Goal: Share content: Share content

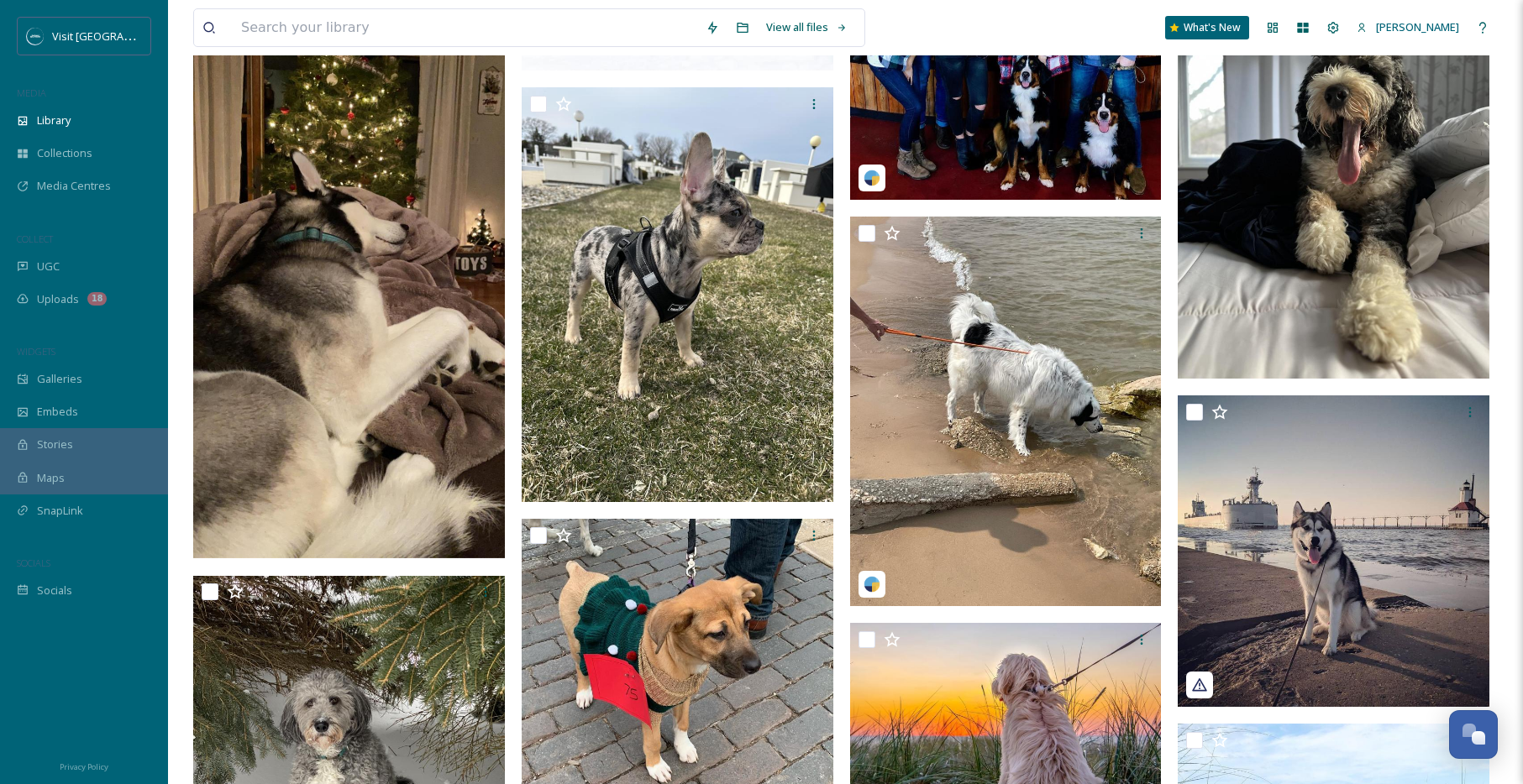
scroll to position [8697, 0]
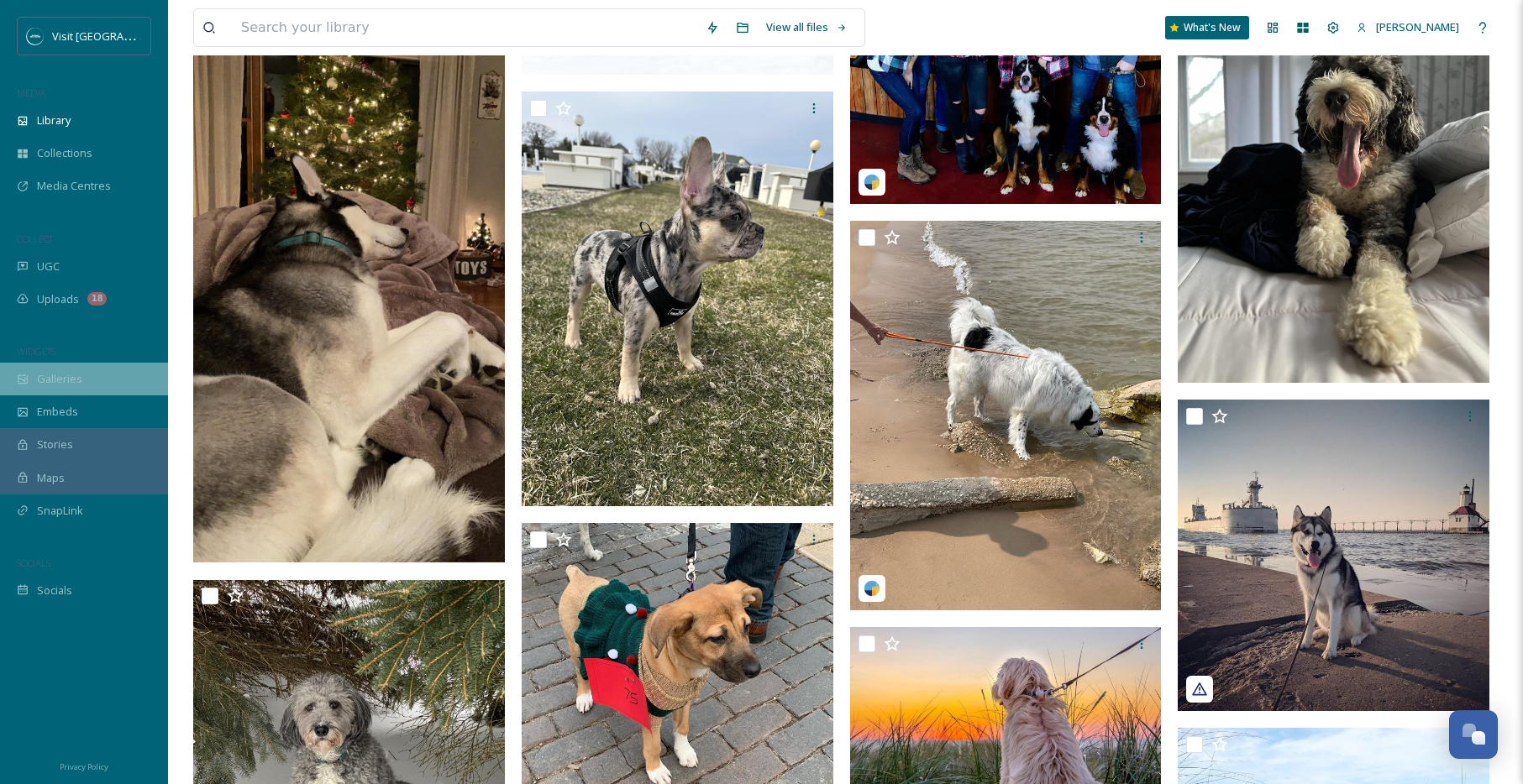
click at [64, 380] on span "Galleries" at bounding box center [60, 379] width 45 height 16
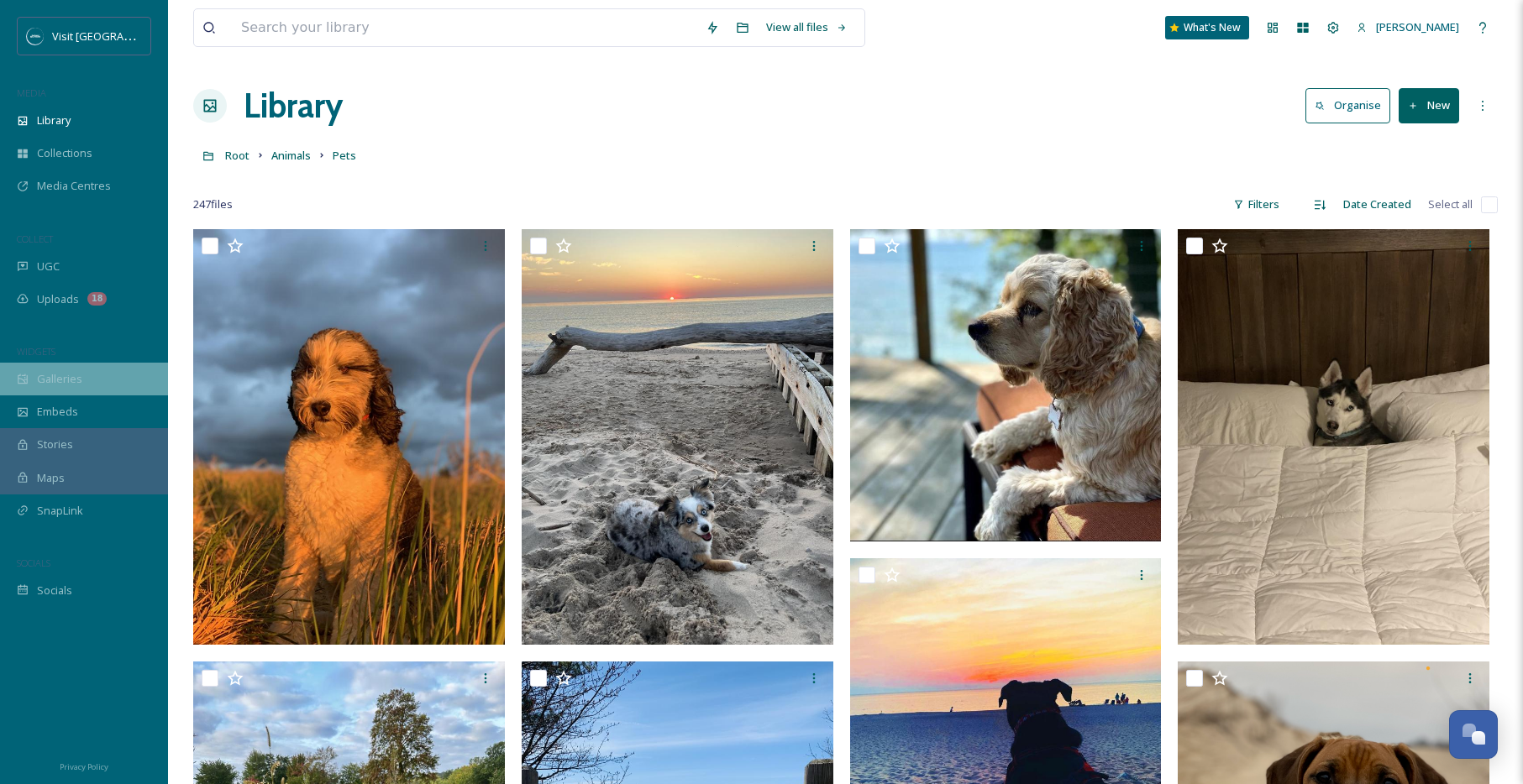
click at [65, 378] on span "Galleries" at bounding box center [60, 379] width 45 height 16
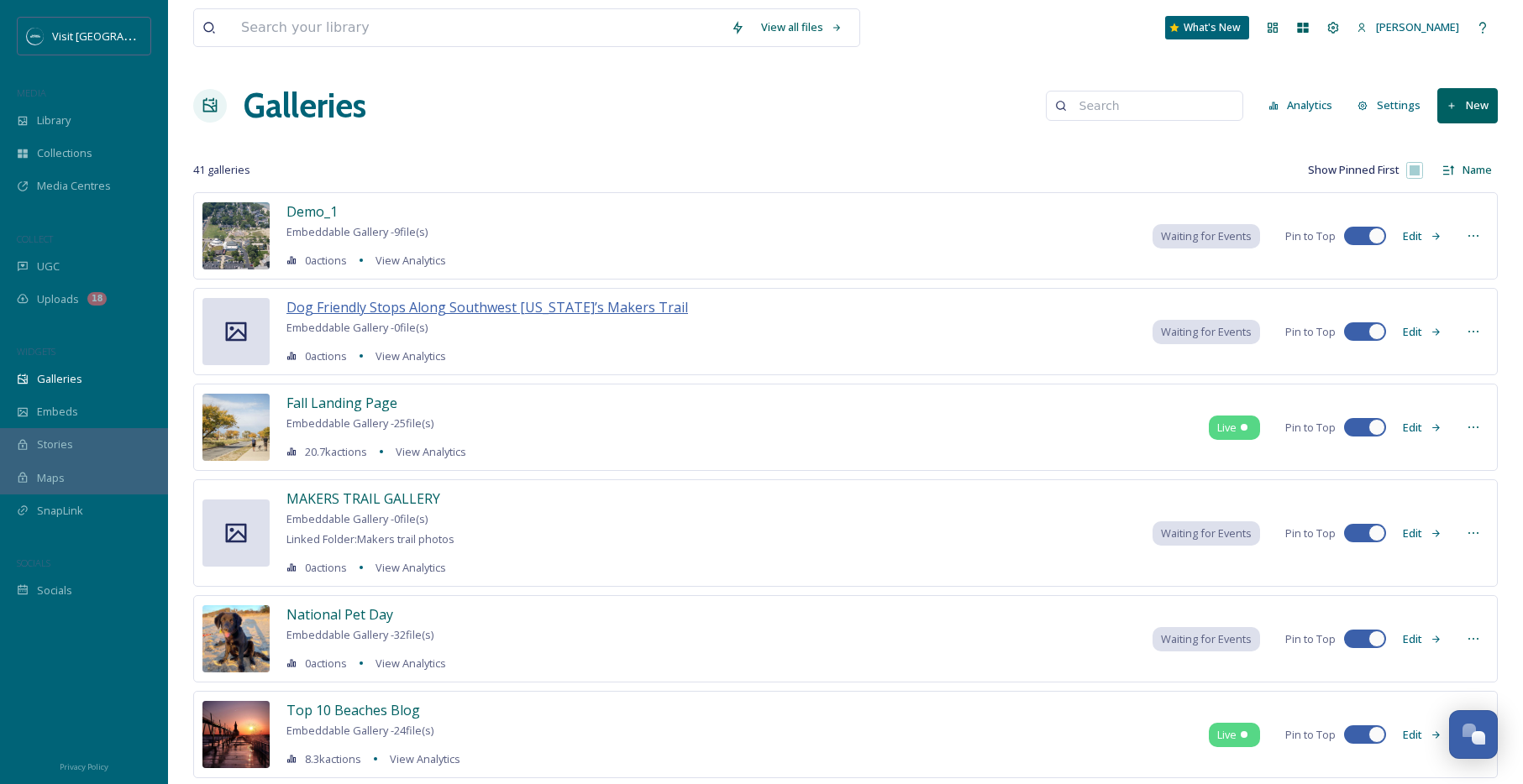
click at [637, 305] on span "Dog Friendly Stops Along Southwest [US_STATE]’s Makers Trail" at bounding box center [487, 307] width 401 height 18
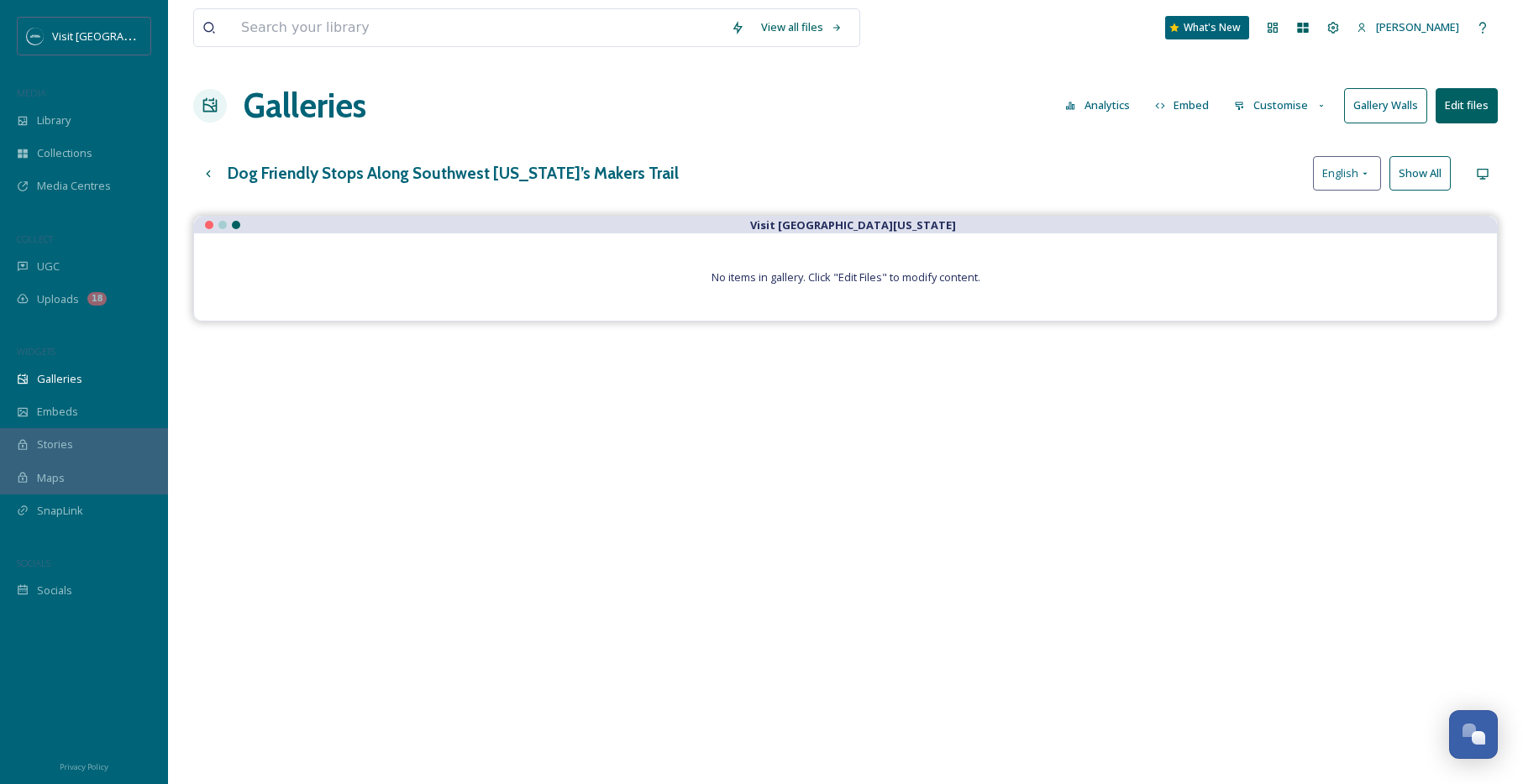
click at [1468, 111] on button "Edit files" at bounding box center [1467, 105] width 62 height 35
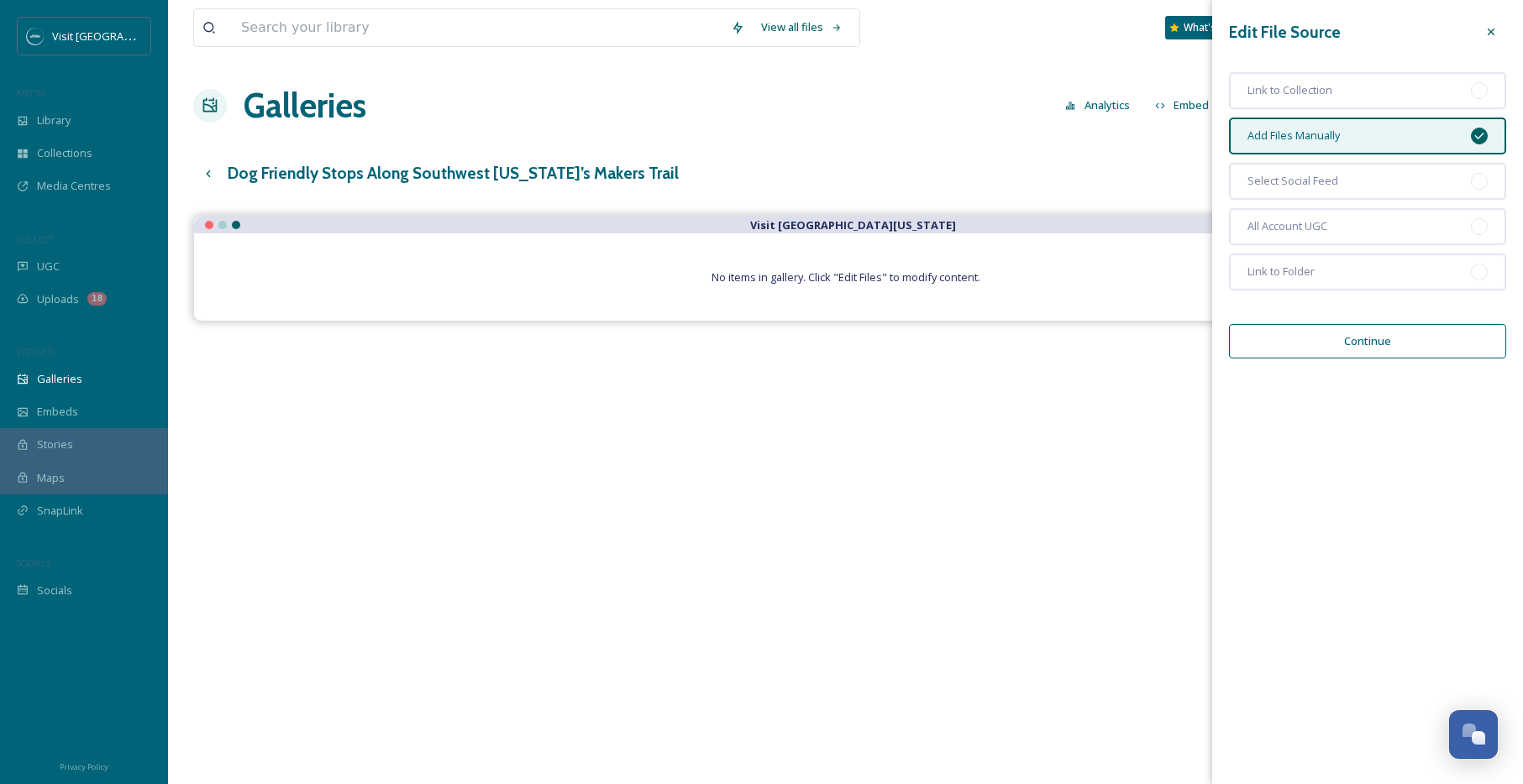
click at [1378, 341] on button "Continue" at bounding box center [1367, 341] width 278 height 35
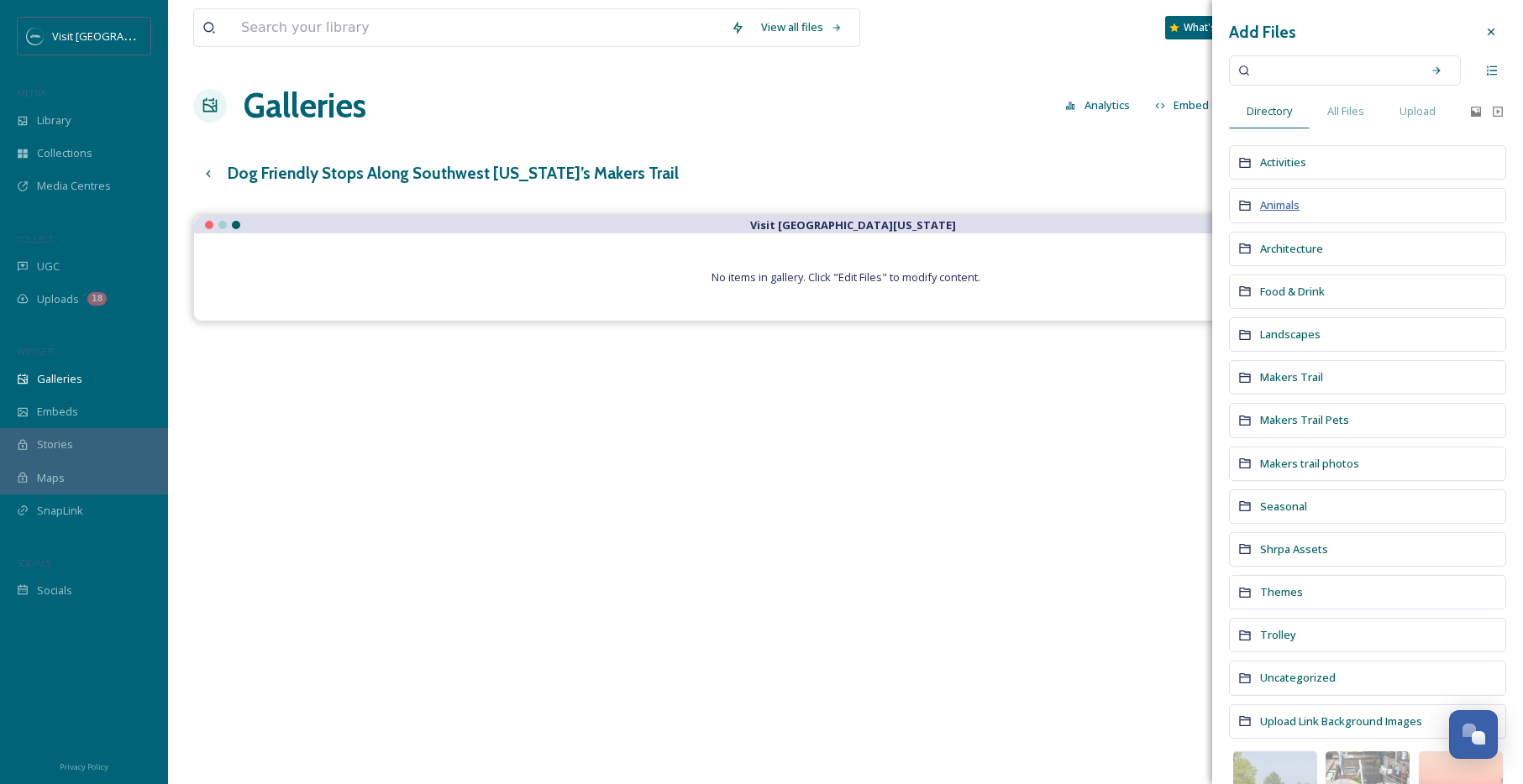
click at [1291, 203] on span "Animals" at bounding box center [1280, 204] width 40 height 15
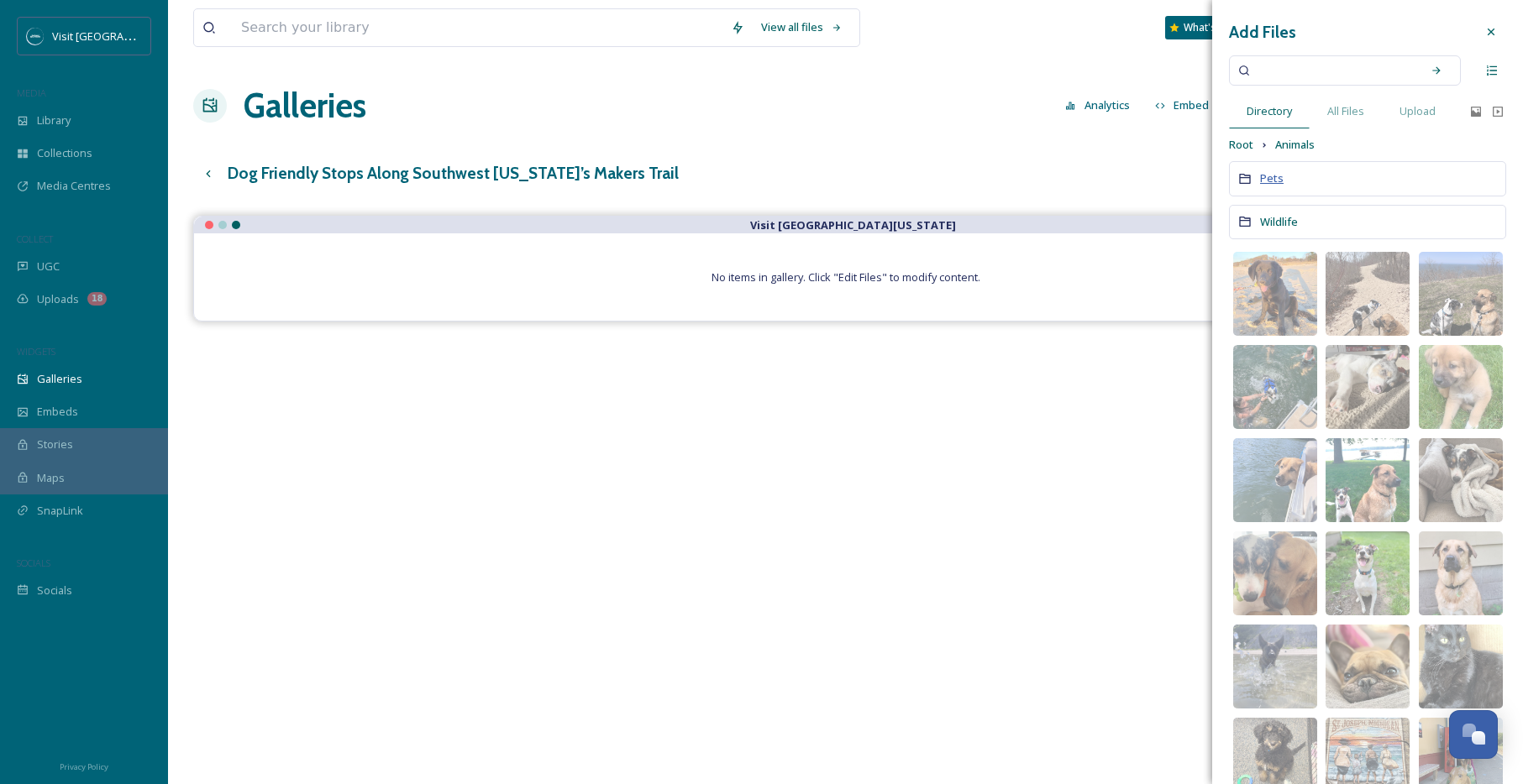
click at [1275, 181] on span "Pets" at bounding box center [1271, 177] width 23 height 15
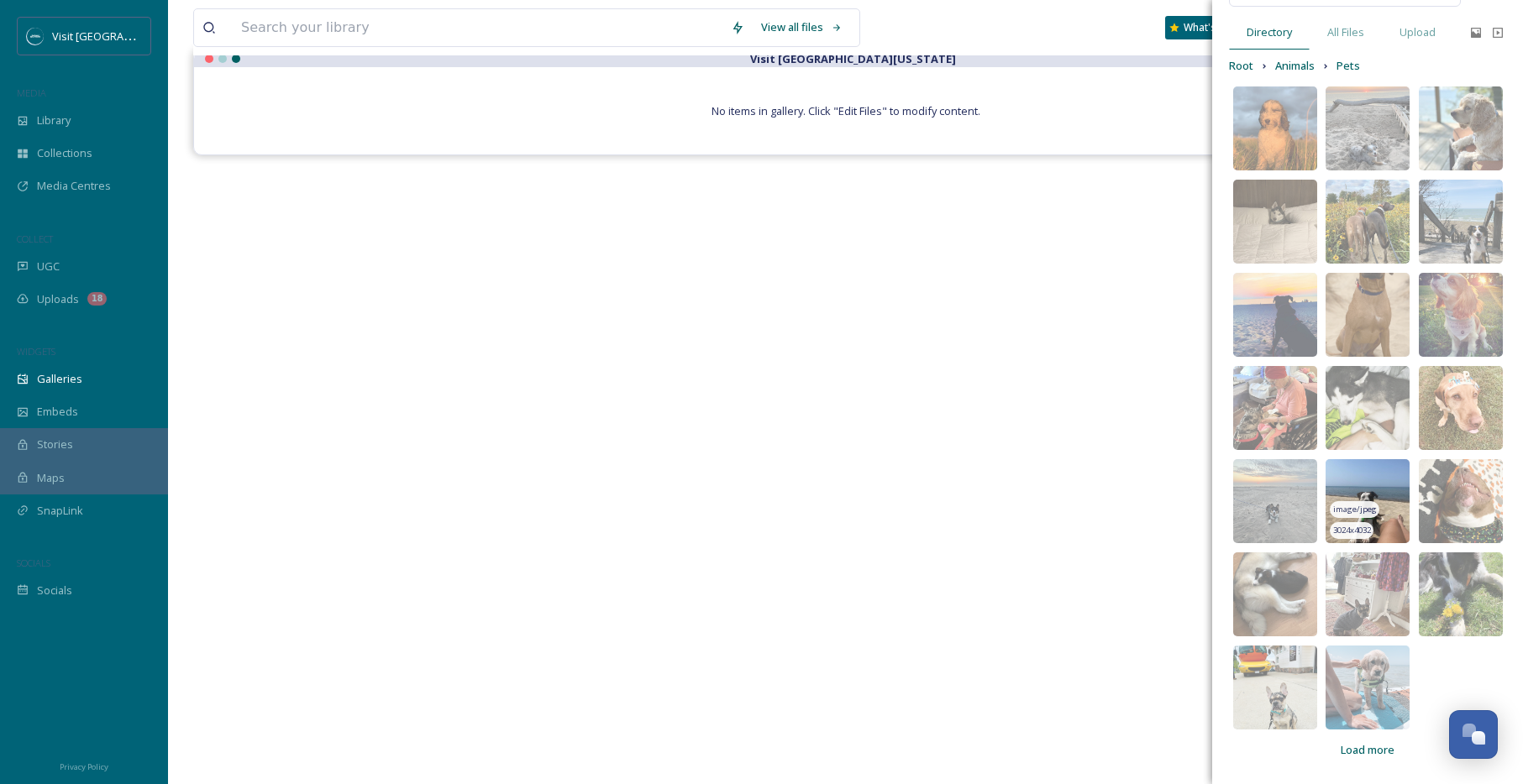
scroll to position [241, 0]
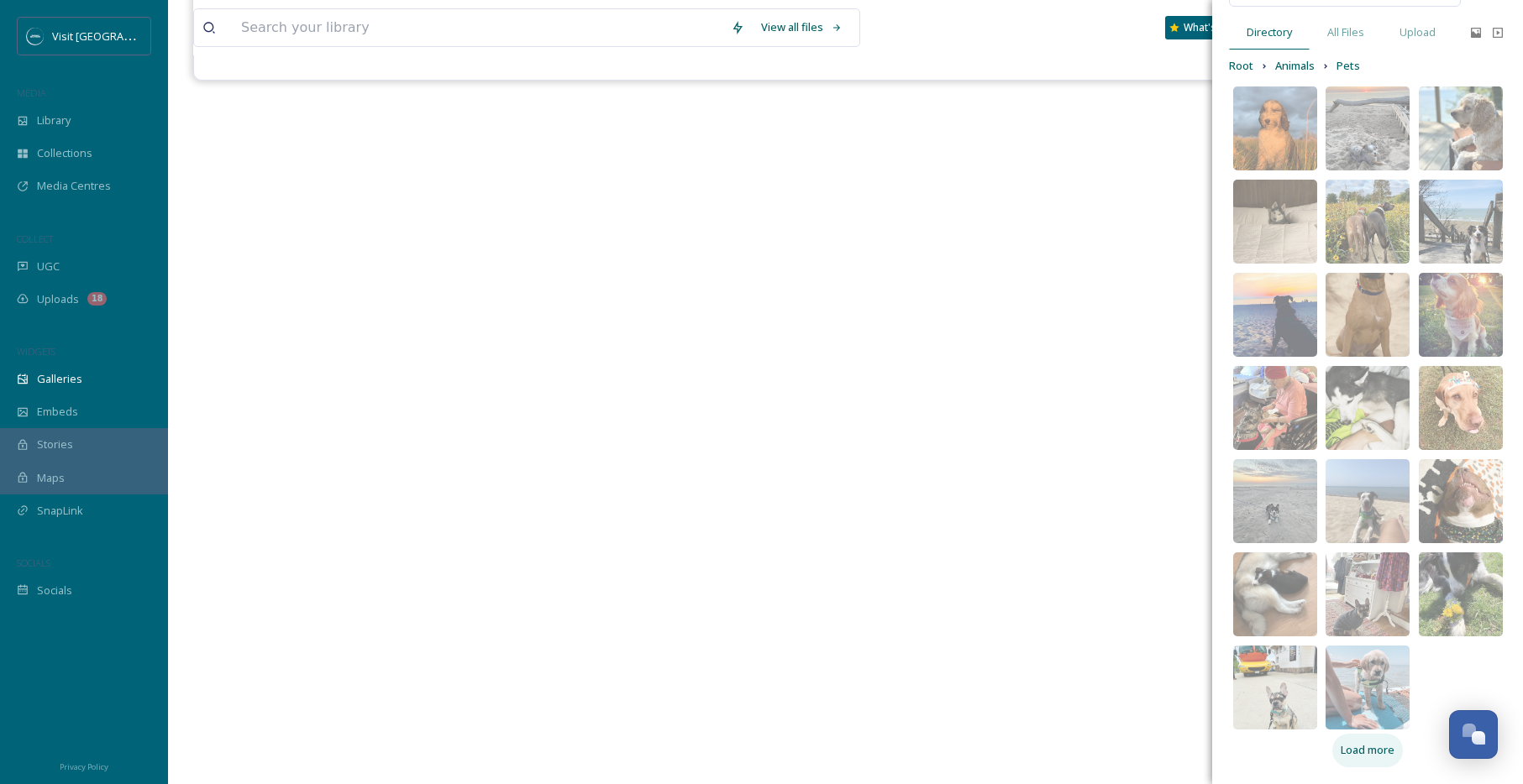
click at [1372, 748] on span "Load more" at bounding box center [1367, 750] width 54 height 16
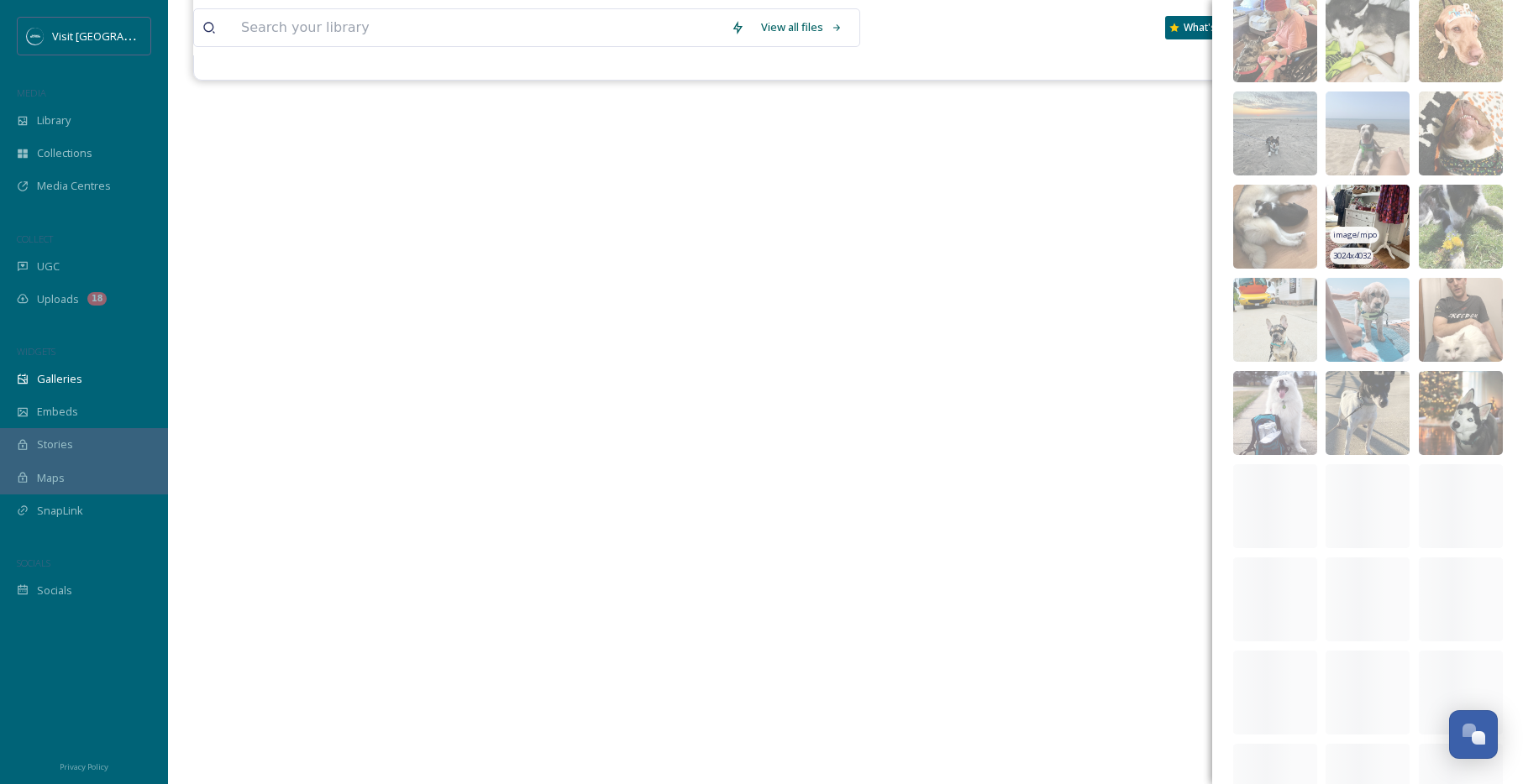
scroll to position [731, 0]
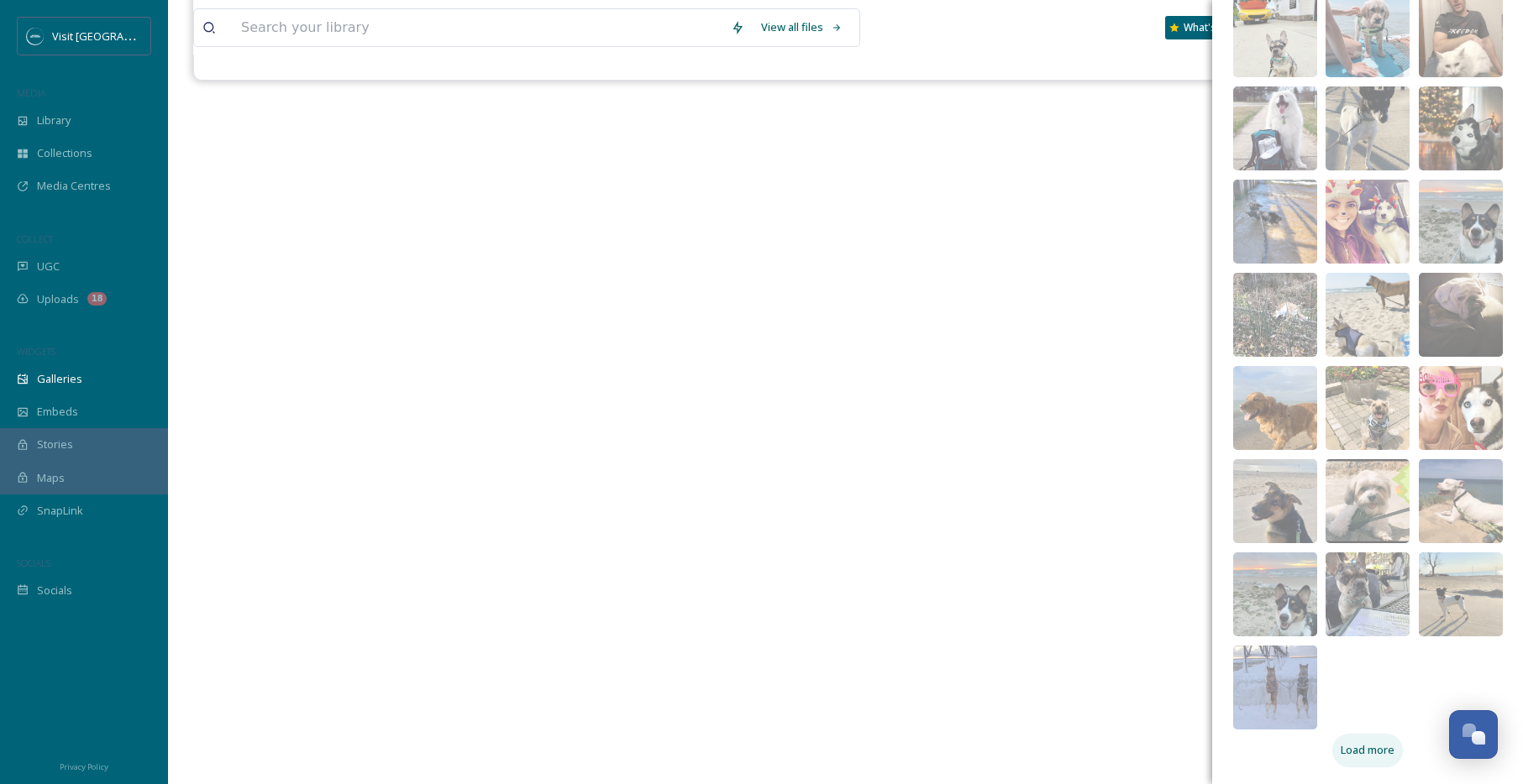
click at [1372, 755] on span "Load more" at bounding box center [1367, 750] width 54 height 16
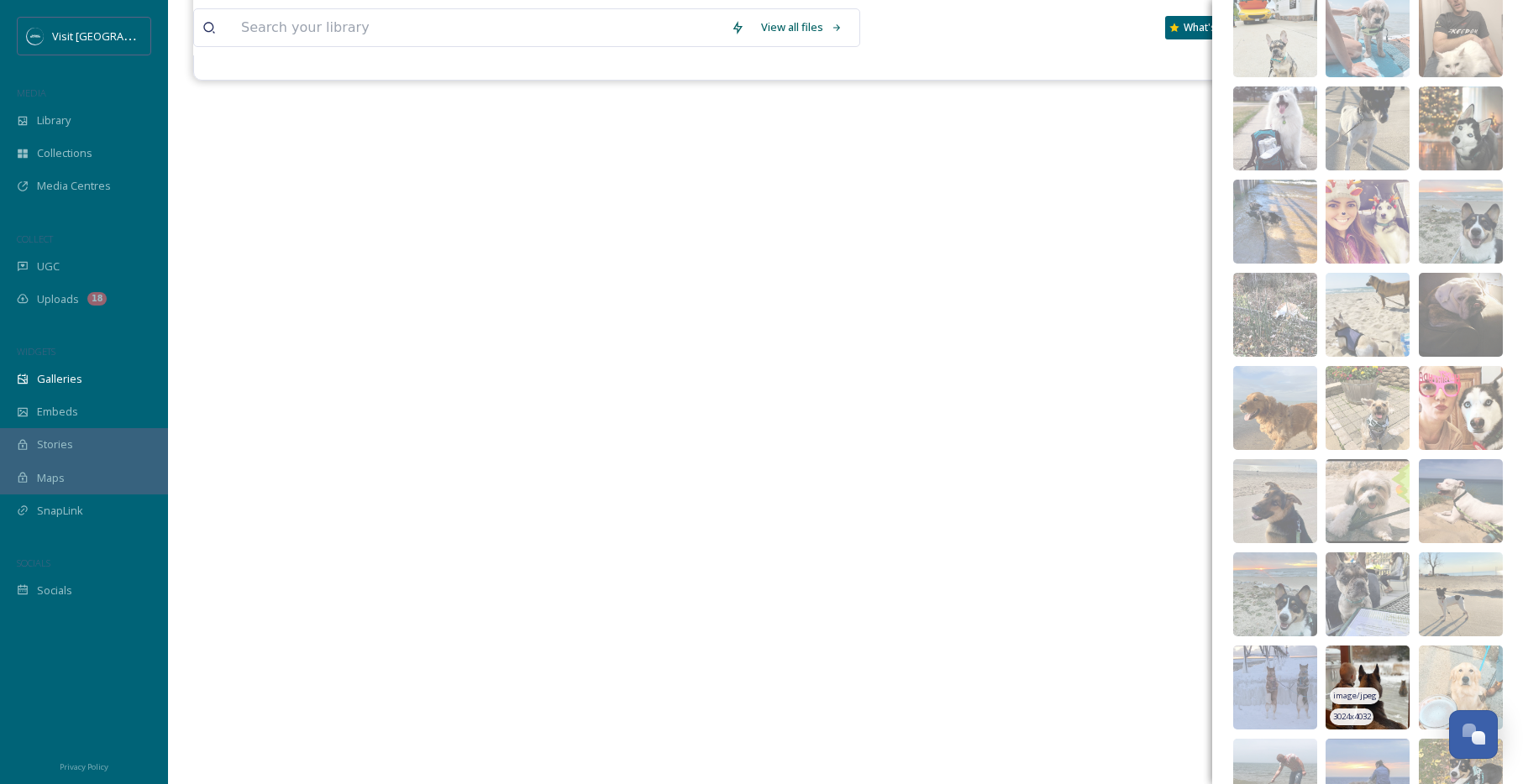
scroll to position [1291, 0]
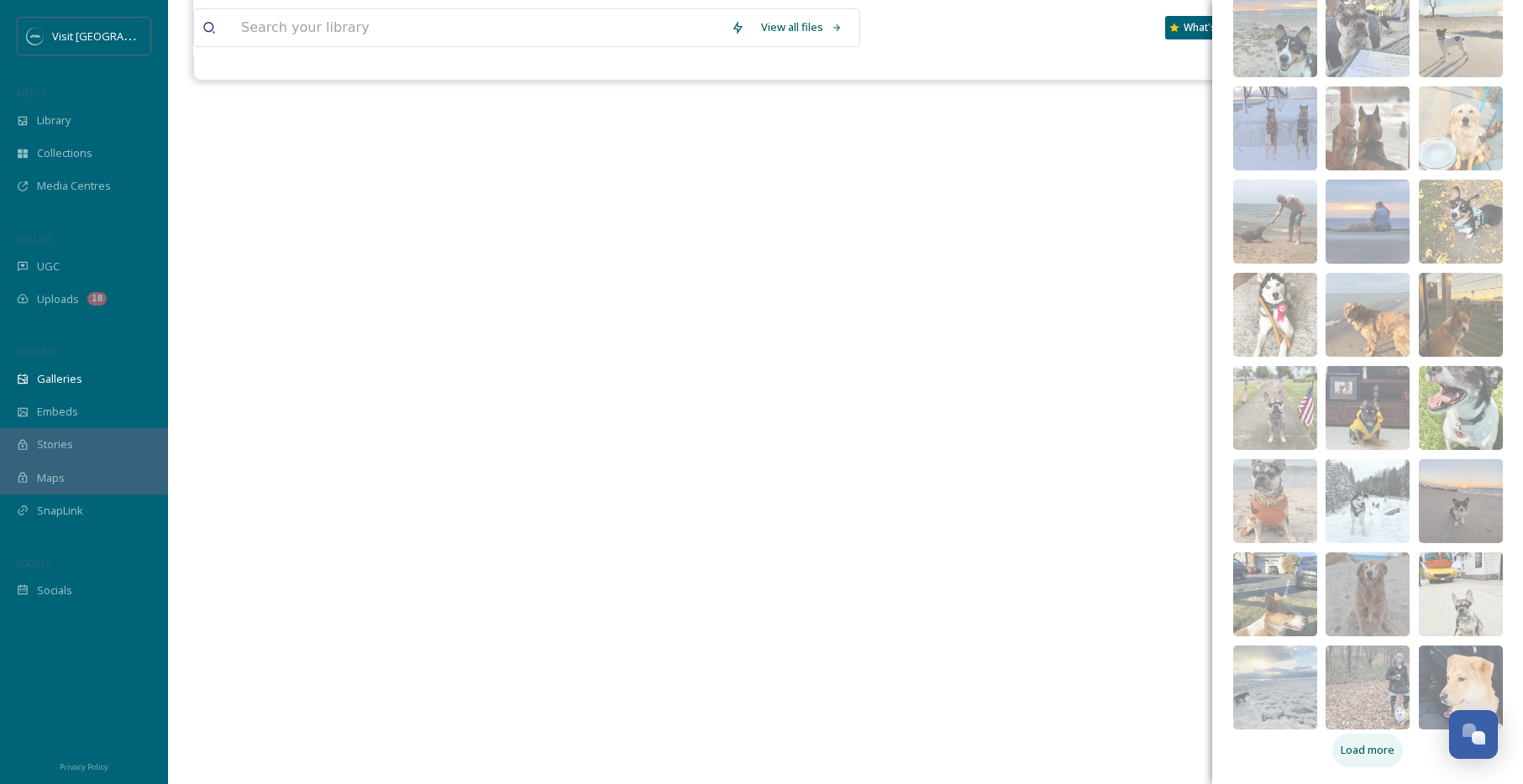
click at [1385, 749] on span "Load more" at bounding box center [1367, 750] width 54 height 16
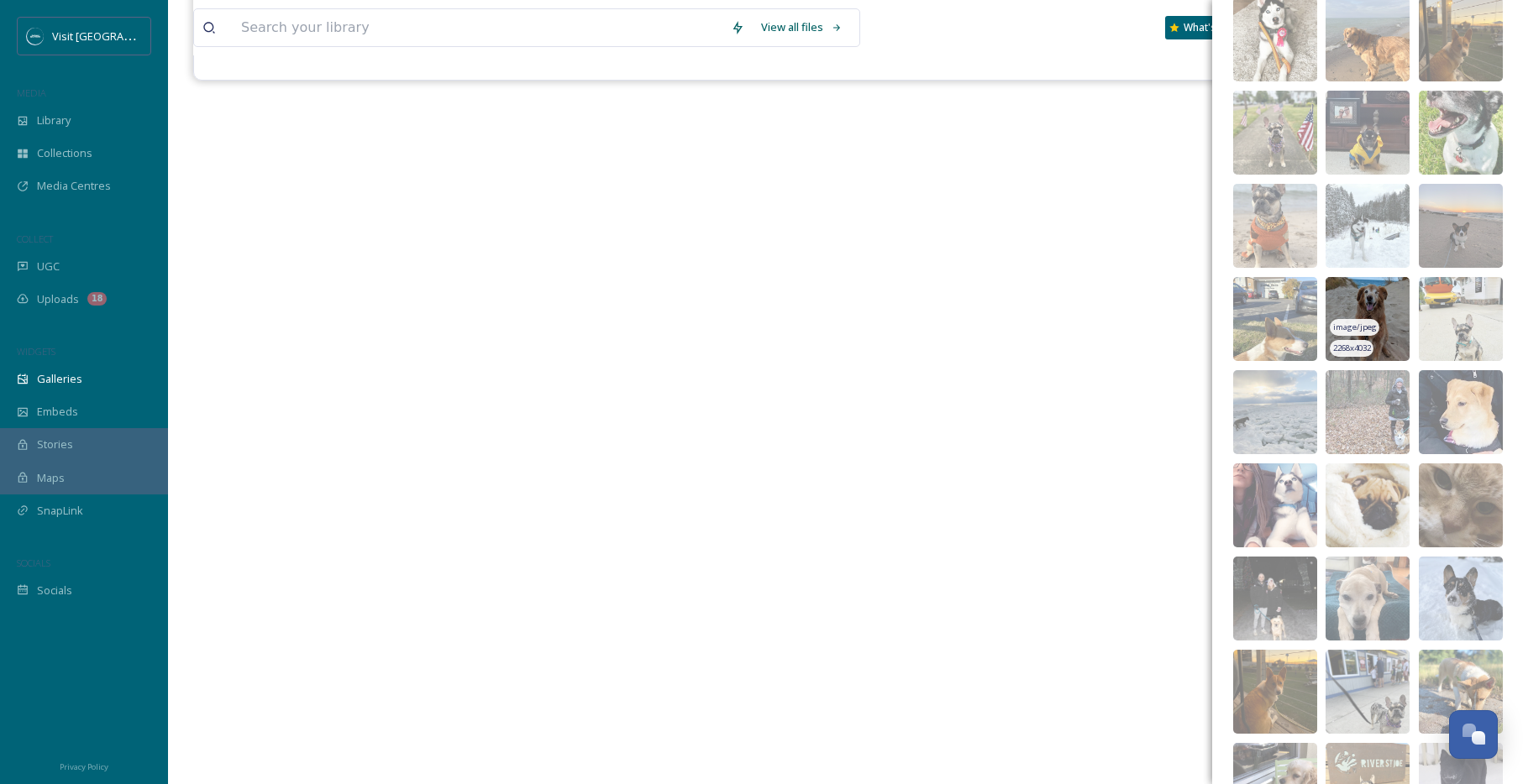
scroll to position [1943, 0]
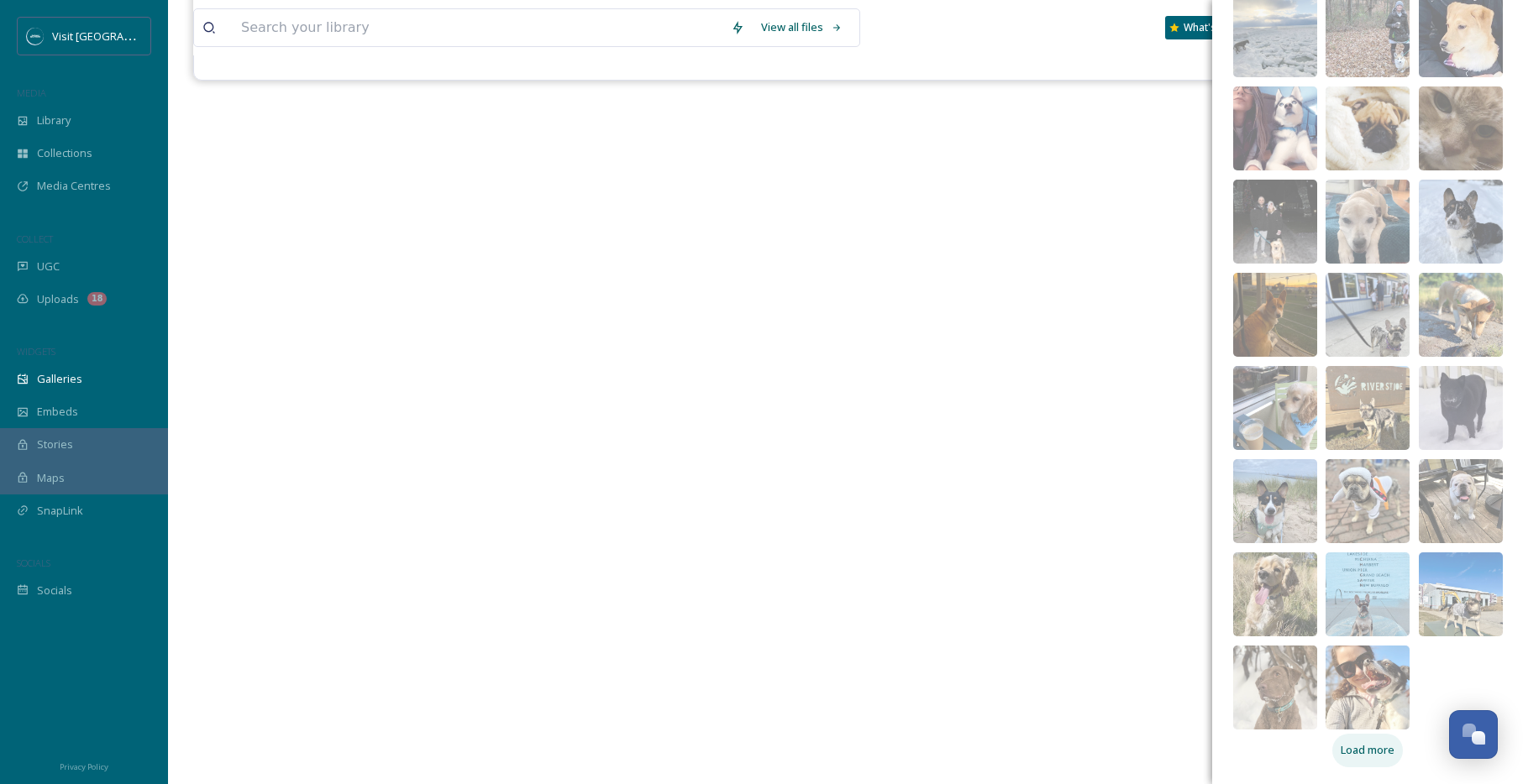
click at [1383, 743] on span "Load more" at bounding box center [1367, 750] width 54 height 16
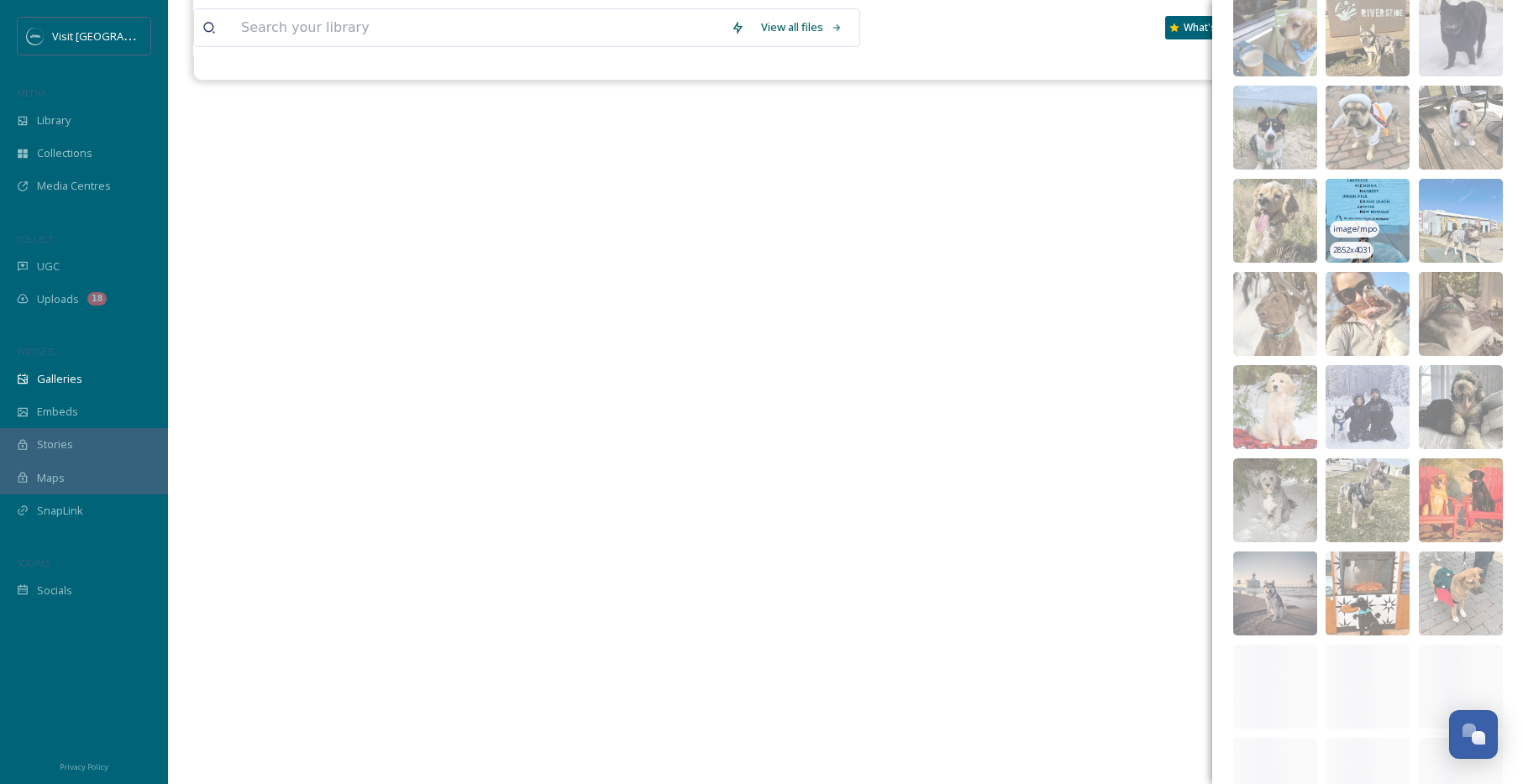
scroll to position [2596, 0]
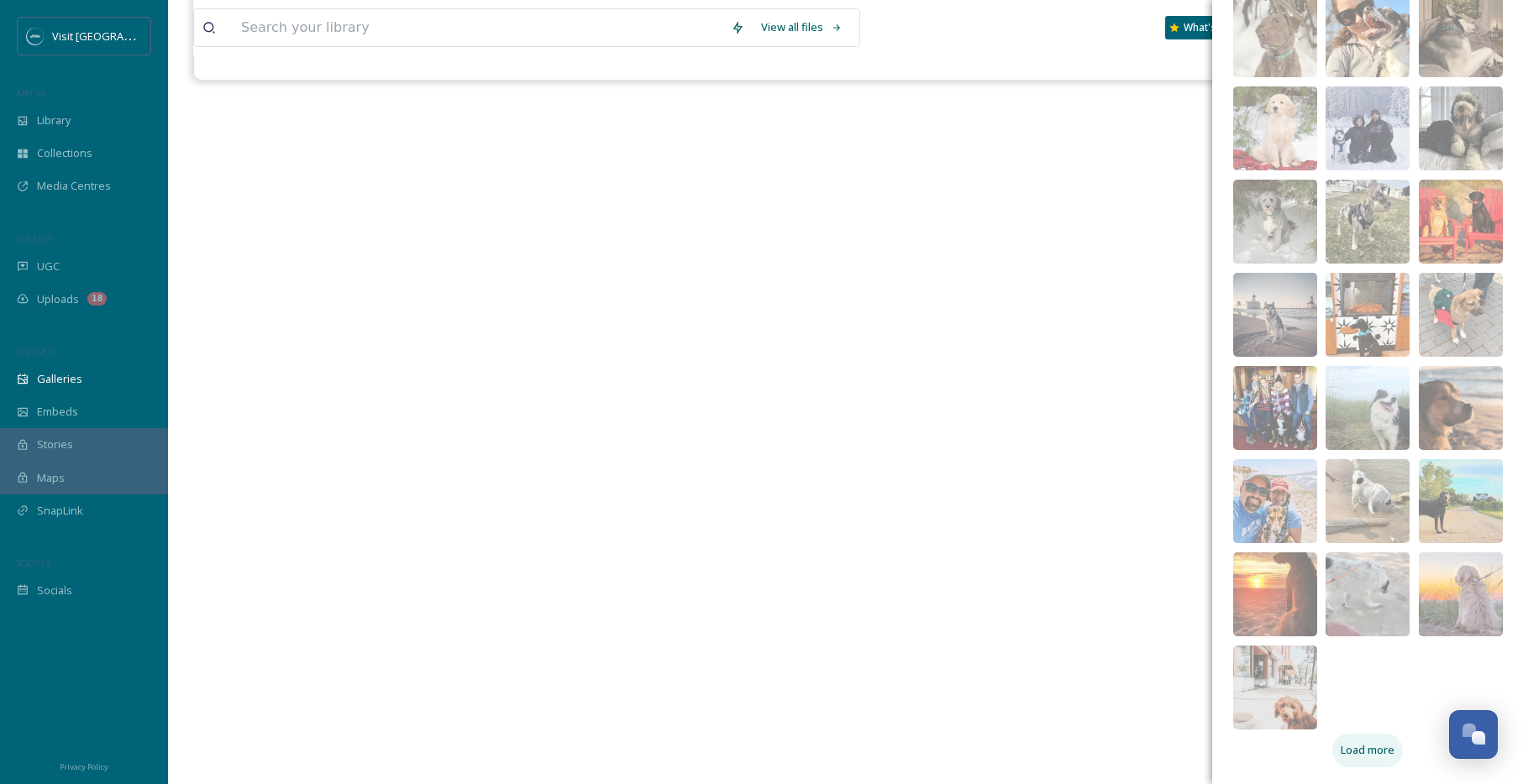
click at [1364, 749] on span "Load more" at bounding box center [1367, 750] width 54 height 16
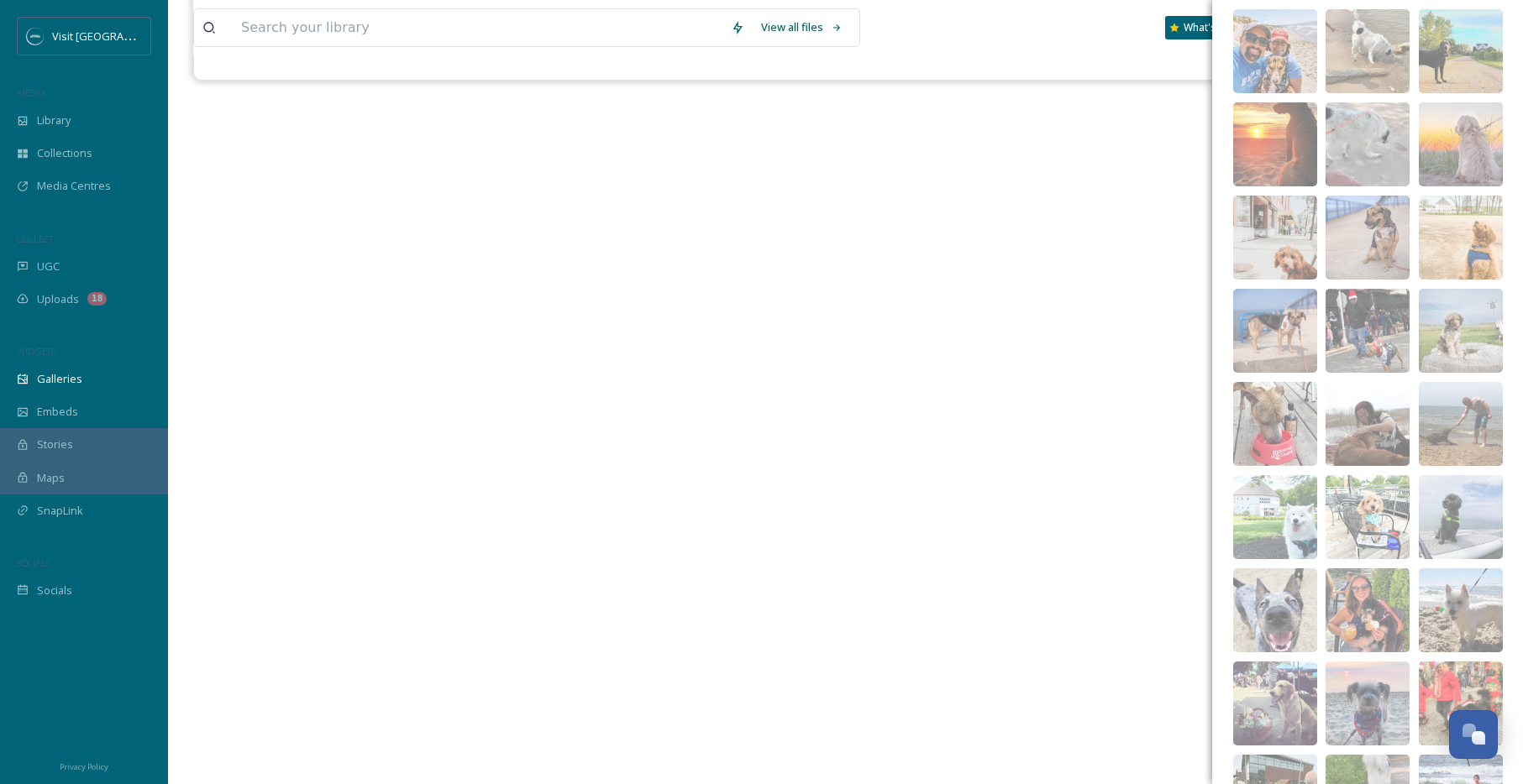
scroll to position [3155, 0]
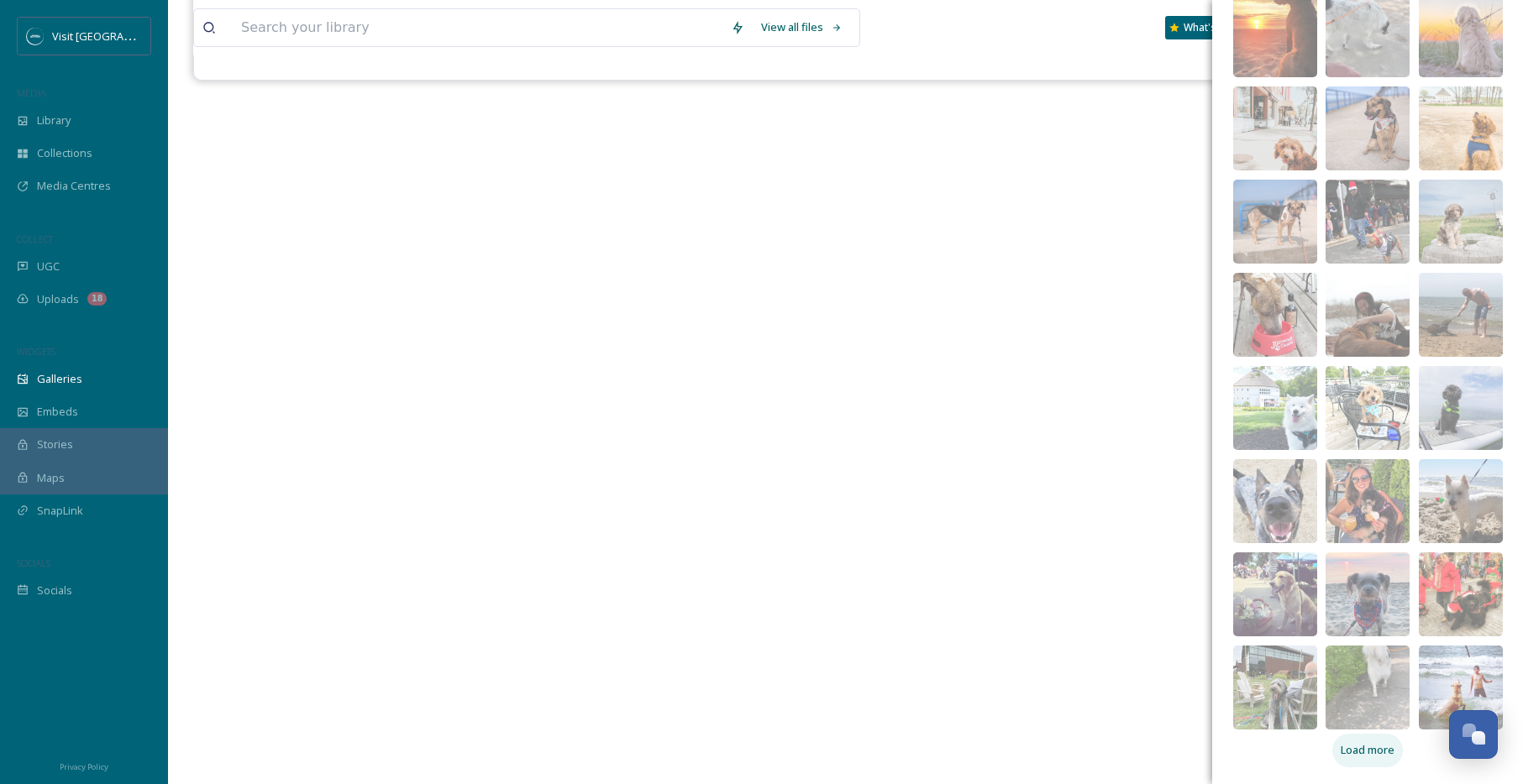
click at [1386, 747] on span "Load more" at bounding box center [1367, 750] width 54 height 16
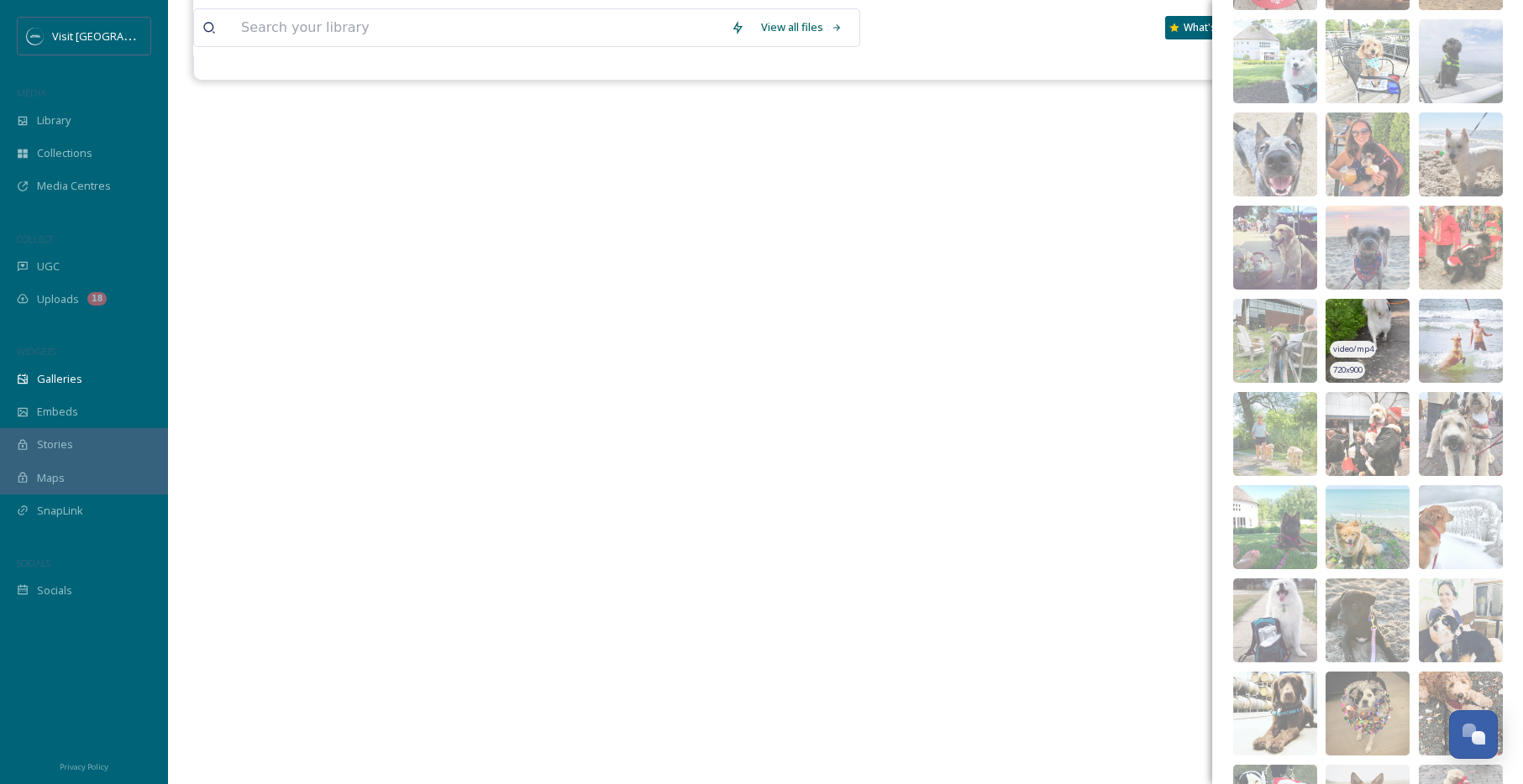
scroll to position [3808, 0]
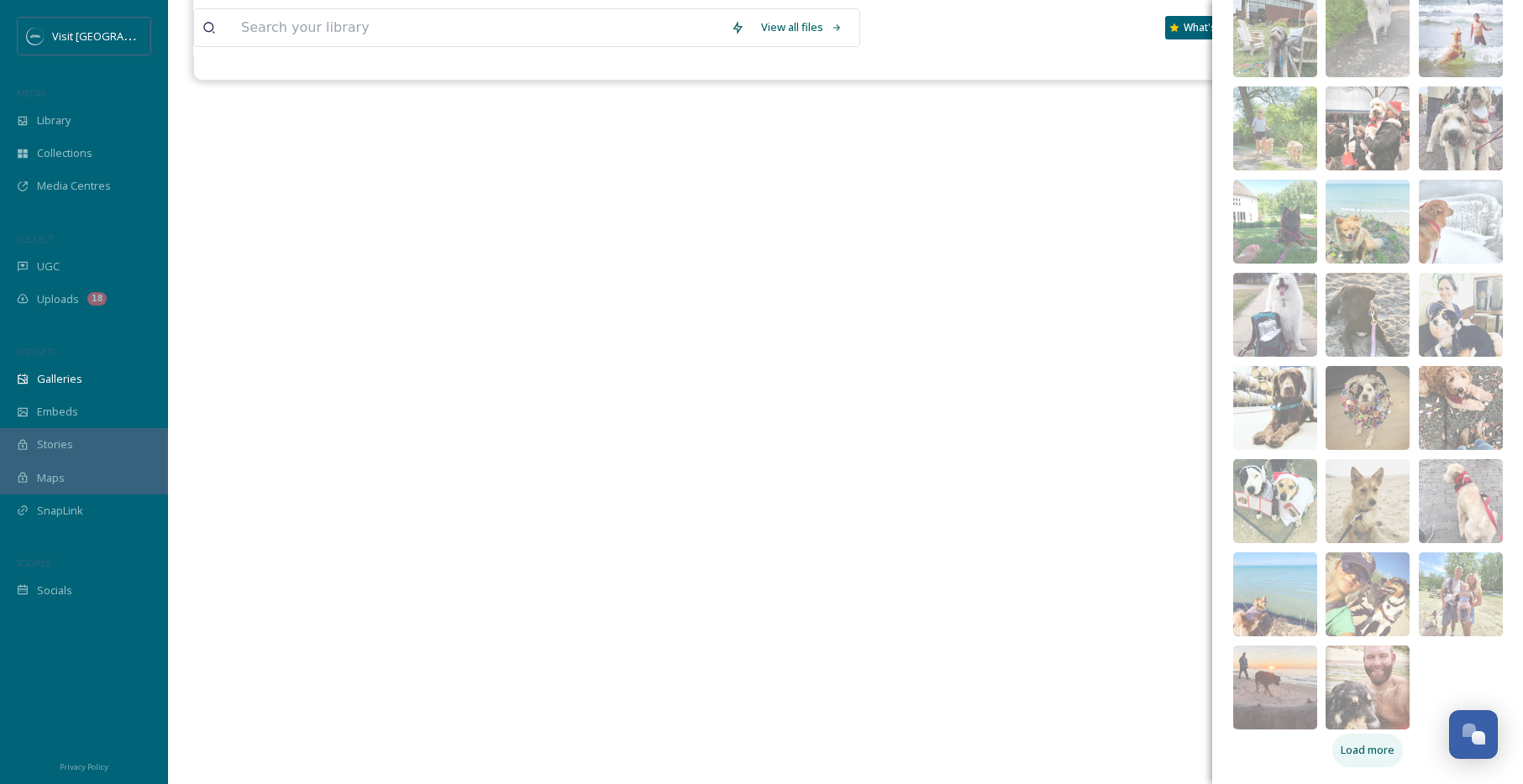
click at [1377, 750] on span "Load more" at bounding box center [1367, 750] width 54 height 16
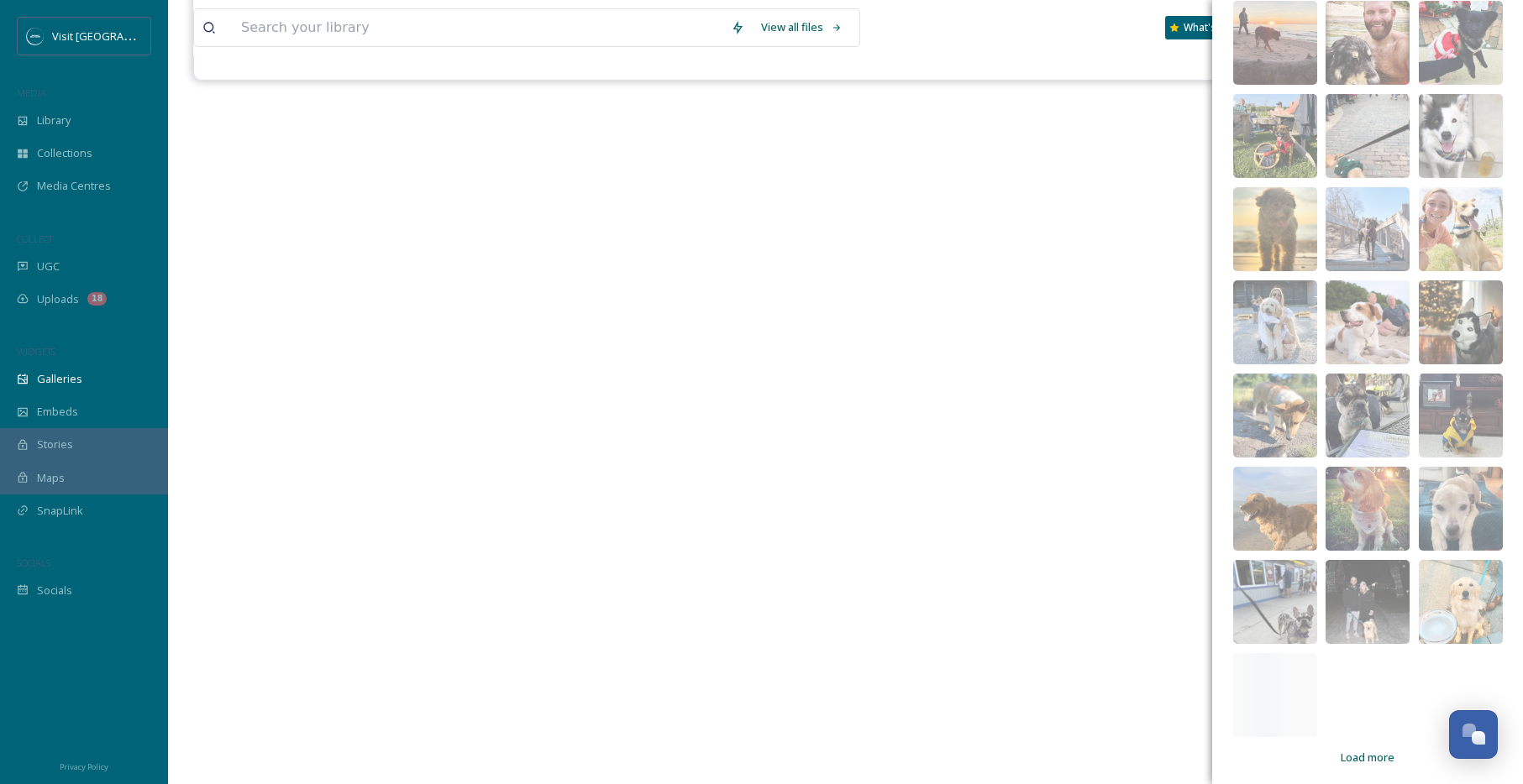
scroll to position [4459, 0]
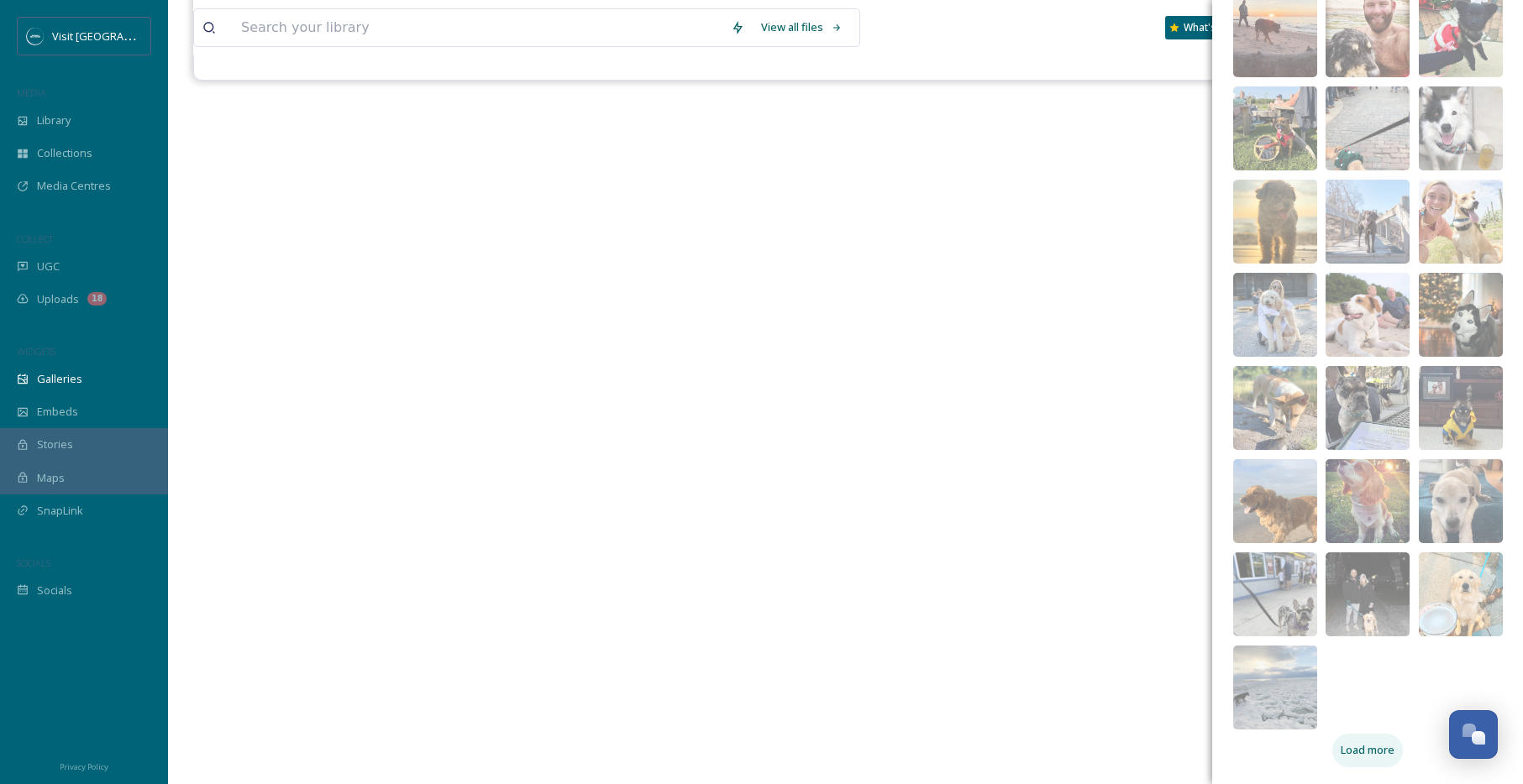
click at [1379, 746] on span "Load more" at bounding box center [1367, 750] width 54 height 16
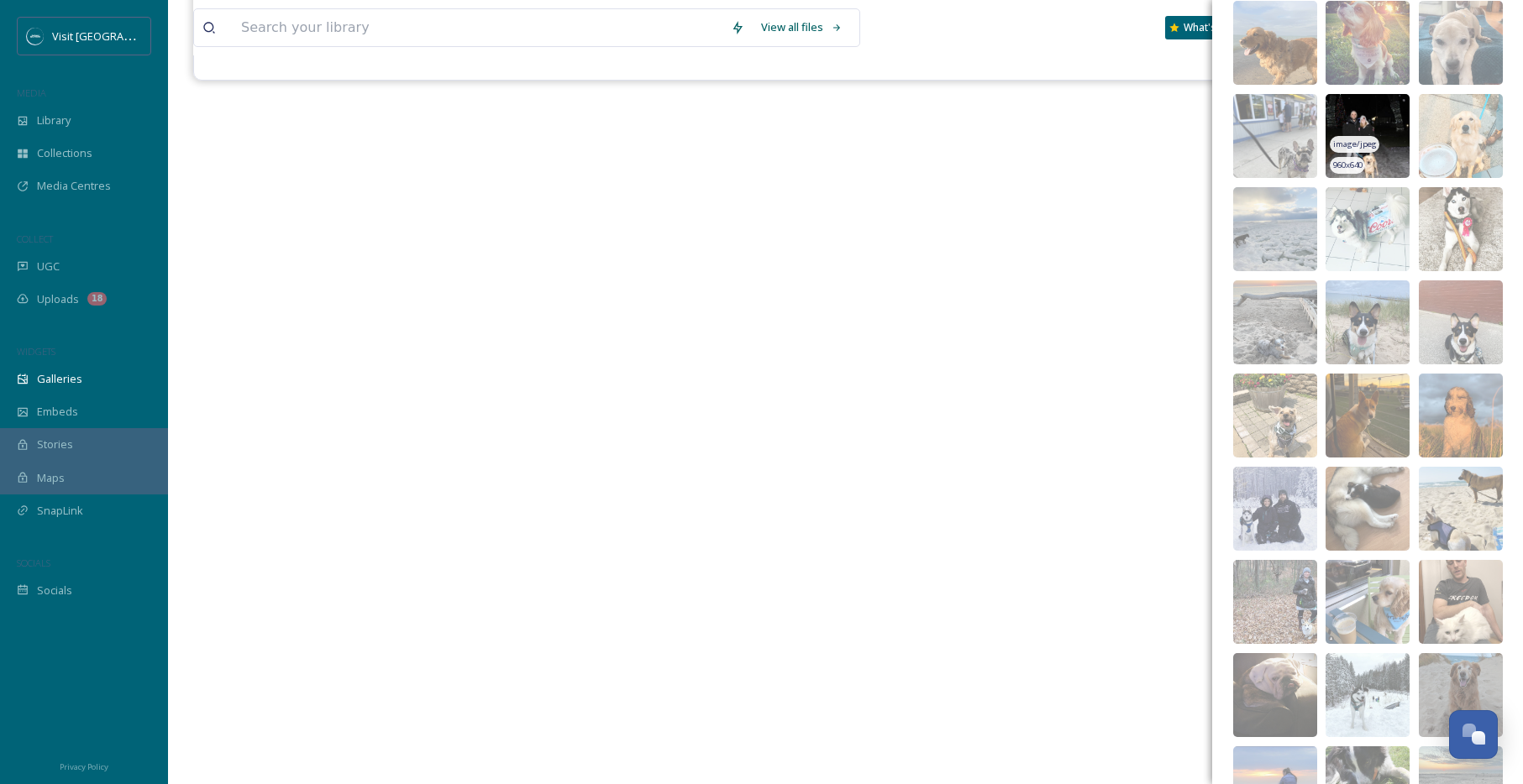
scroll to position [5019, 0]
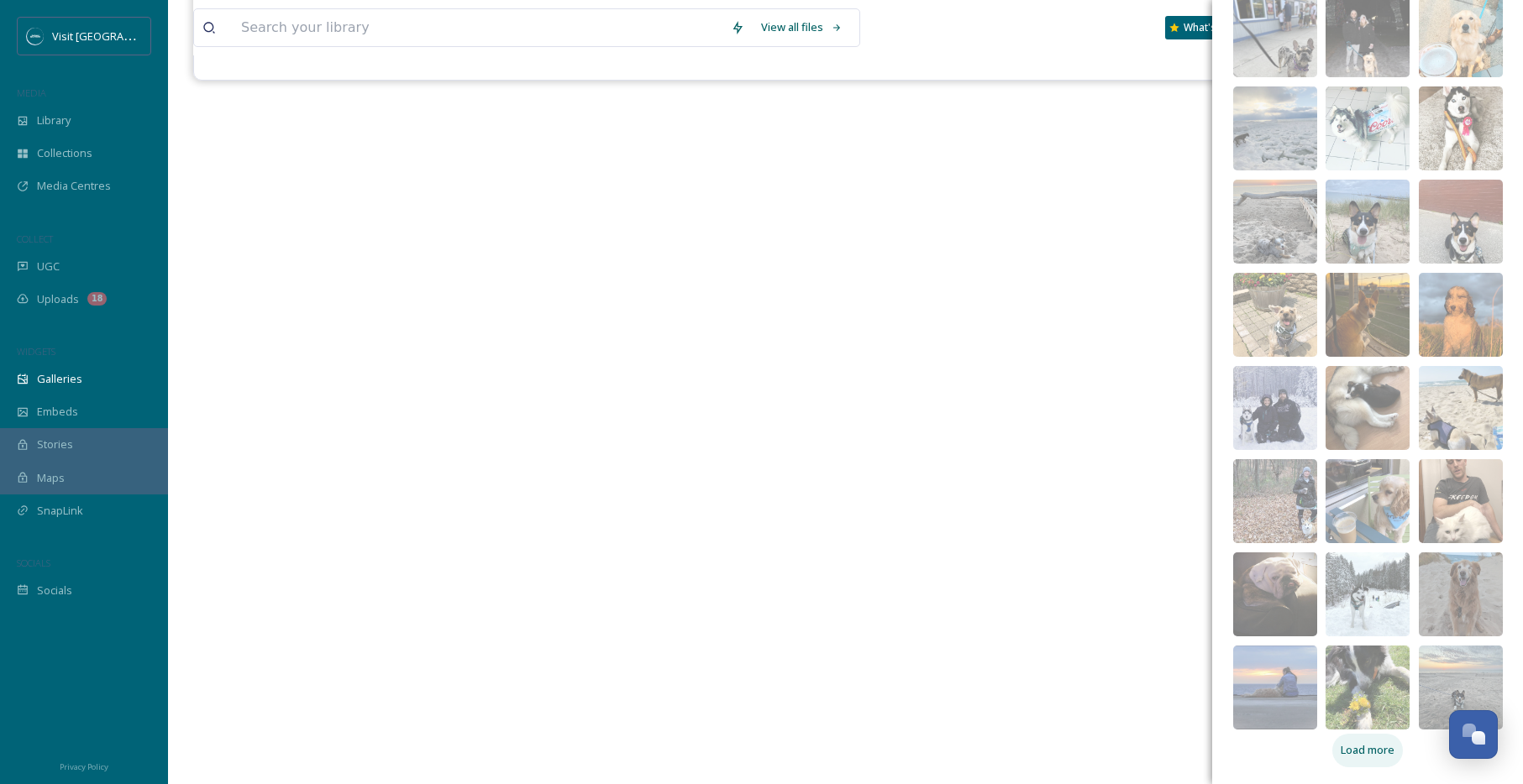
click at [1377, 744] on span "Load more" at bounding box center [1367, 750] width 54 height 16
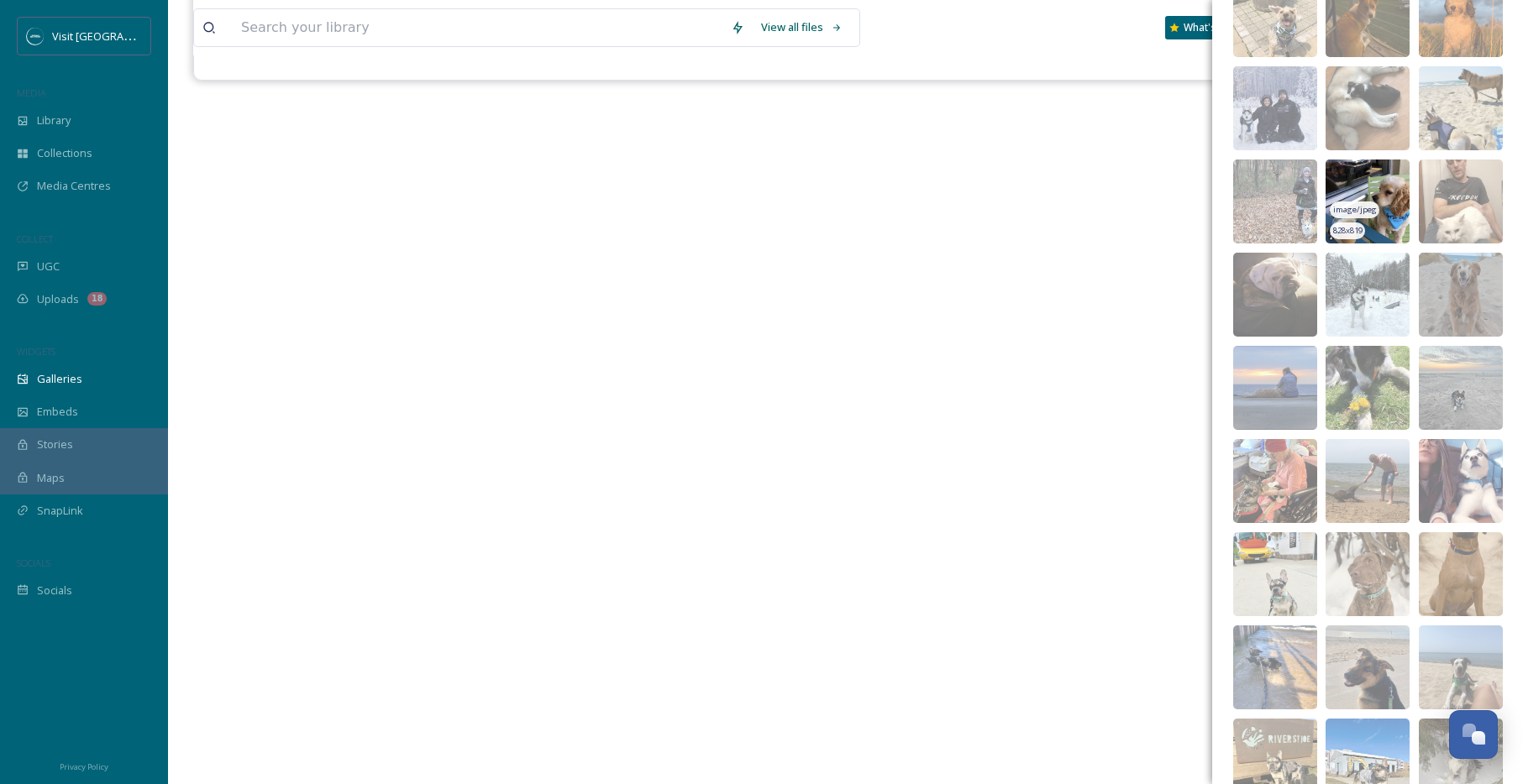
scroll to position [5671, 0]
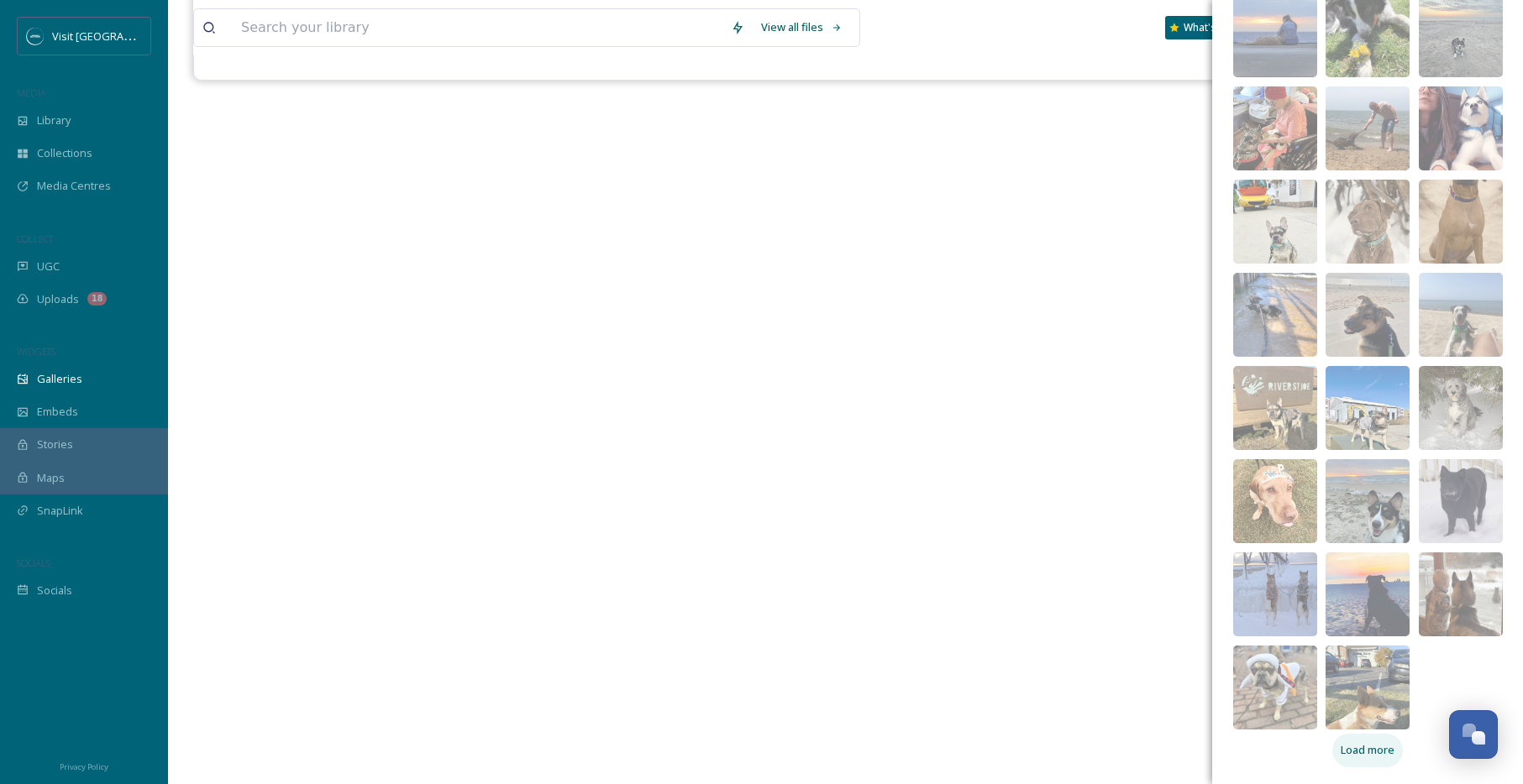
click at [1360, 750] on span "Load more" at bounding box center [1367, 750] width 54 height 16
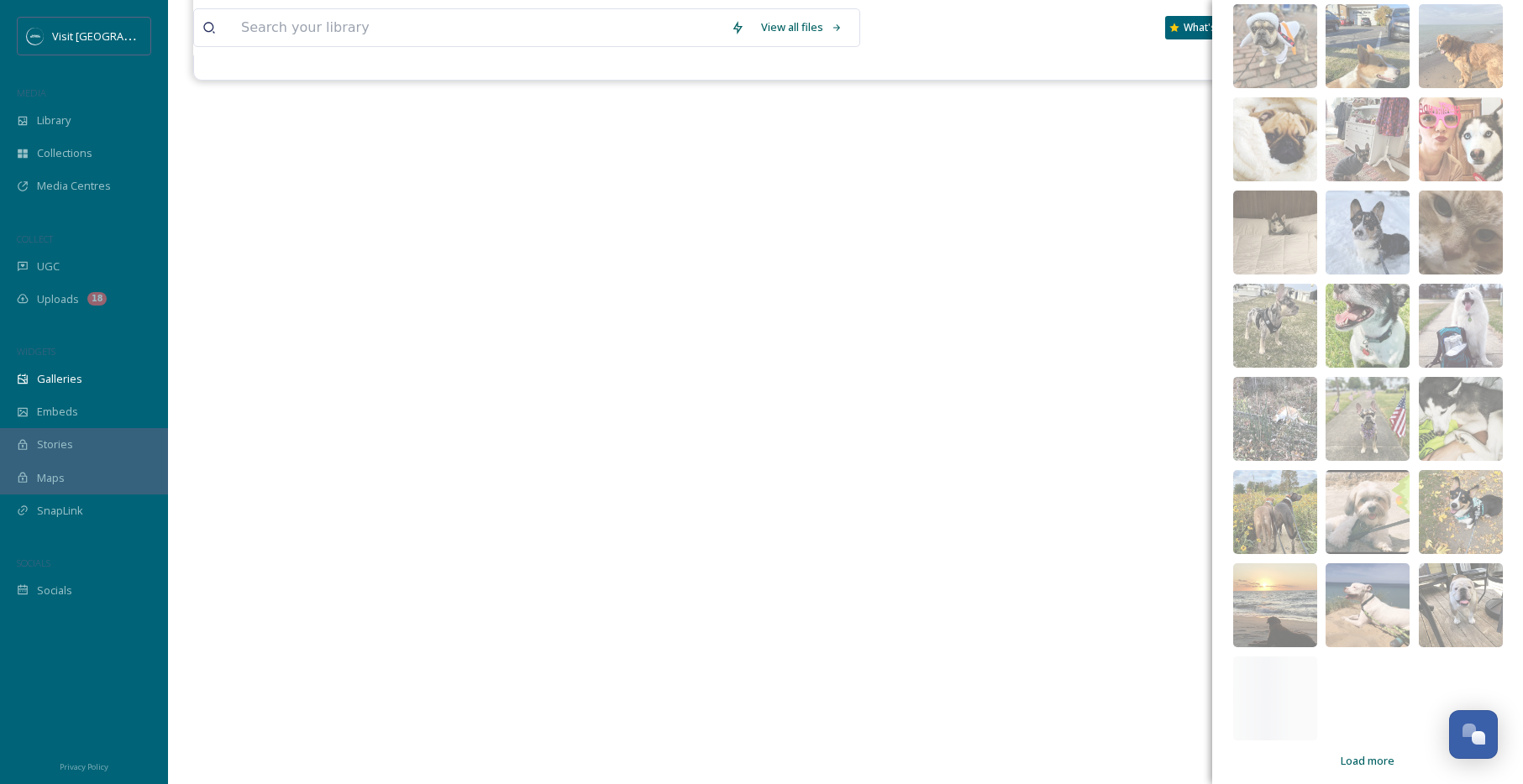
scroll to position [6324, 0]
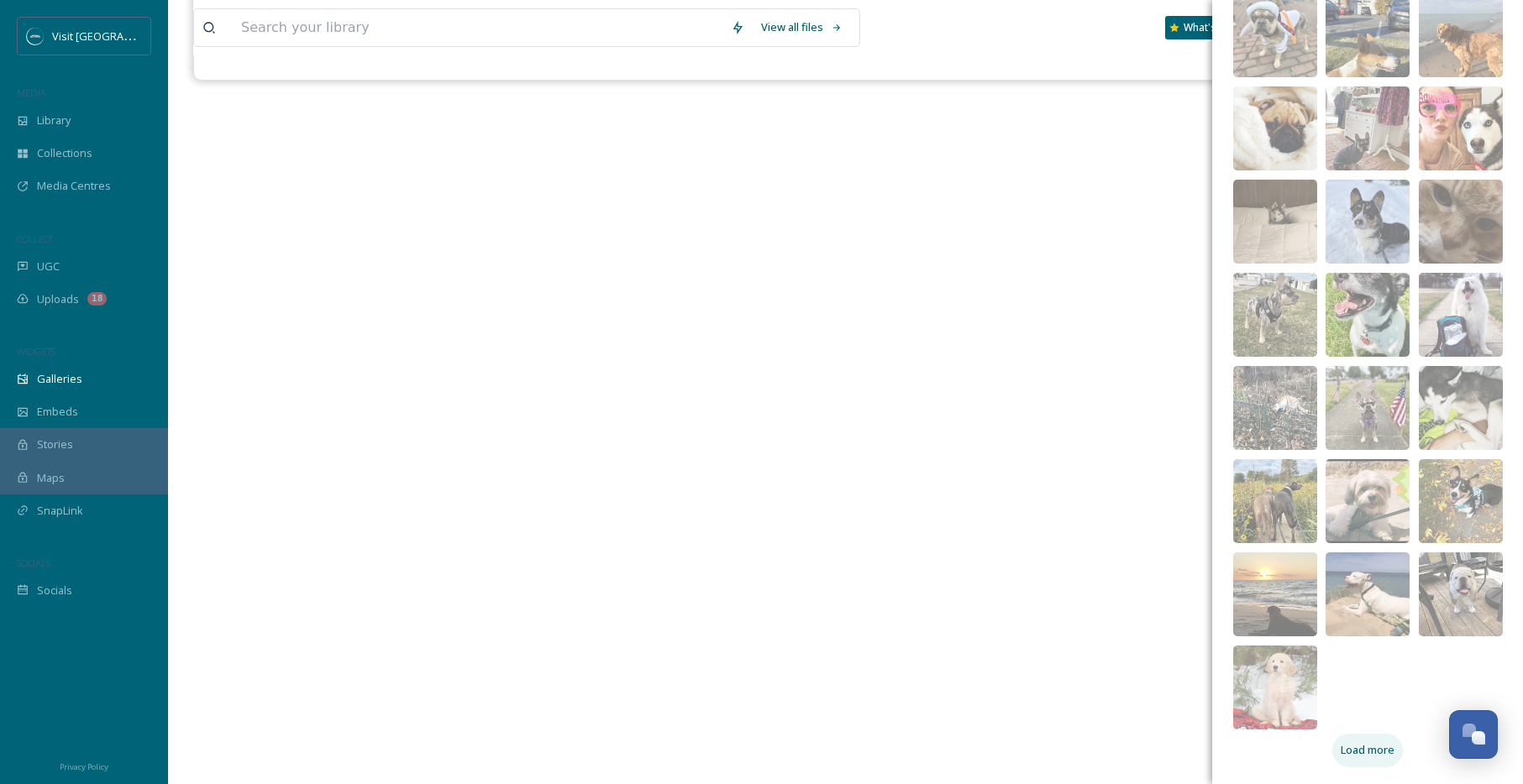
click at [1385, 742] on div "Load more" at bounding box center [1368, 750] width 71 height 33
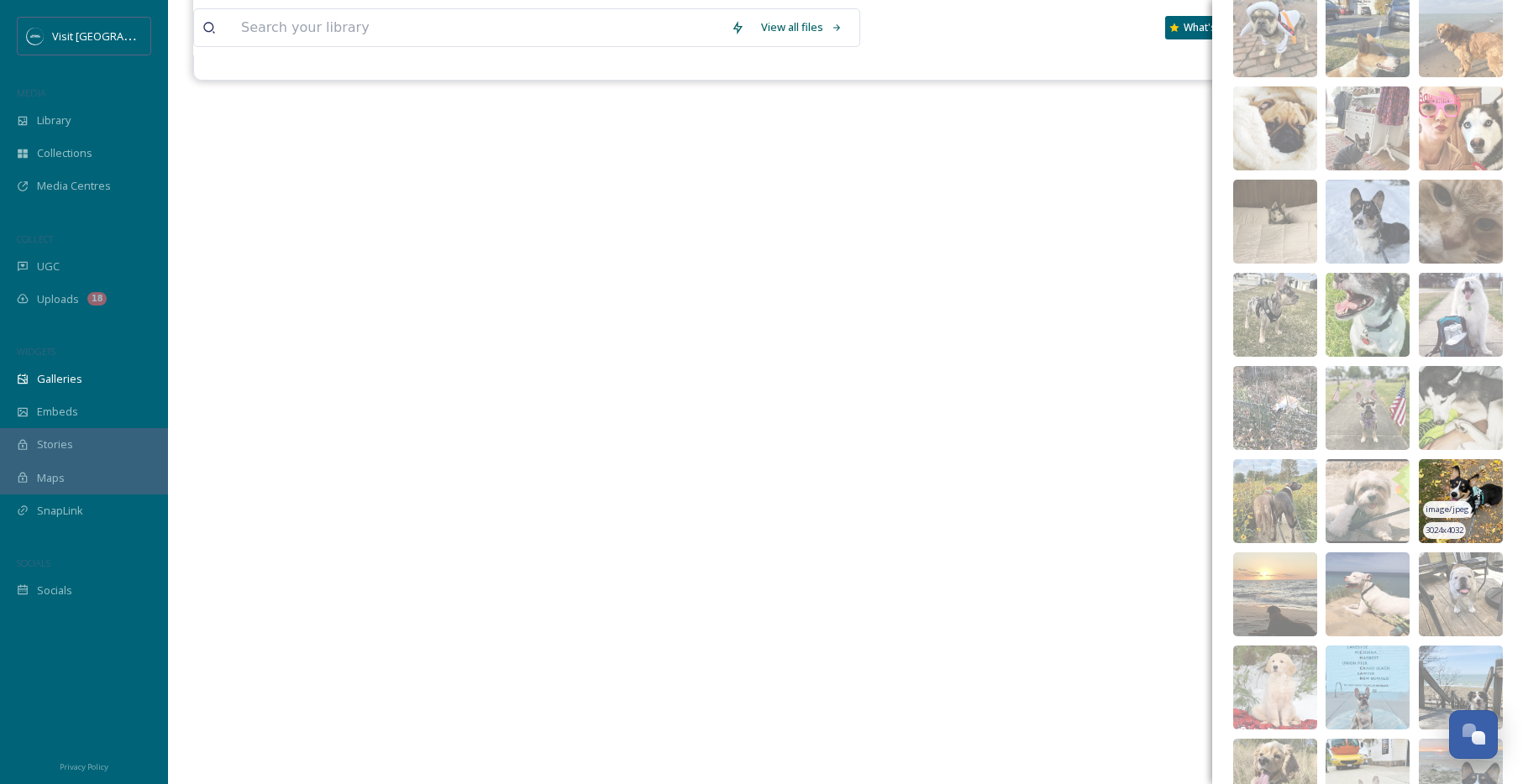
scroll to position [6883, 0]
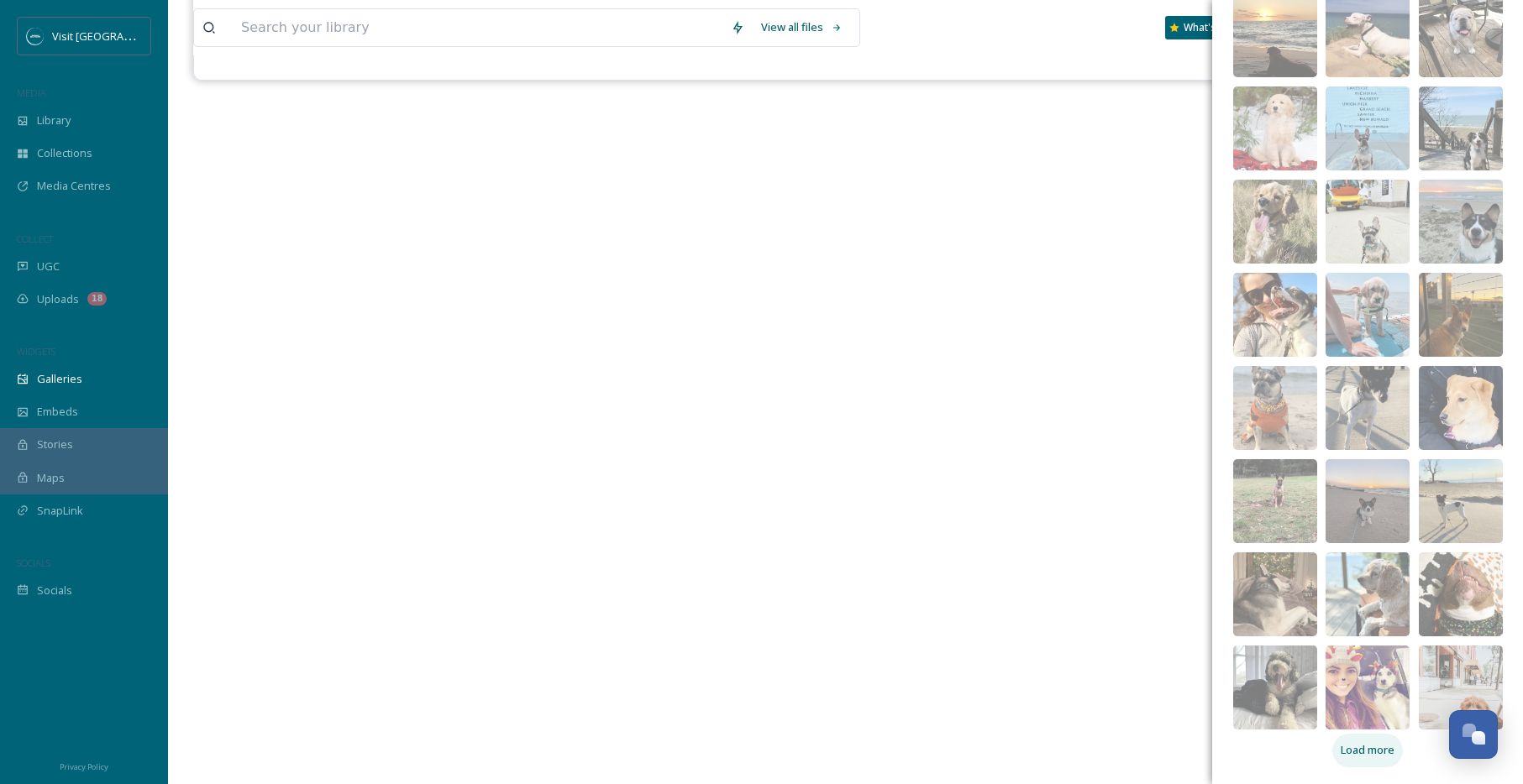
click at [1368, 752] on span "Load more" at bounding box center [1367, 750] width 54 height 16
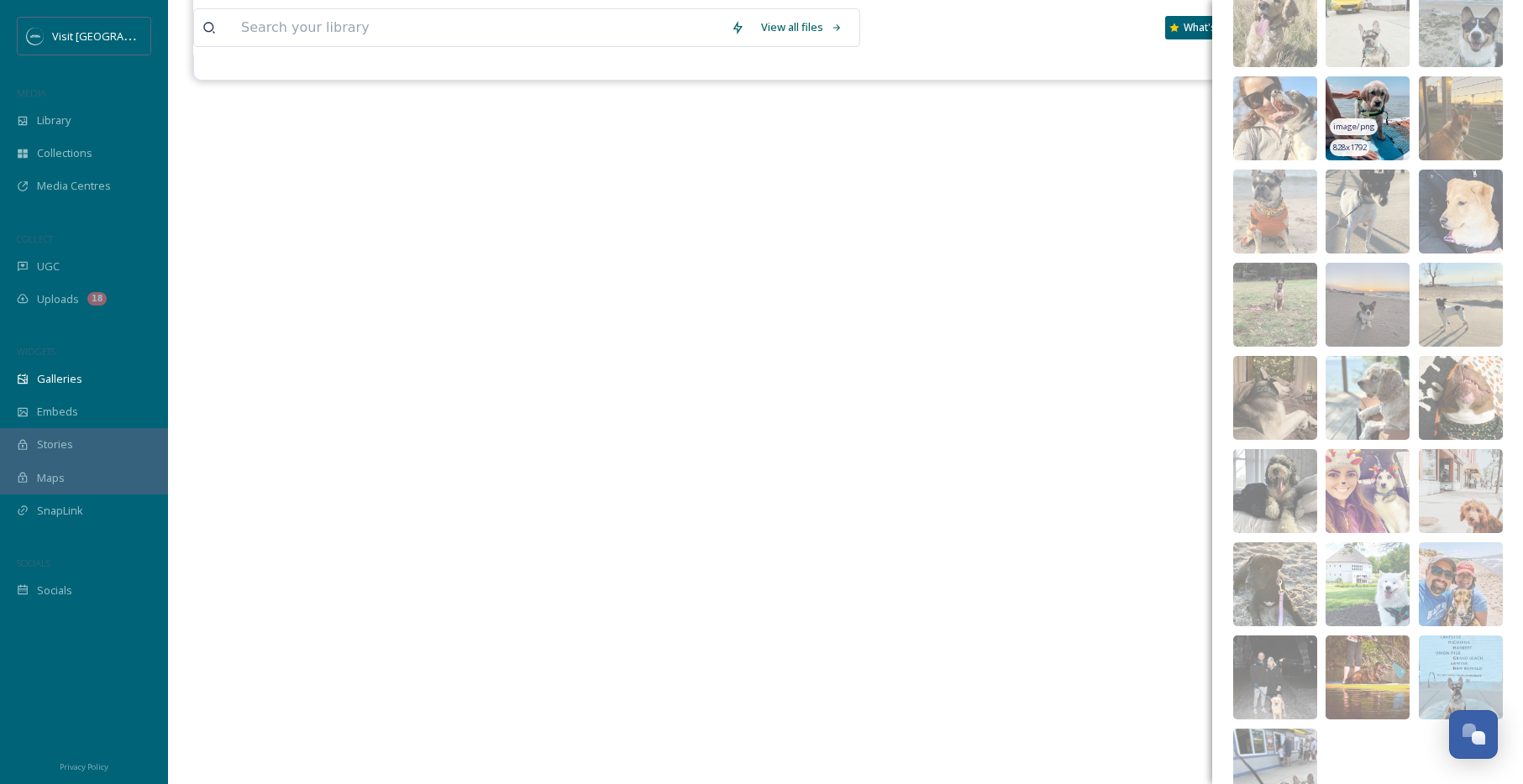
scroll to position [7065, 0]
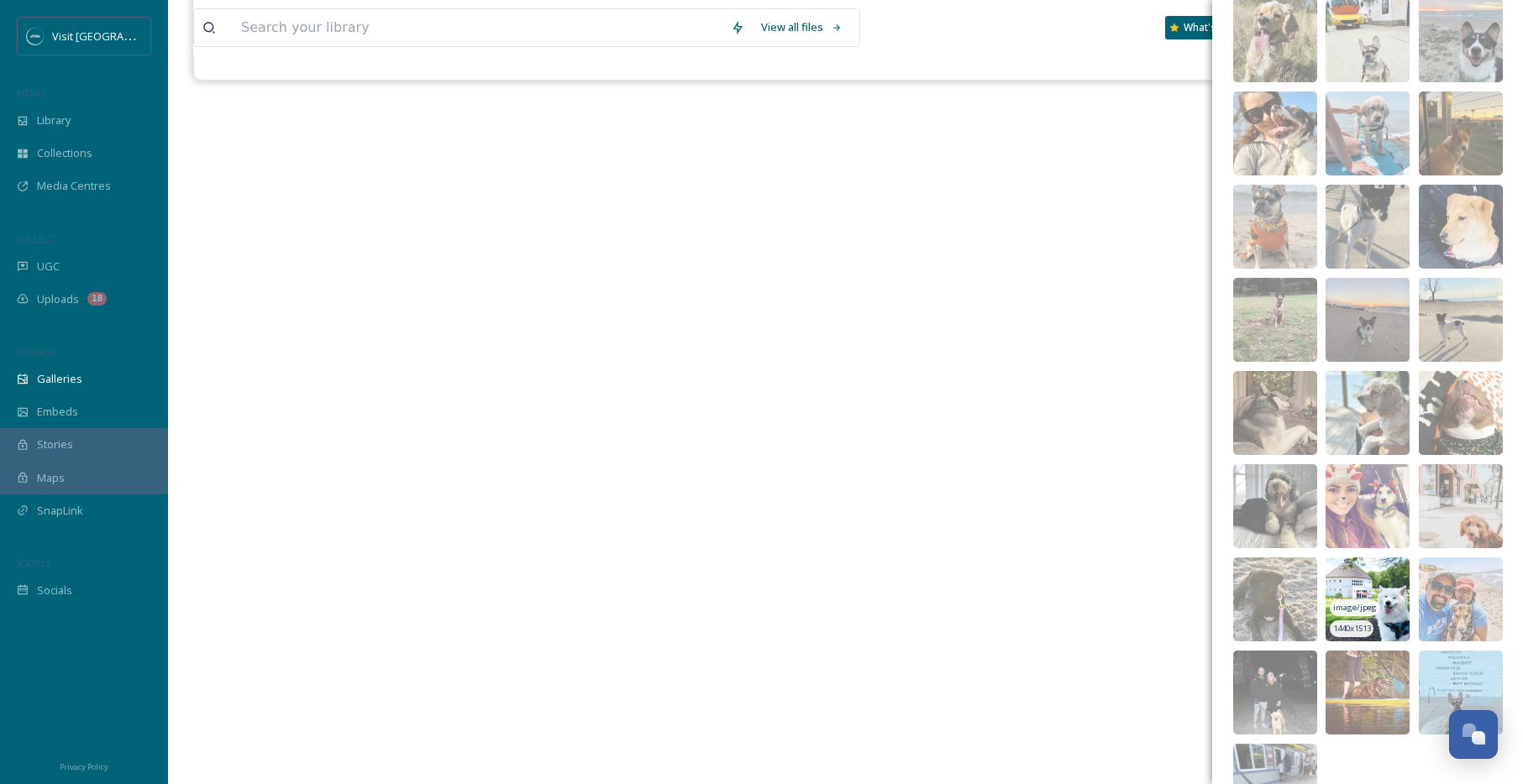
click at [1365, 597] on img at bounding box center [1367, 599] width 84 height 84
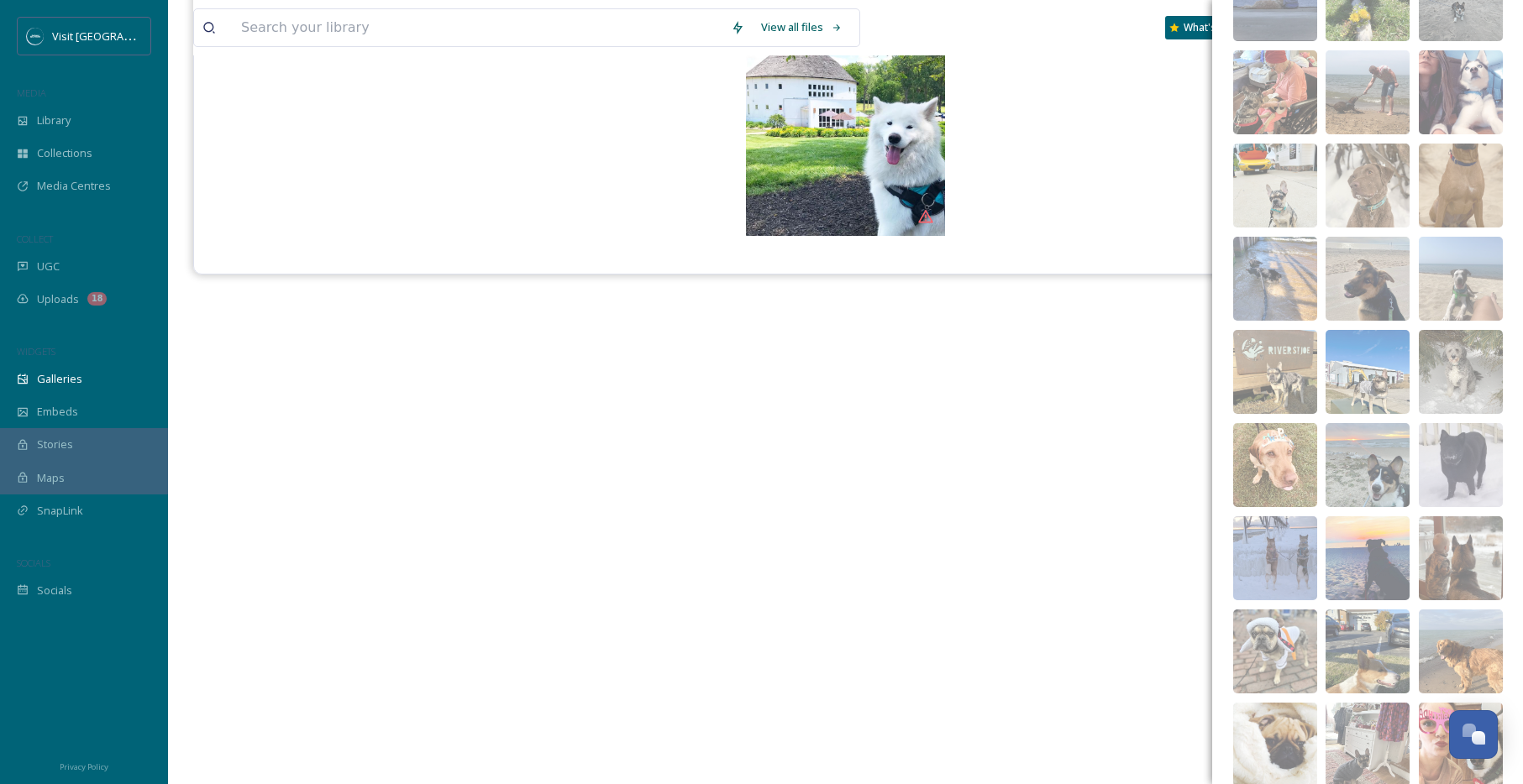
scroll to position [5692, 0]
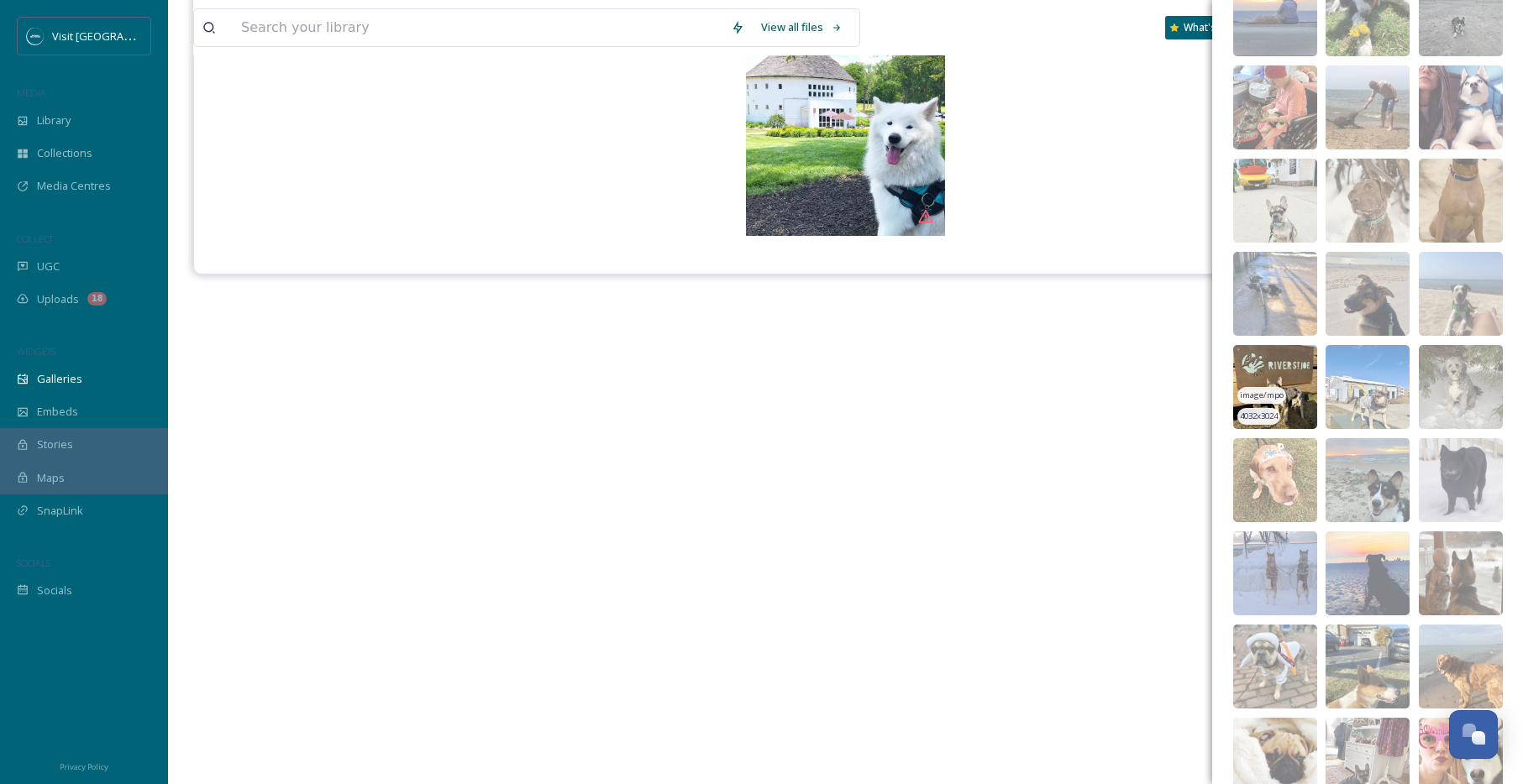
click at [1277, 367] on img at bounding box center [1275, 386] width 84 height 84
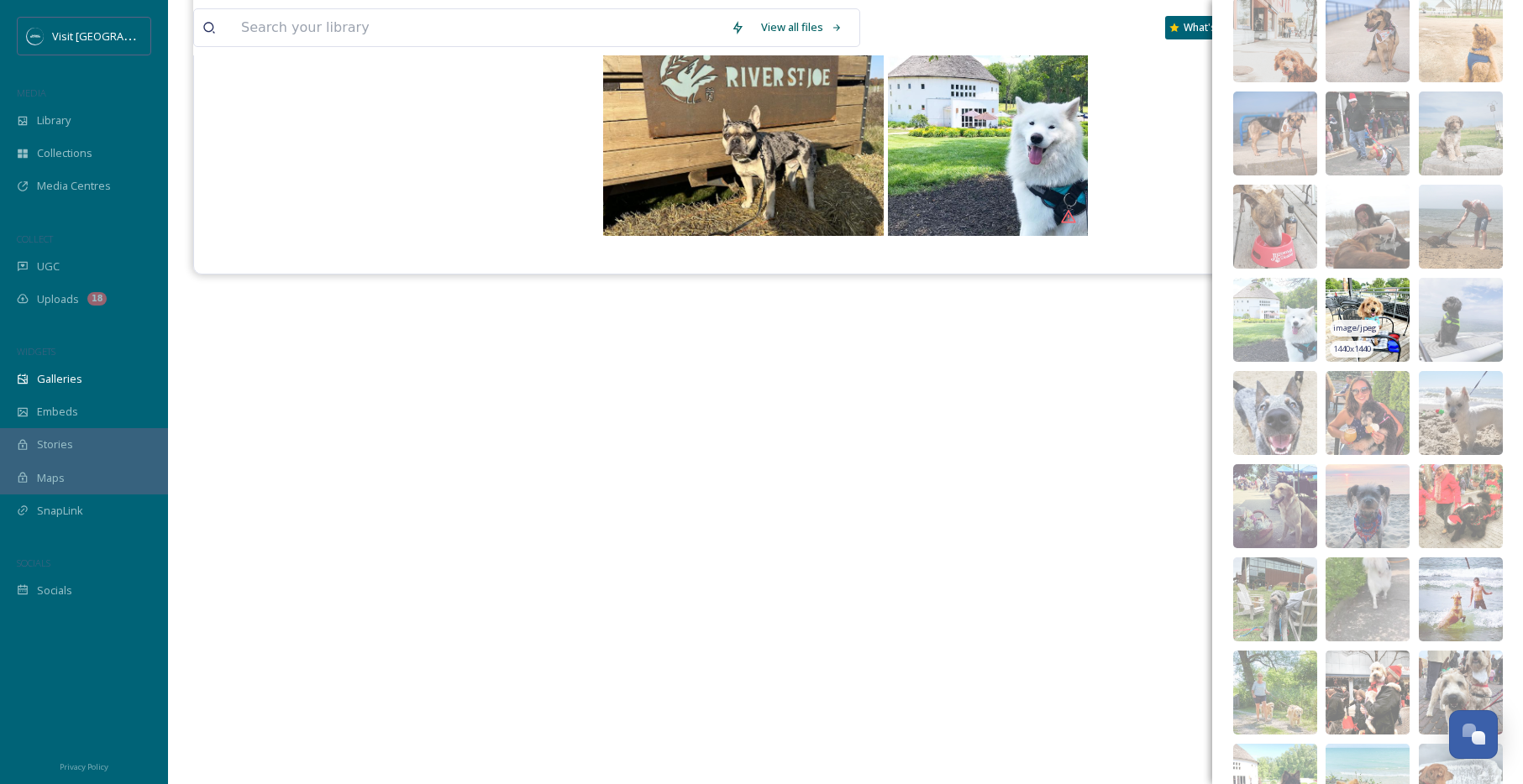
scroll to position [3242, 0]
click at [1378, 296] on img at bounding box center [1367, 321] width 84 height 84
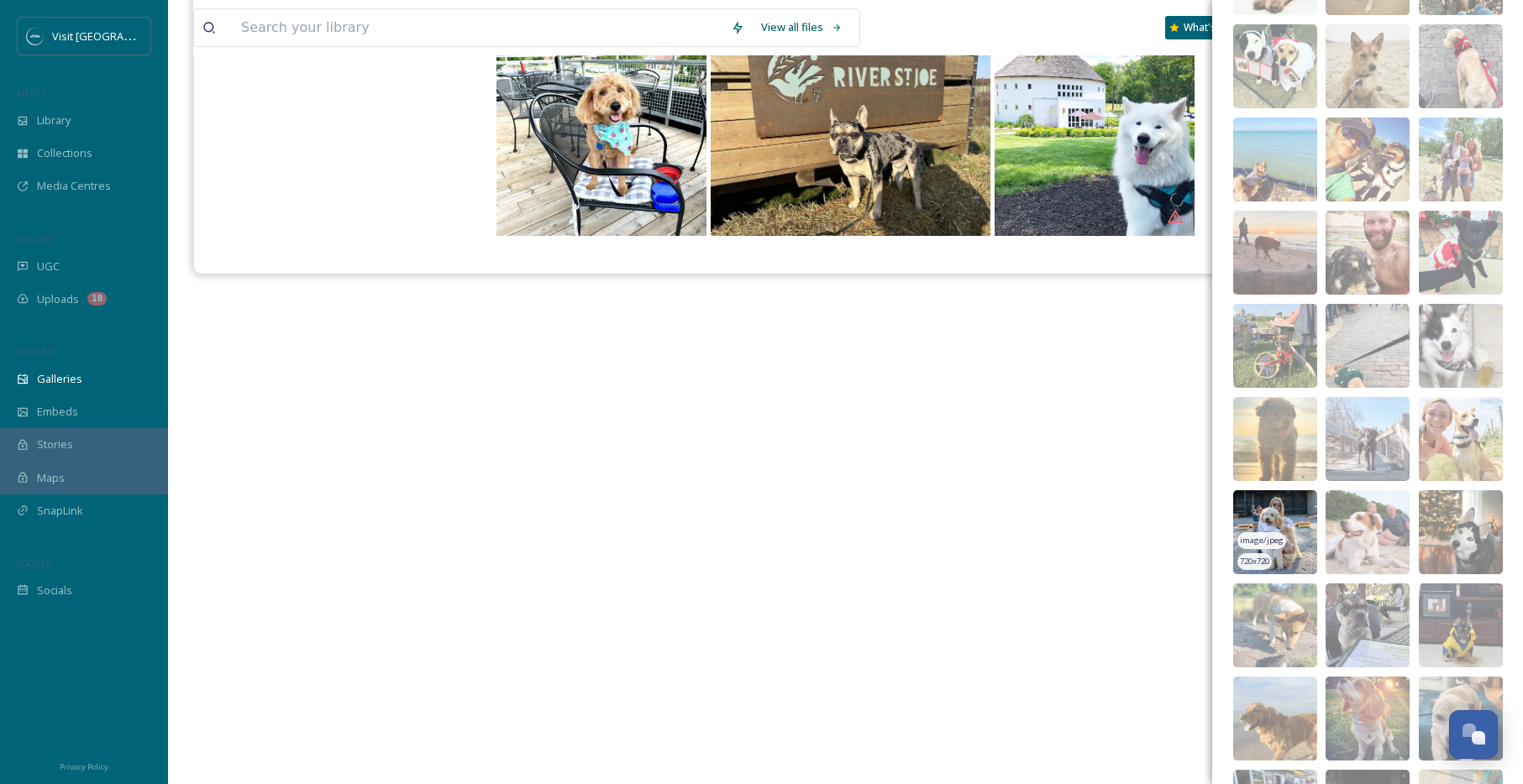
scroll to position [4247, 0]
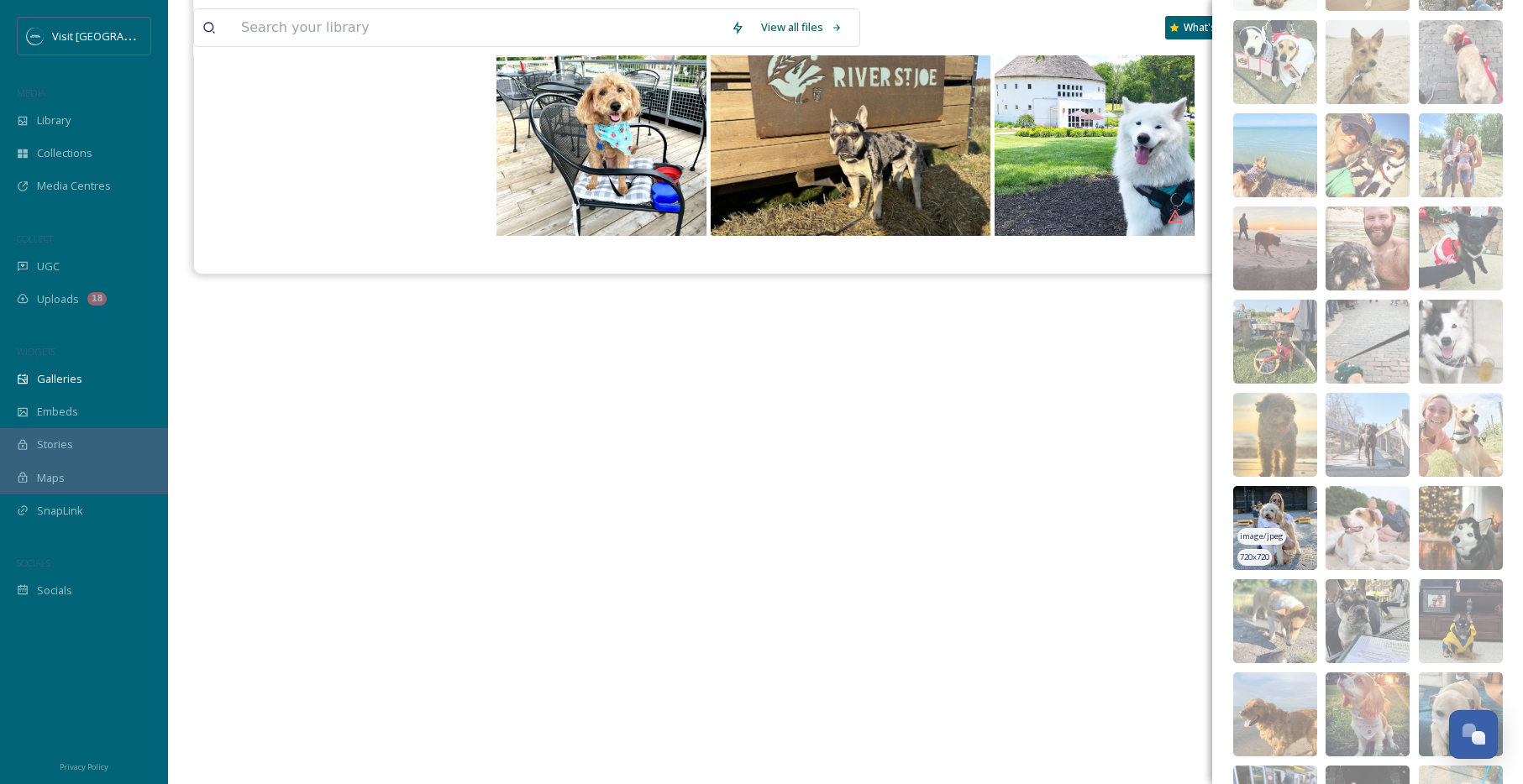
click at [1287, 513] on img at bounding box center [1275, 527] width 84 height 84
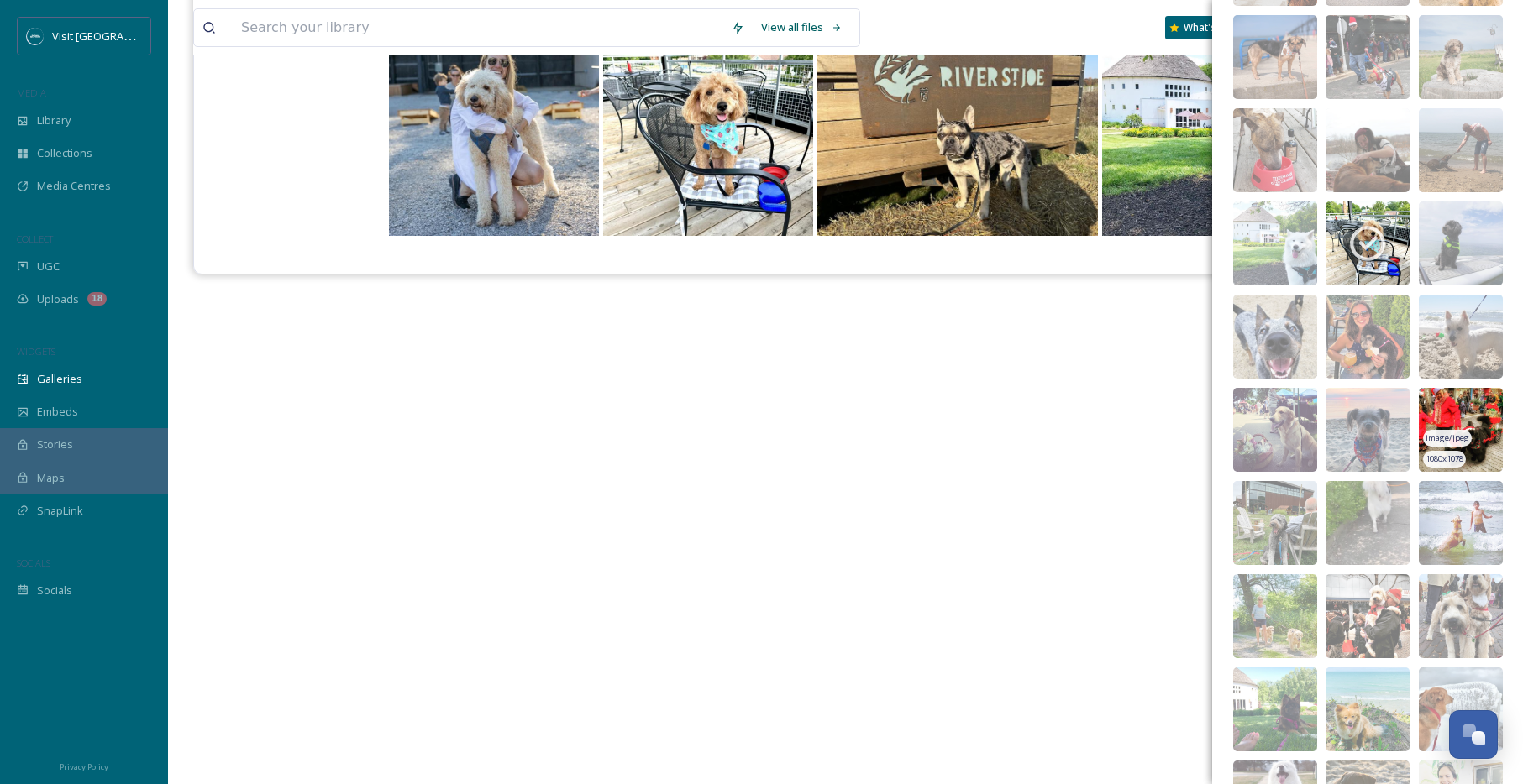
scroll to position [3343, 0]
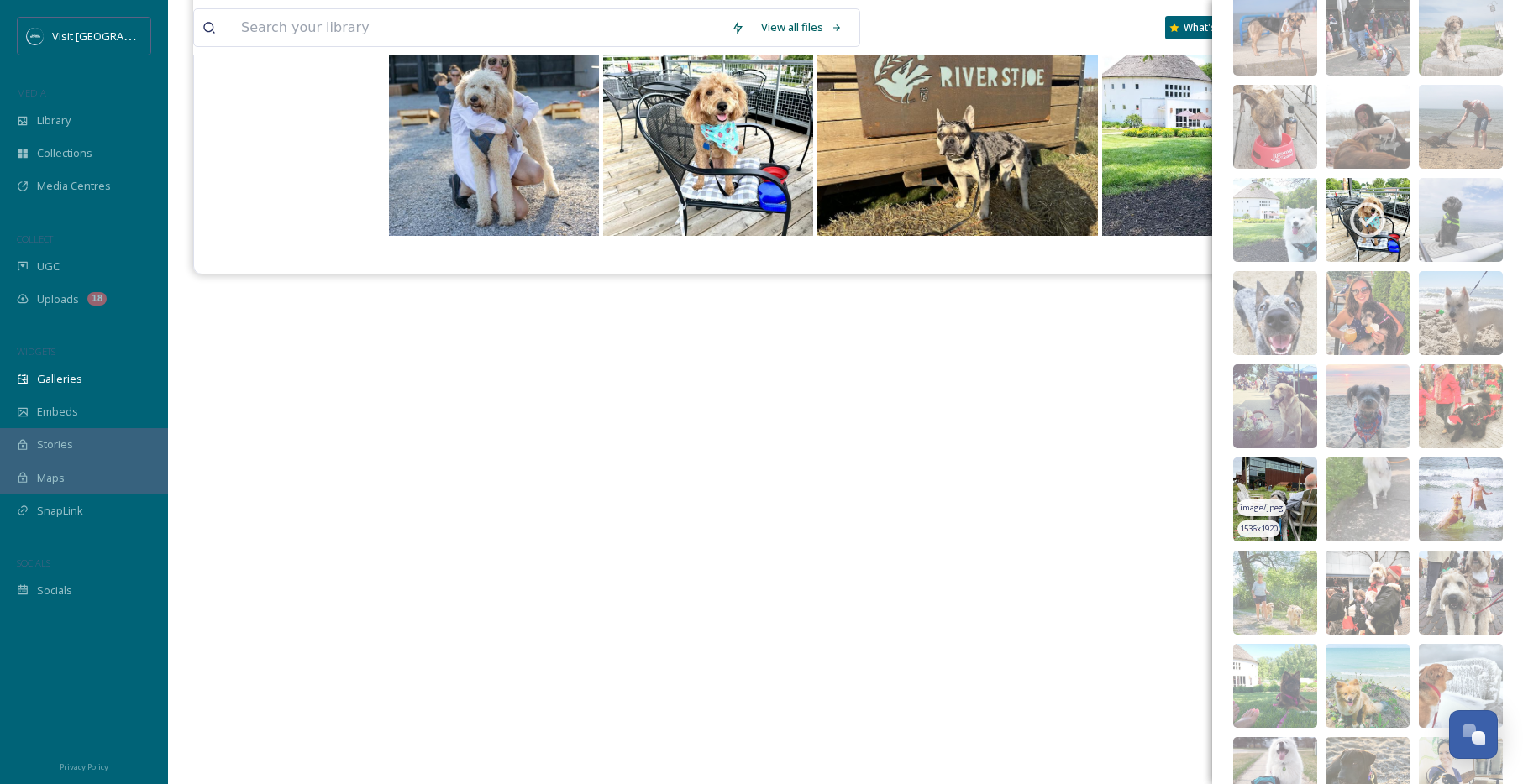
click at [1290, 478] on img at bounding box center [1275, 499] width 84 height 84
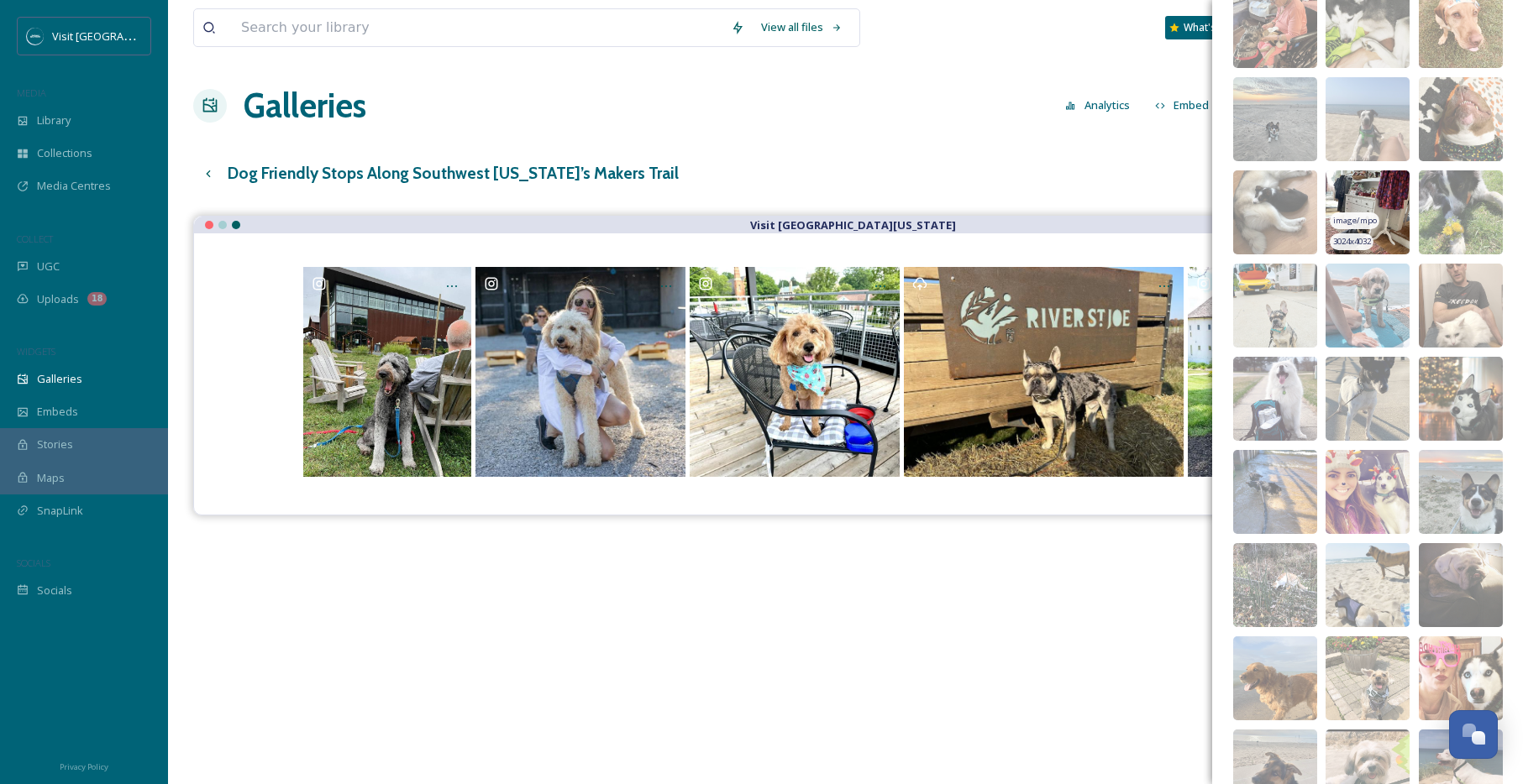
scroll to position [0, 0]
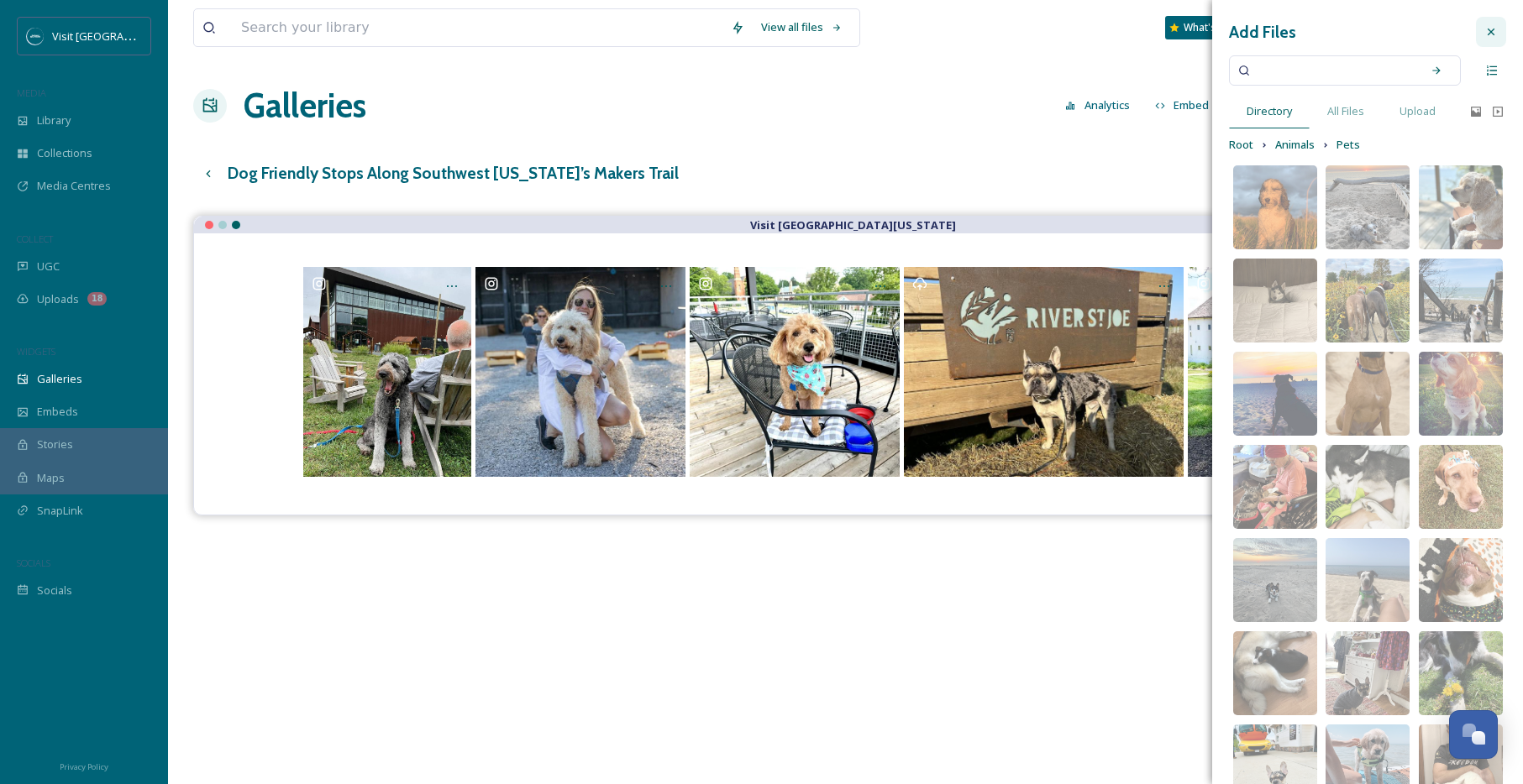
click at [1493, 31] on icon at bounding box center [1492, 32] width 14 height 14
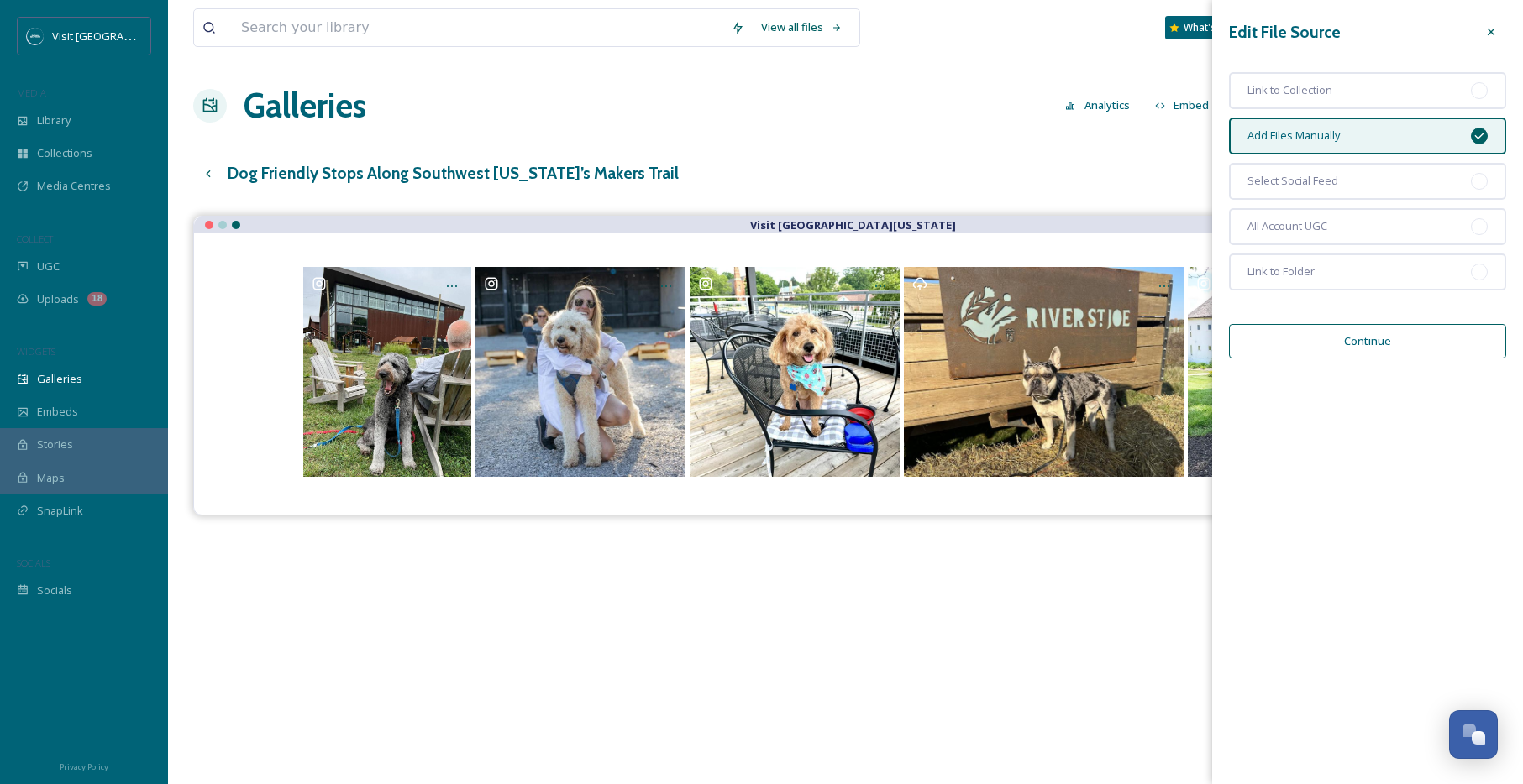
click at [1494, 30] on icon at bounding box center [1492, 32] width 14 height 14
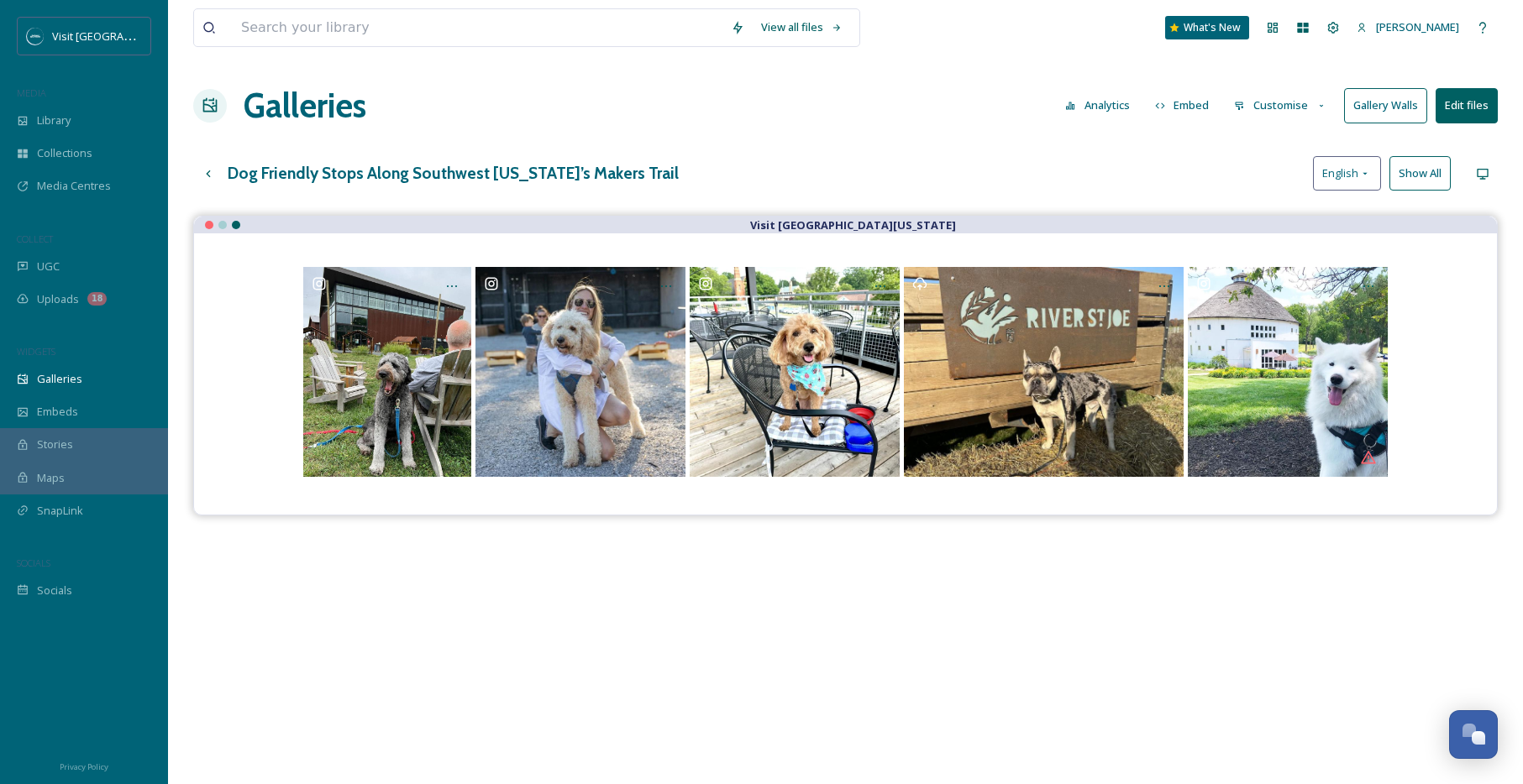
click at [1463, 102] on button "Edit files" at bounding box center [1467, 105] width 62 height 35
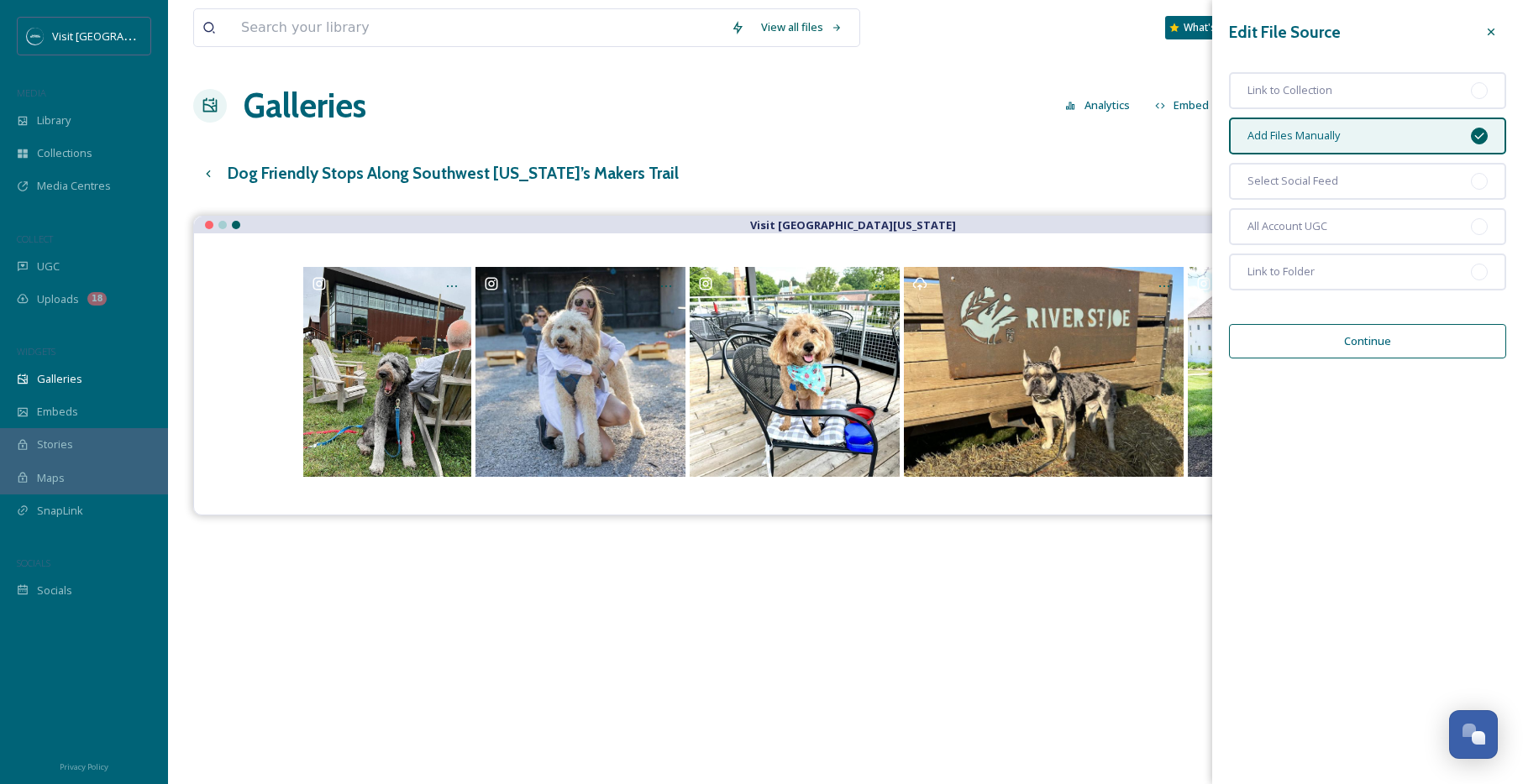
click at [1366, 338] on button "Continue" at bounding box center [1367, 341] width 278 height 35
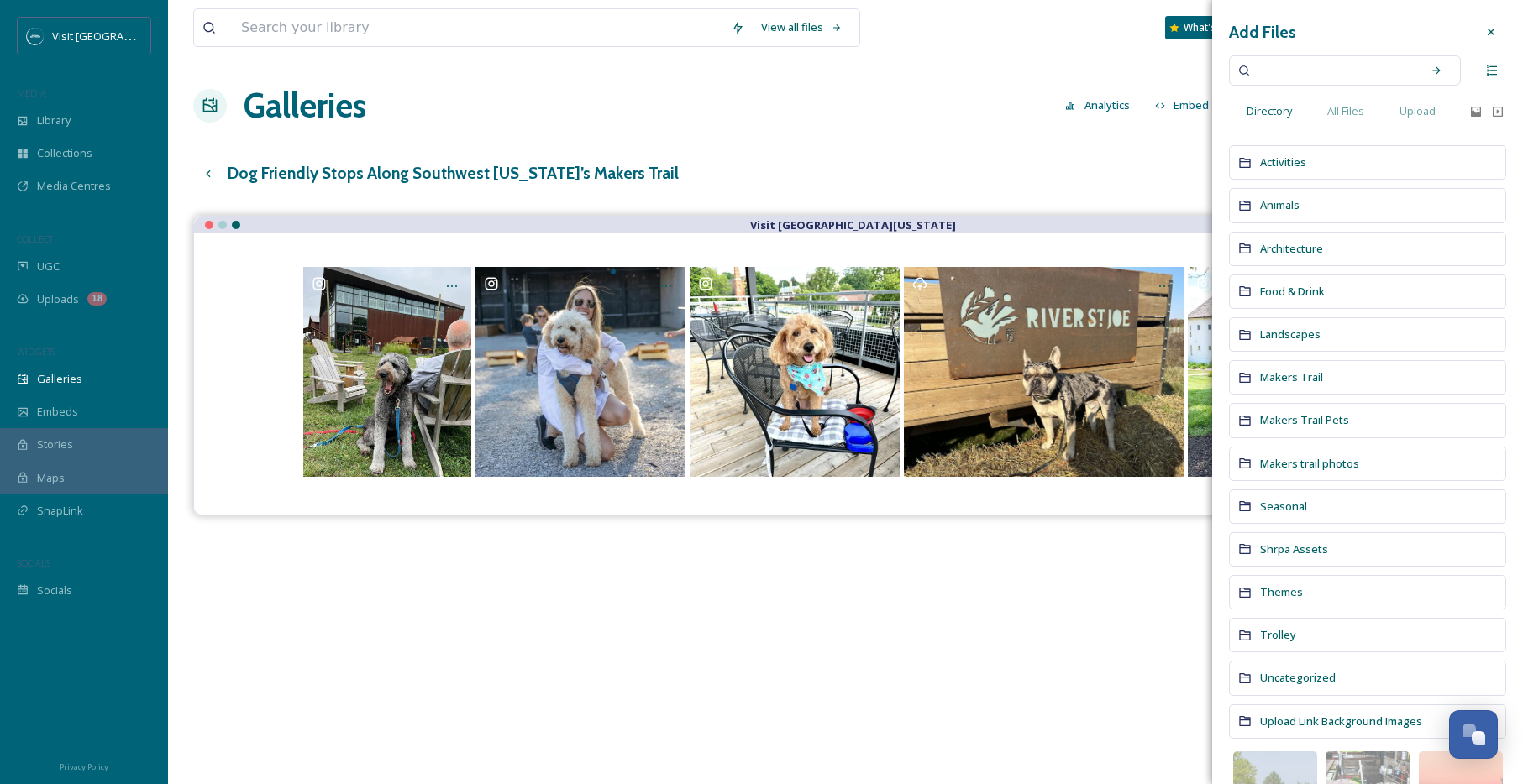
click at [1309, 204] on div "Animals" at bounding box center [1367, 206] width 278 height 35
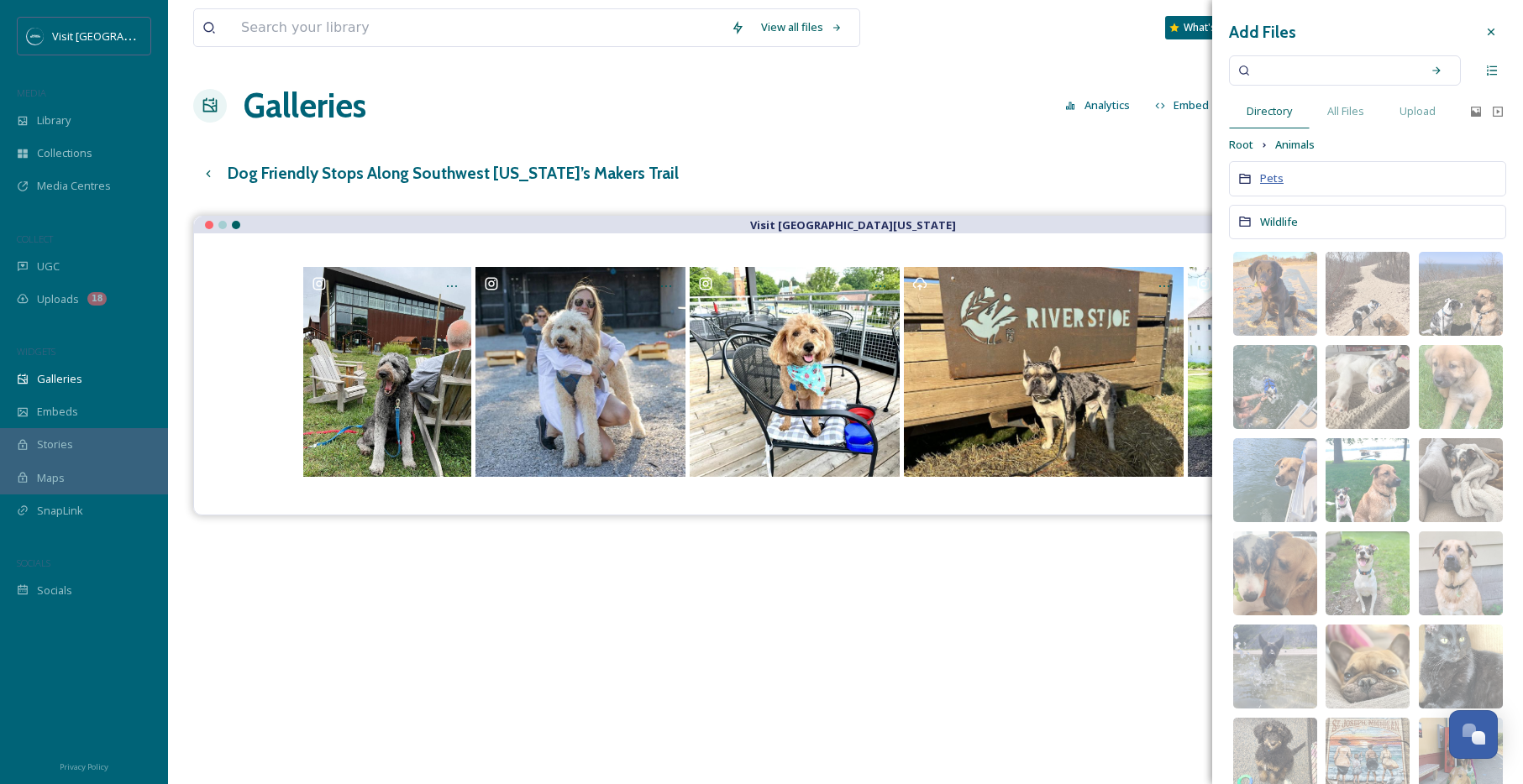
click at [1272, 177] on span "Pets" at bounding box center [1271, 177] width 23 height 15
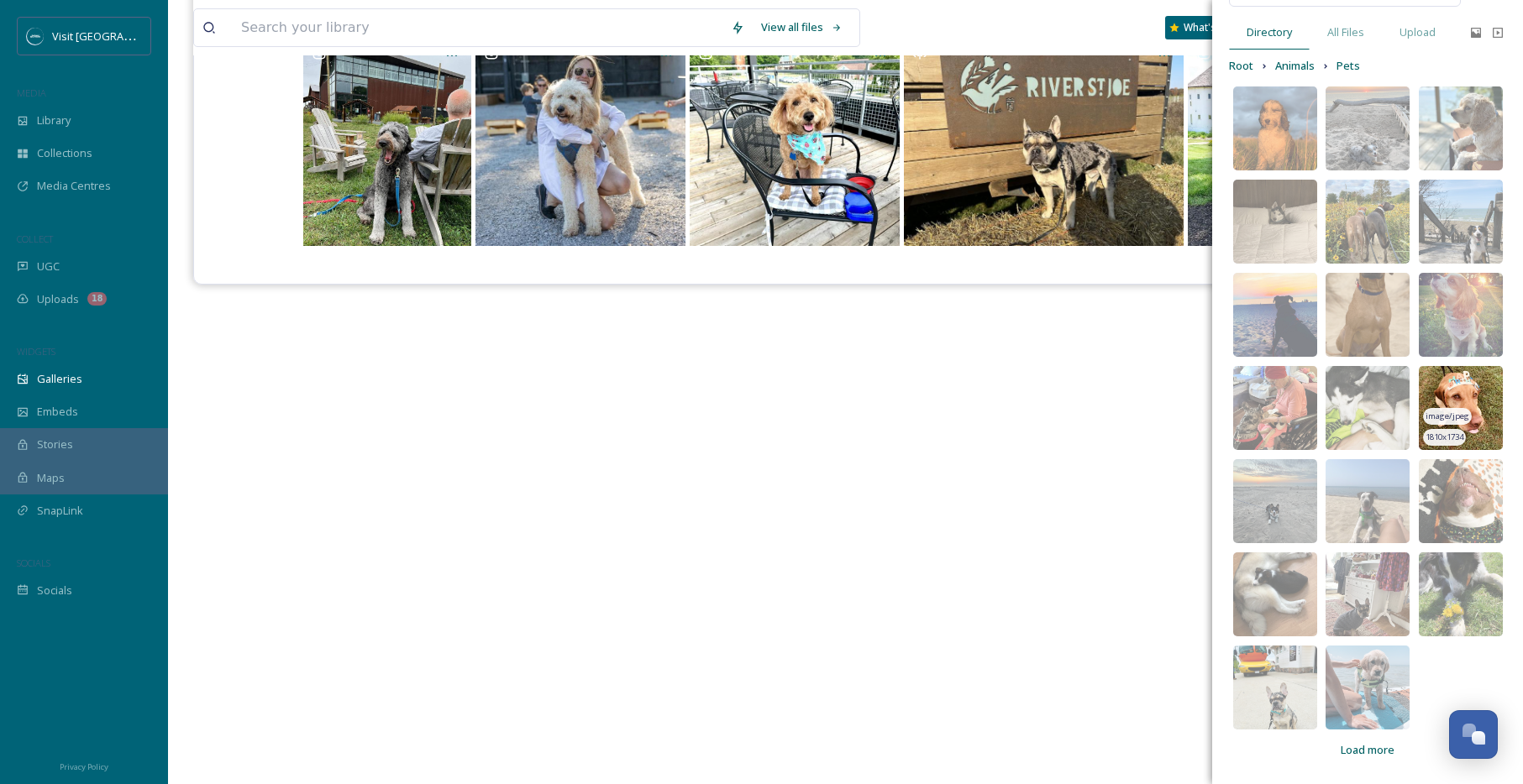
scroll to position [241, 0]
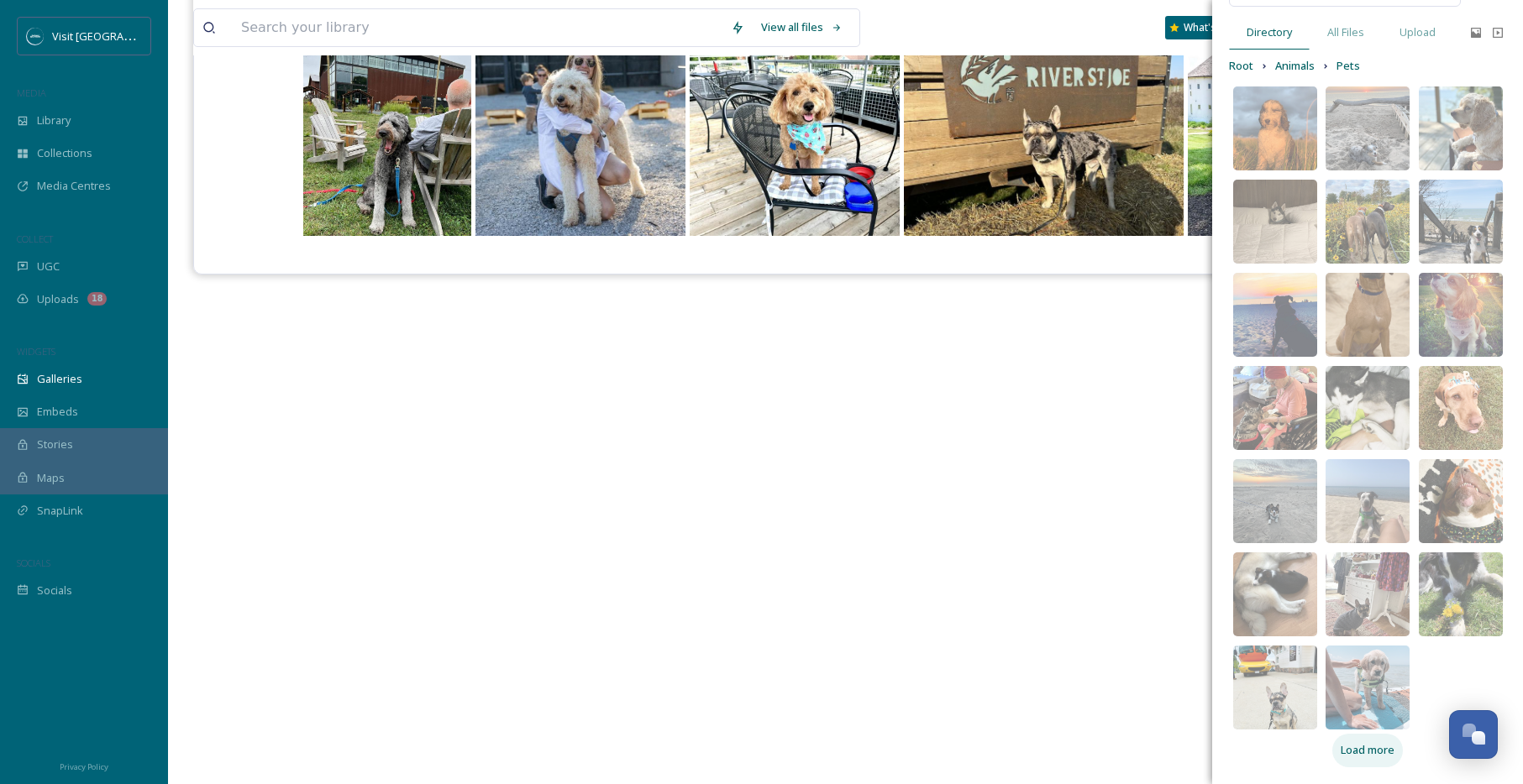
click at [1373, 745] on span "Load more" at bounding box center [1367, 750] width 54 height 16
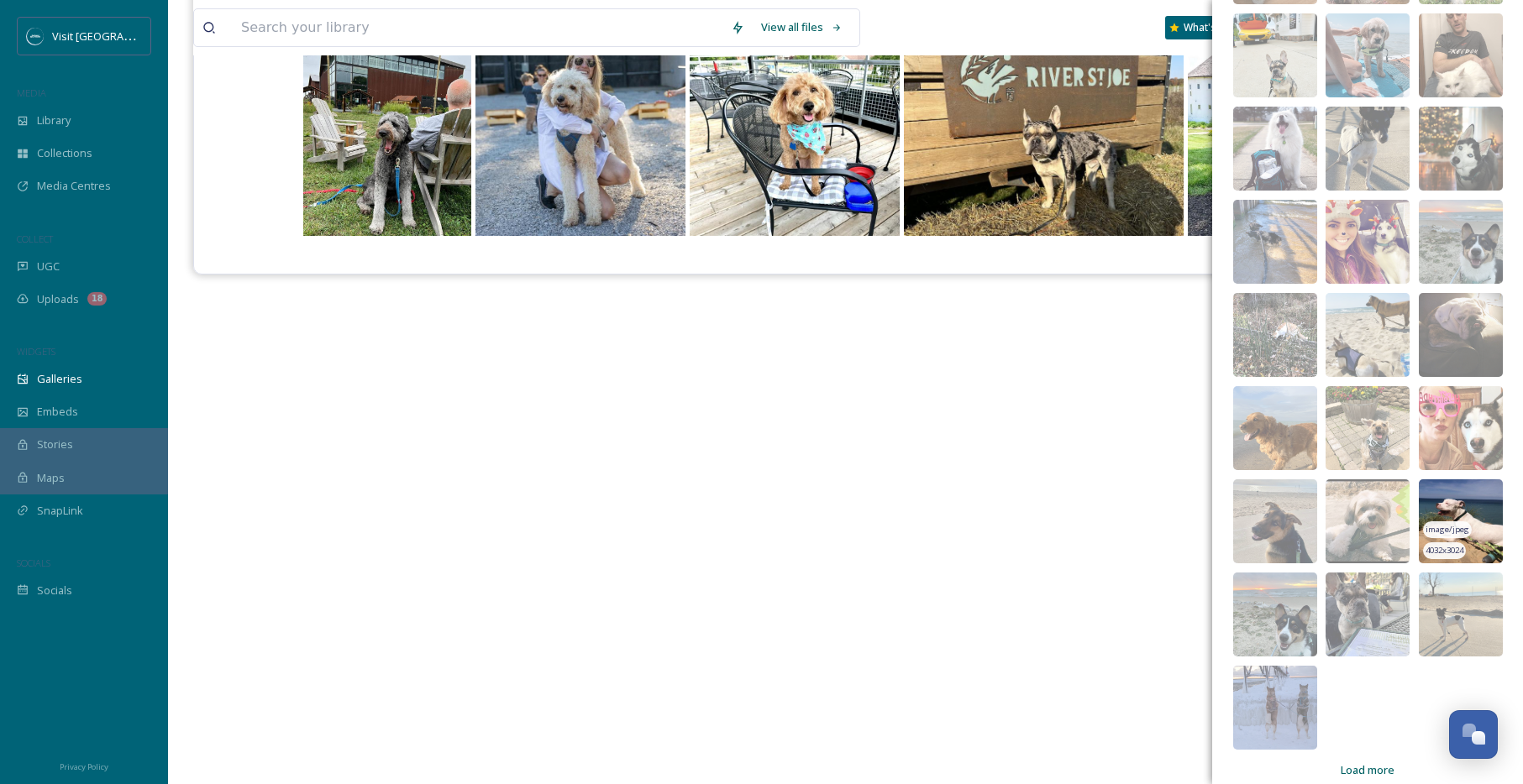
scroll to position [731, 0]
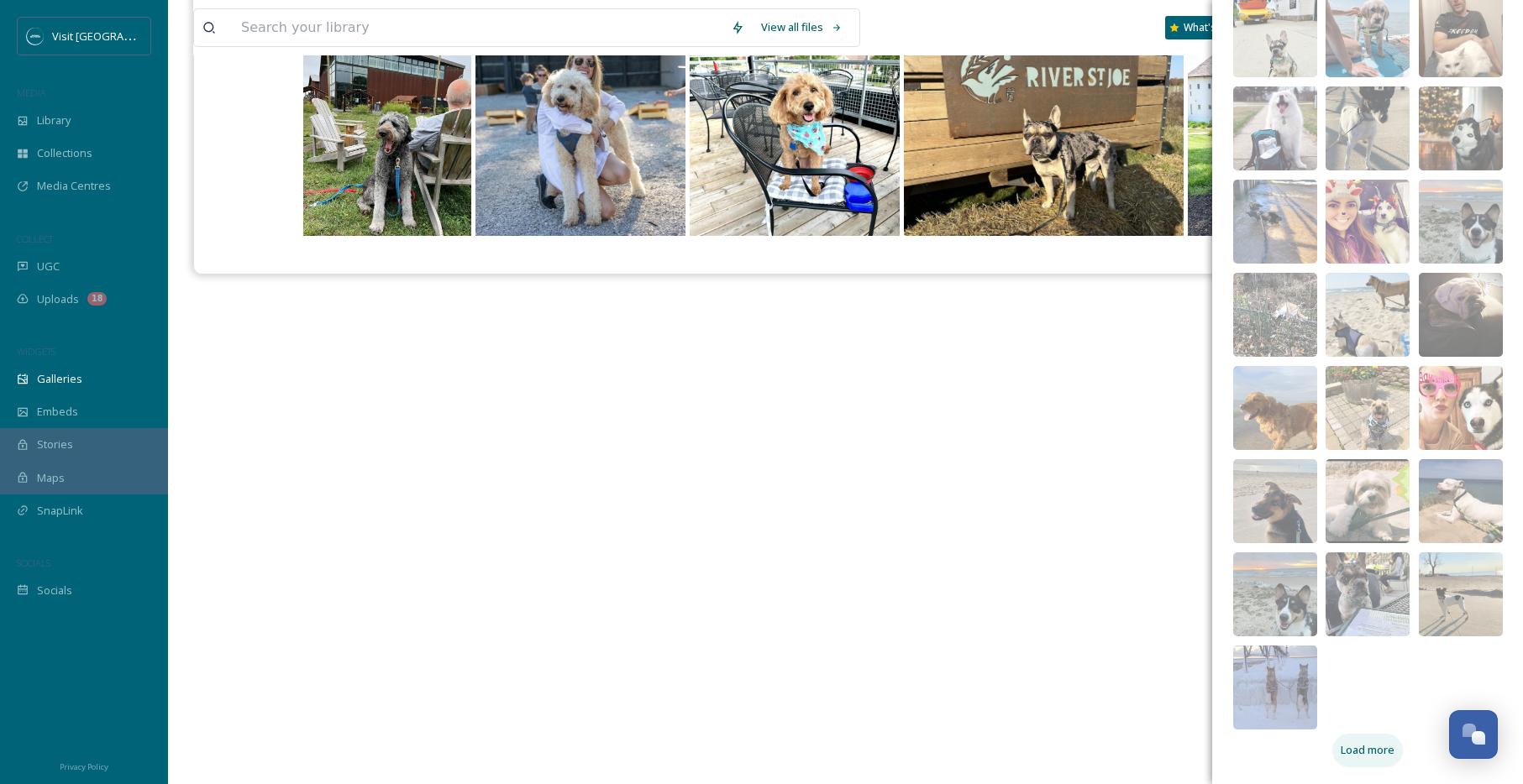
click at [1380, 749] on span "Load more" at bounding box center [1367, 750] width 54 height 16
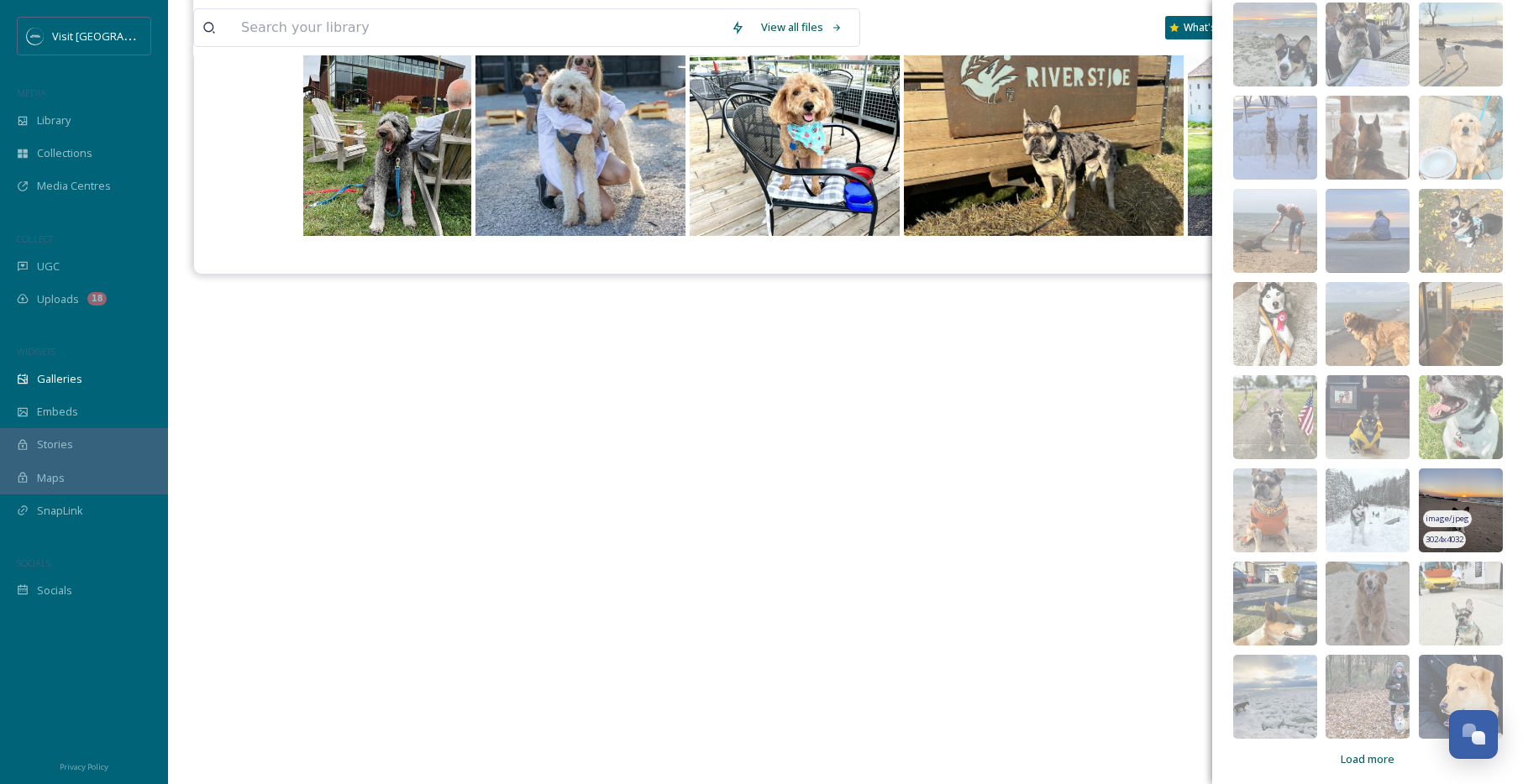
scroll to position [1291, 0]
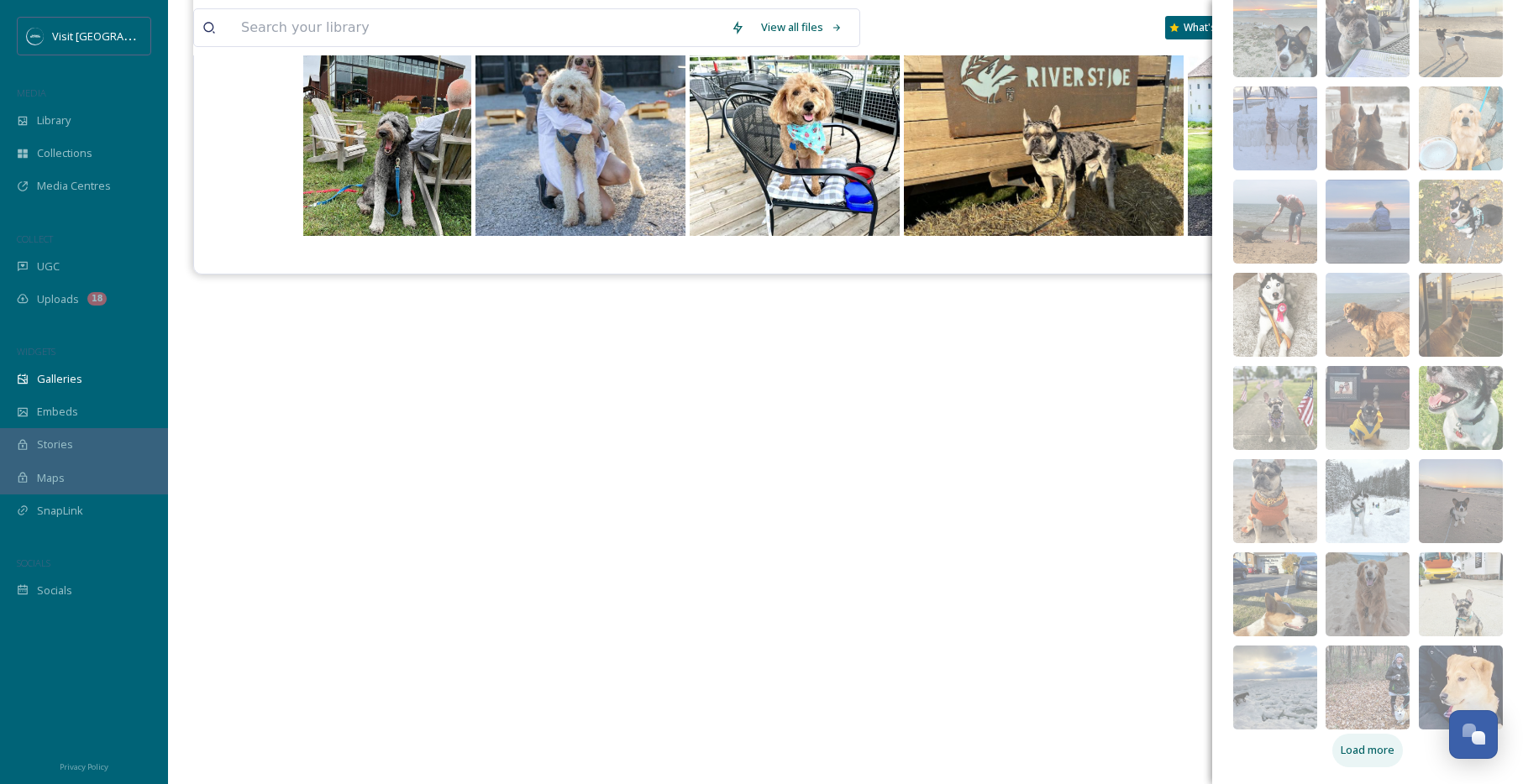
click at [1361, 756] on span "Load more" at bounding box center [1367, 750] width 54 height 16
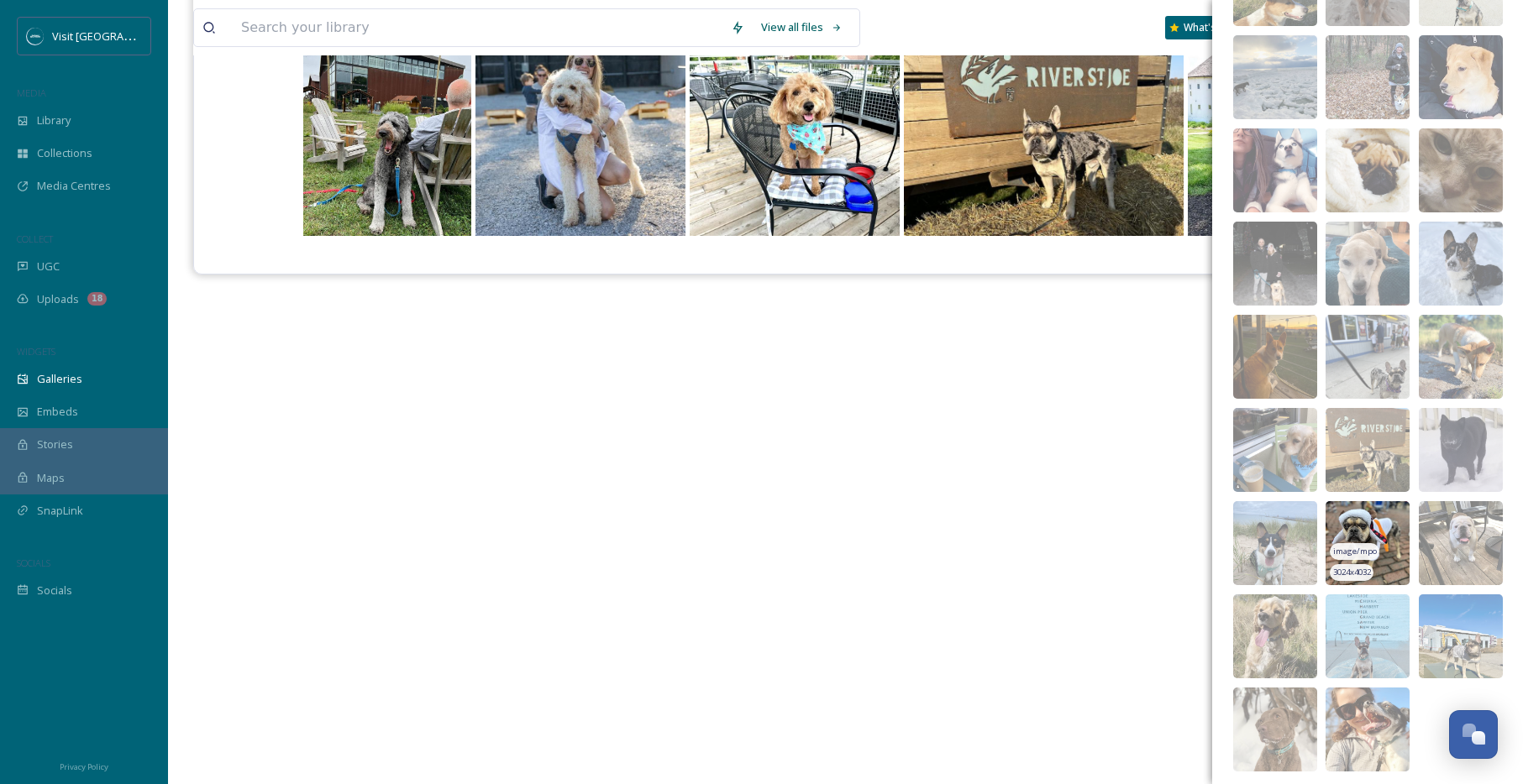
scroll to position [1943, 0]
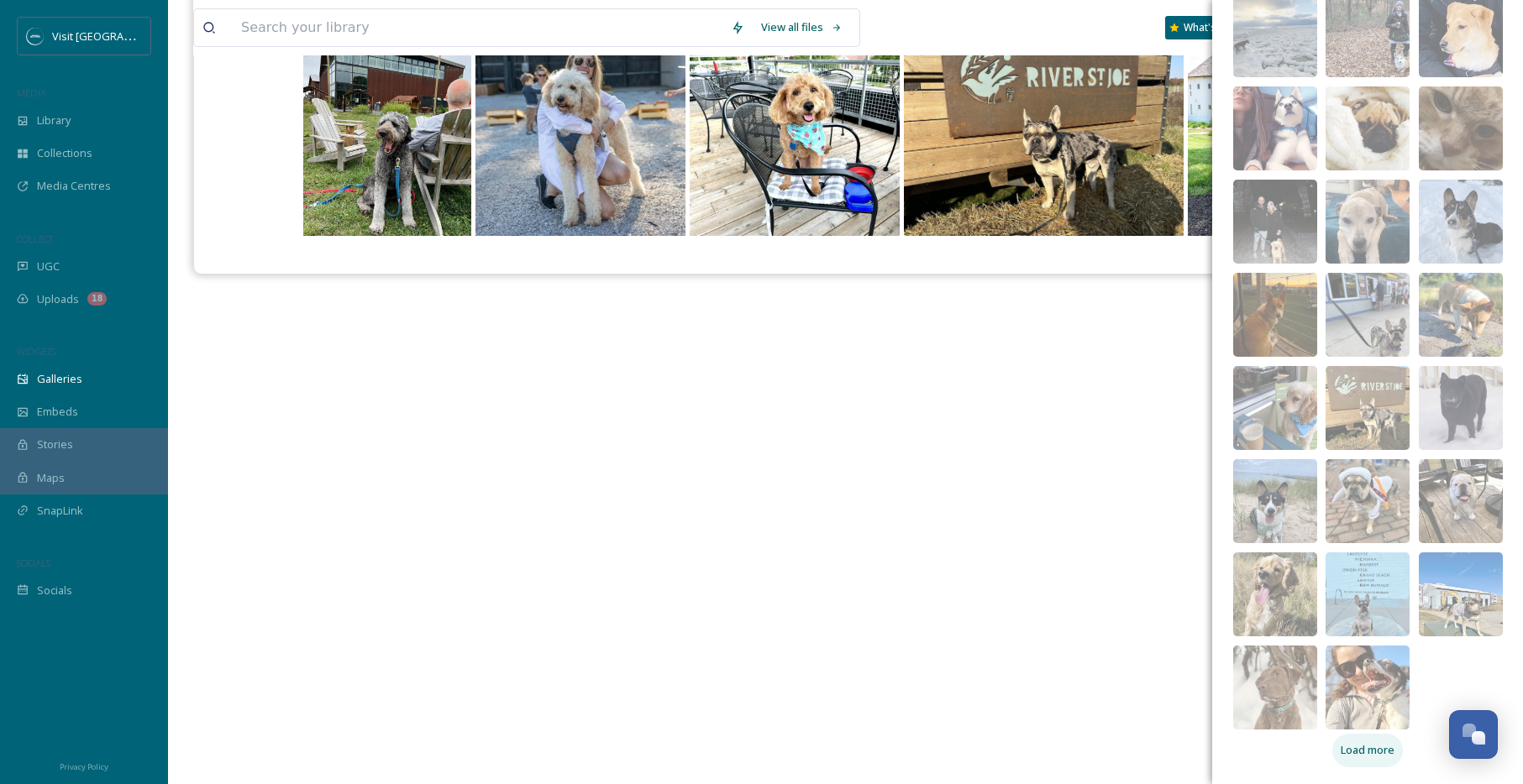
click at [1369, 752] on span "Load more" at bounding box center [1367, 750] width 54 height 16
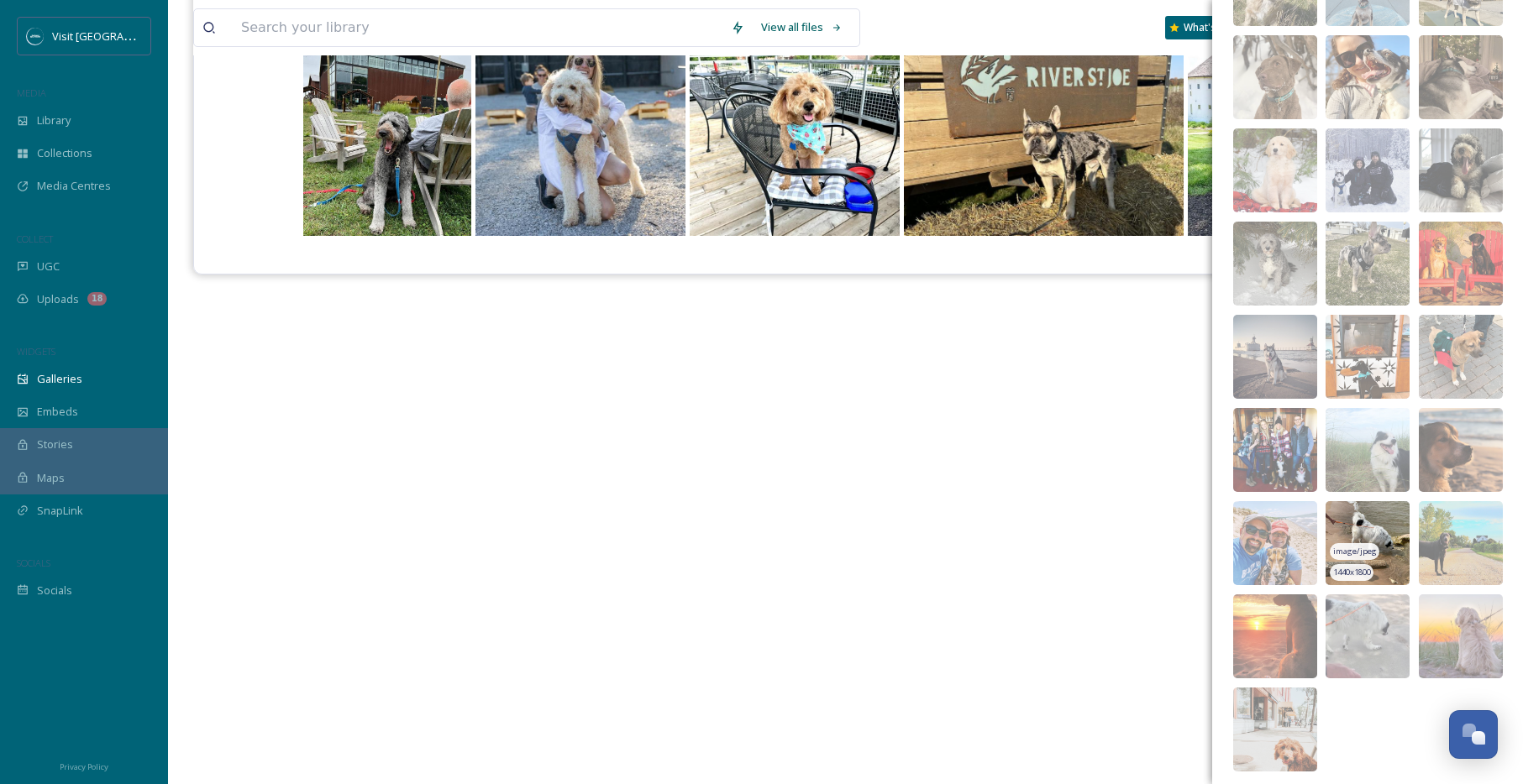
scroll to position [2596, 0]
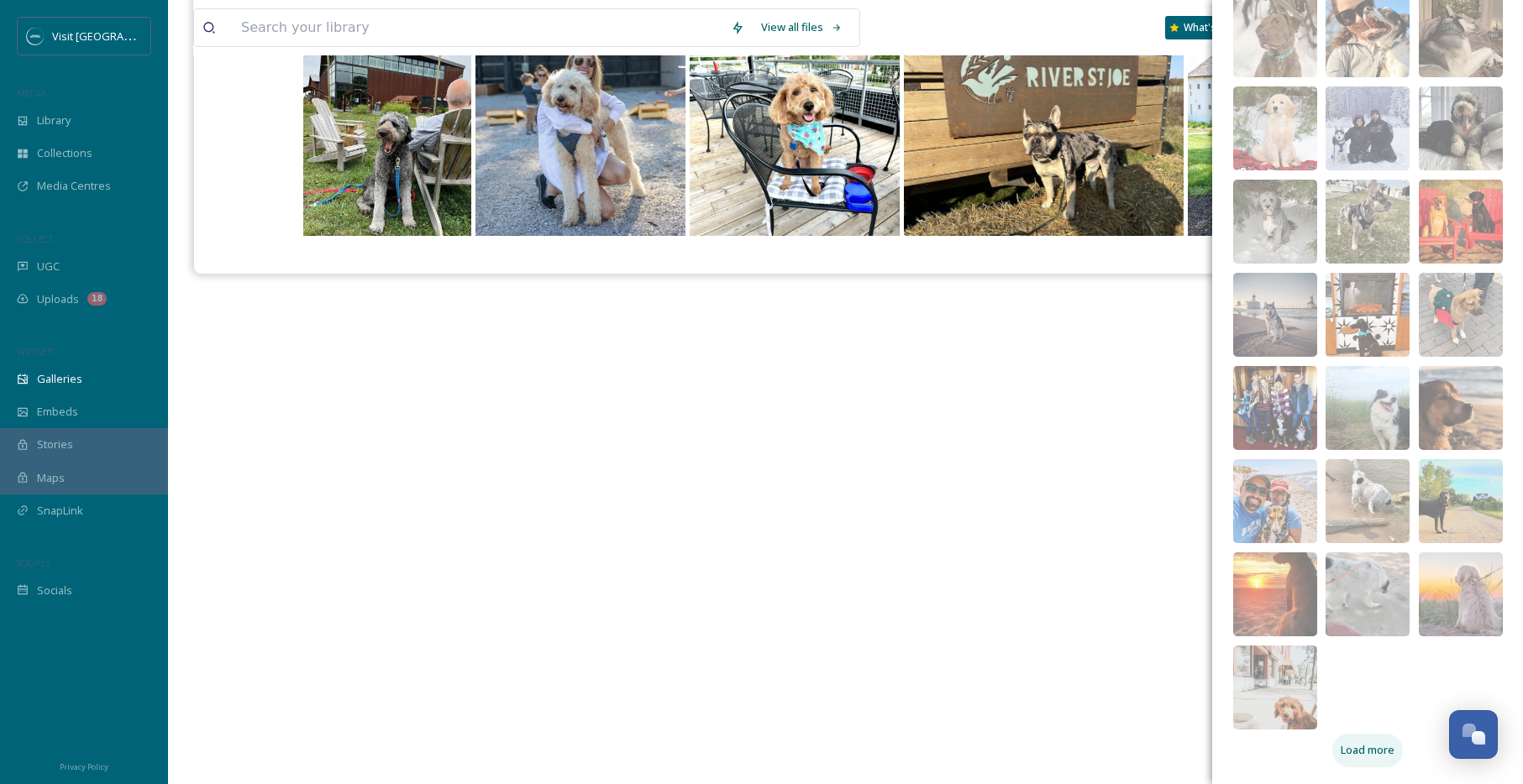
click at [1354, 744] on span "Load more" at bounding box center [1367, 750] width 54 height 16
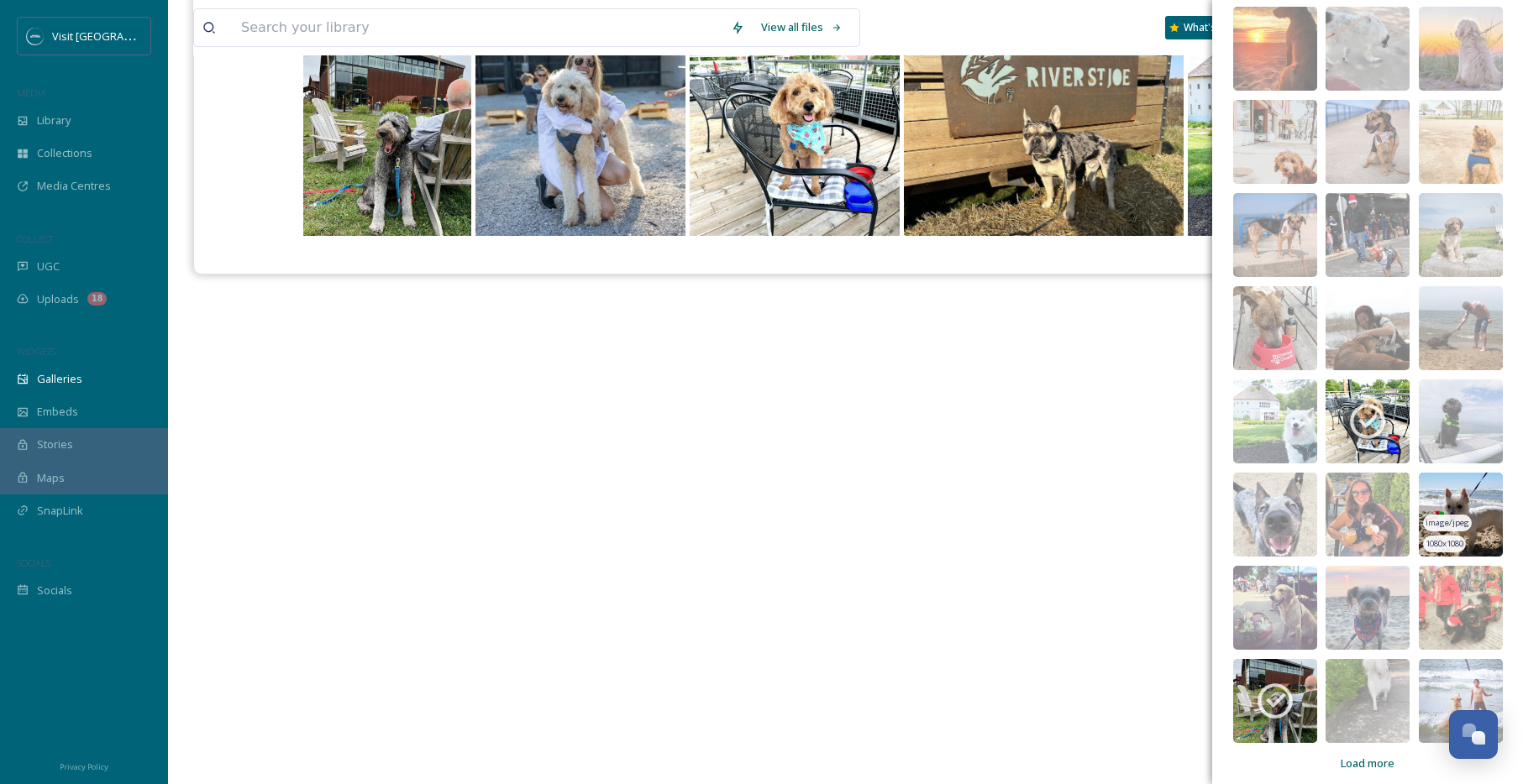
scroll to position [3155, 0]
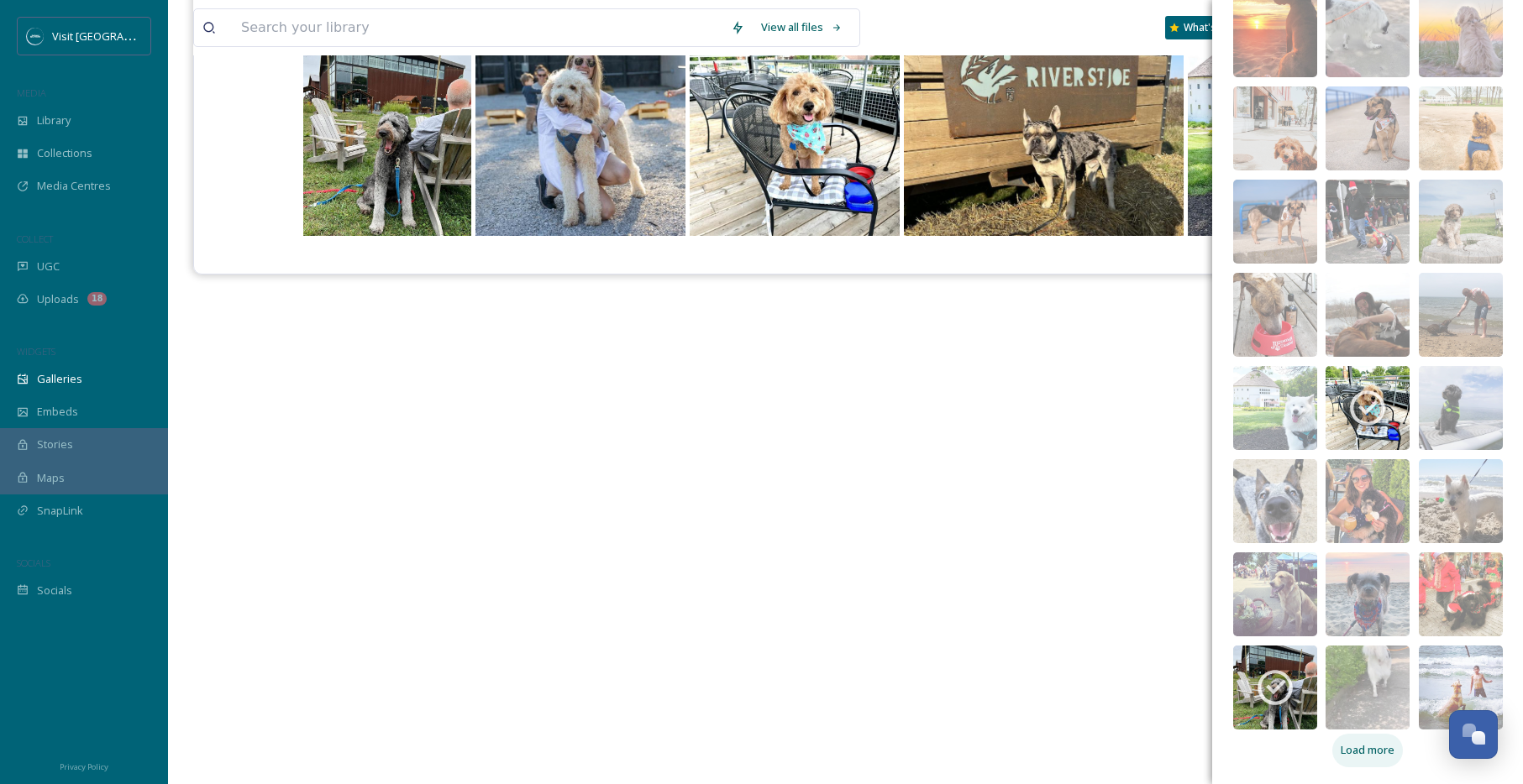
click at [1370, 750] on span "Load more" at bounding box center [1367, 750] width 54 height 16
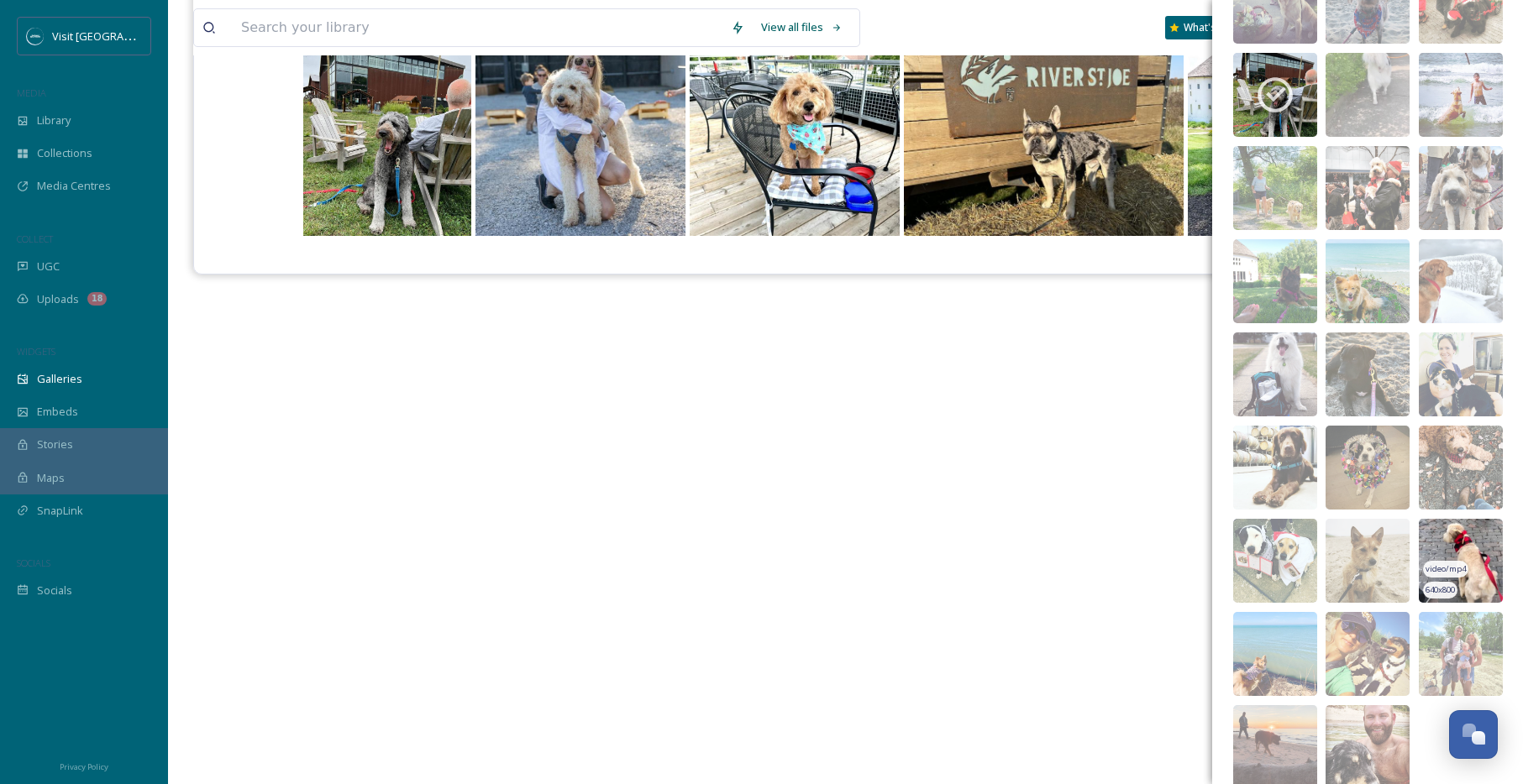
scroll to position [3808, 0]
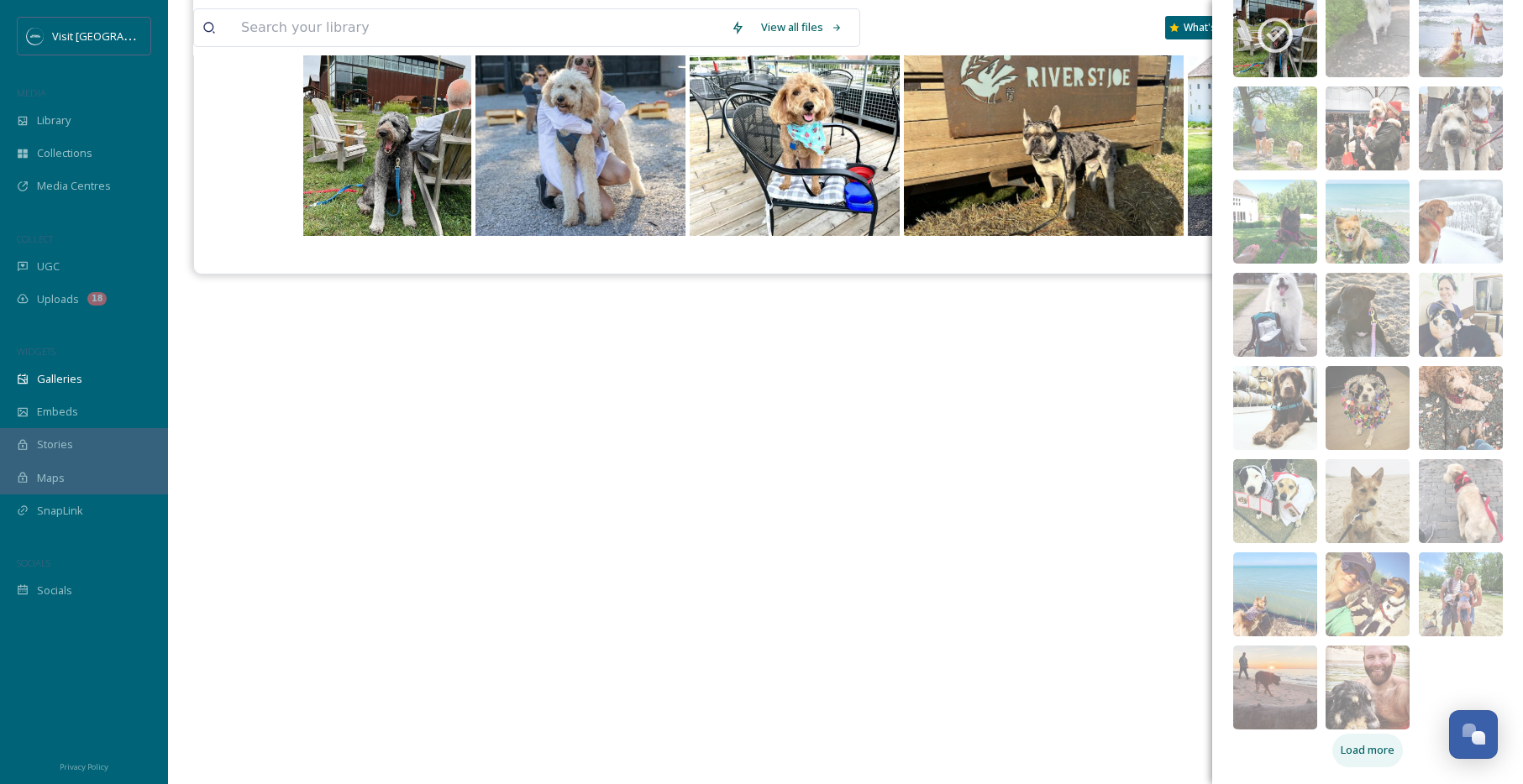
click at [1369, 749] on span "Load more" at bounding box center [1367, 750] width 54 height 16
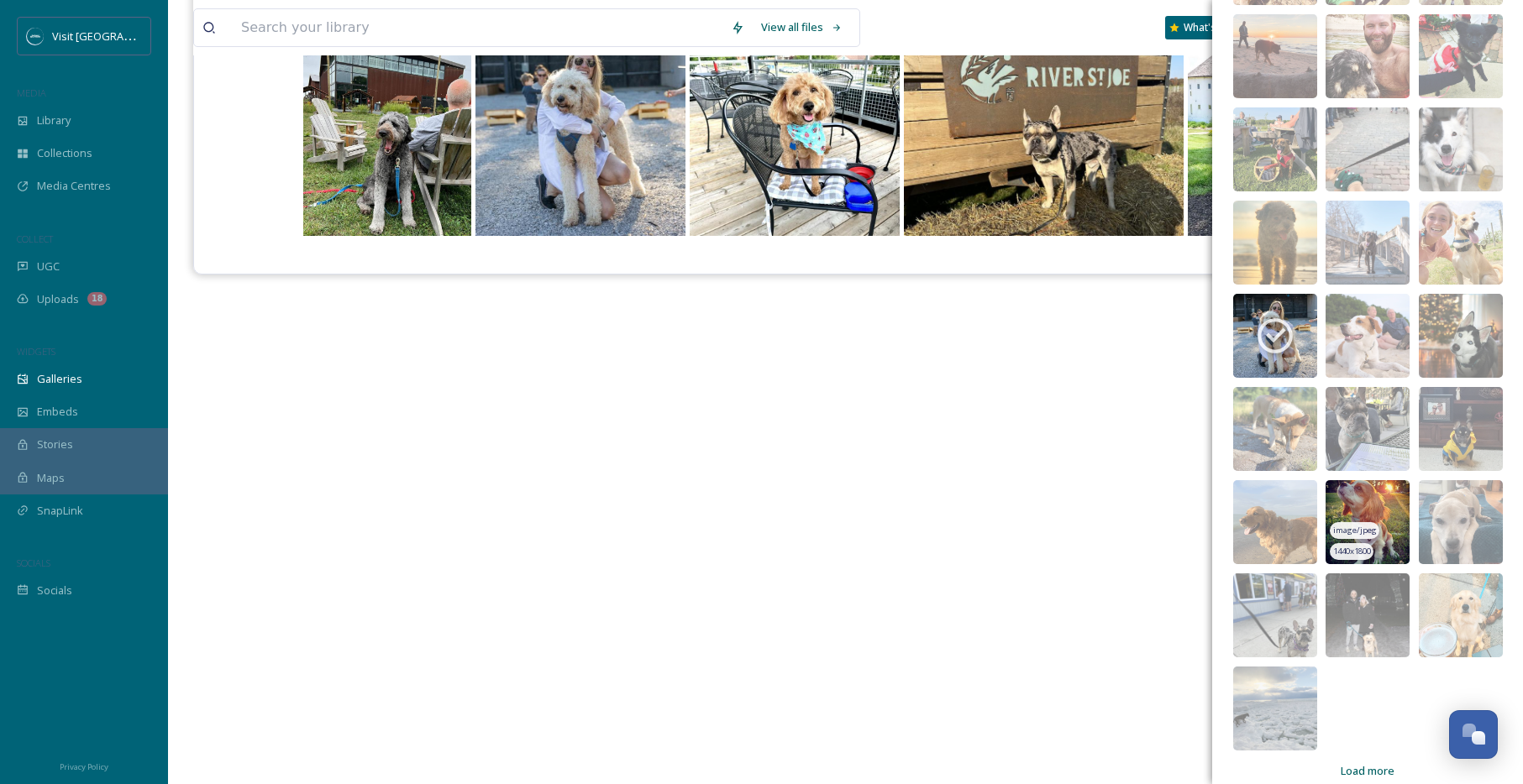
scroll to position [4459, 0]
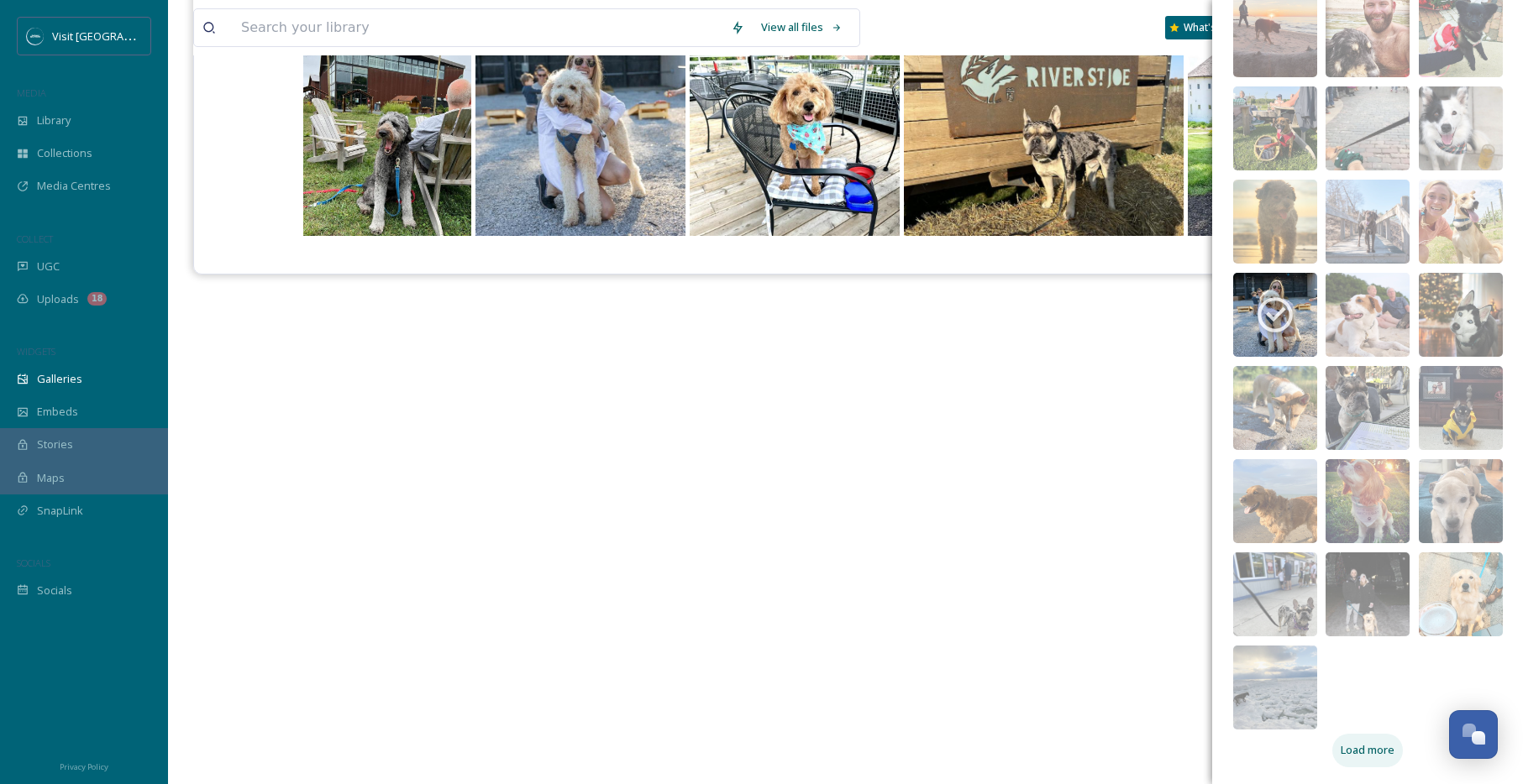
click at [1358, 745] on span "Load more" at bounding box center [1367, 750] width 54 height 16
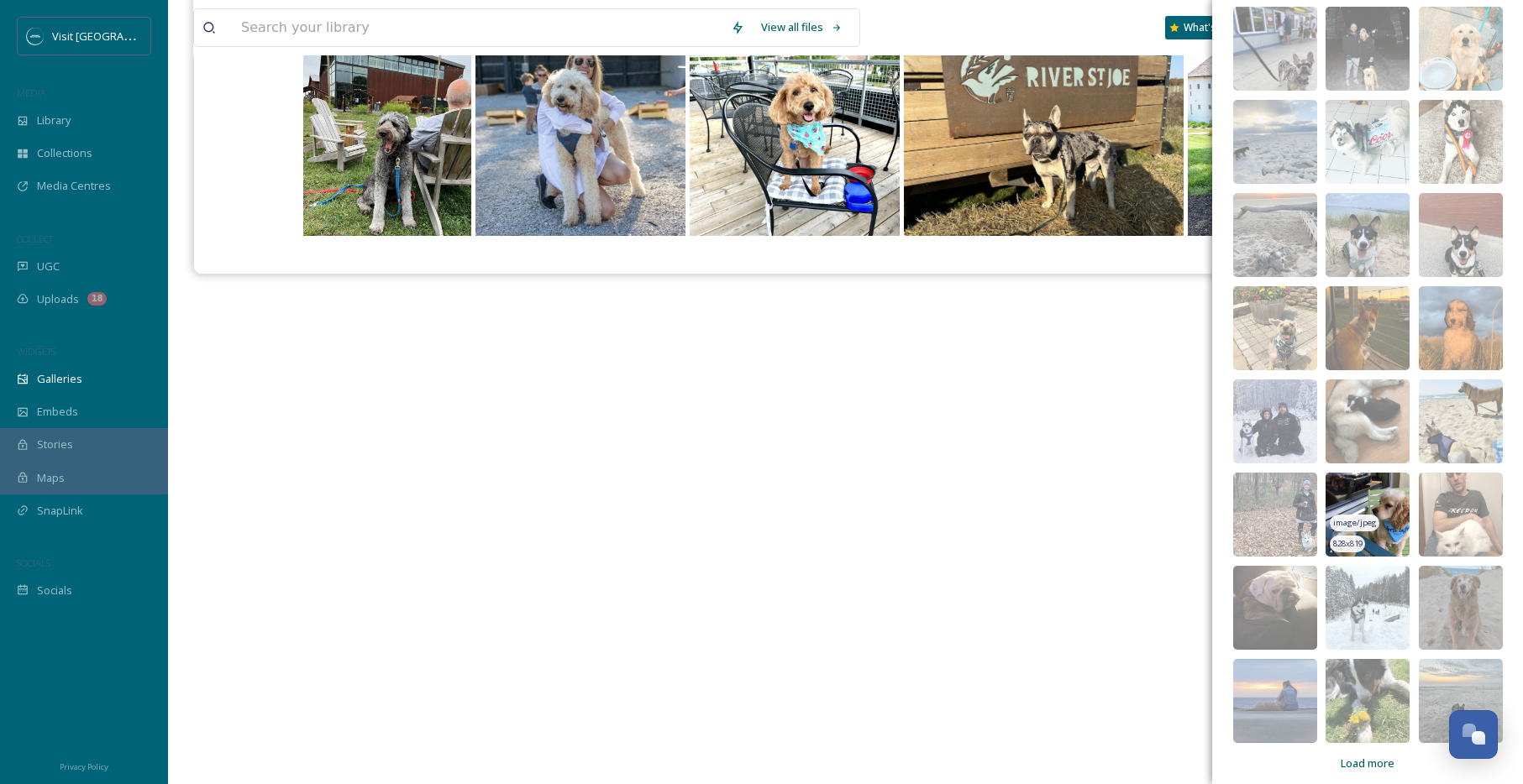
scroll to position [5019, 0]
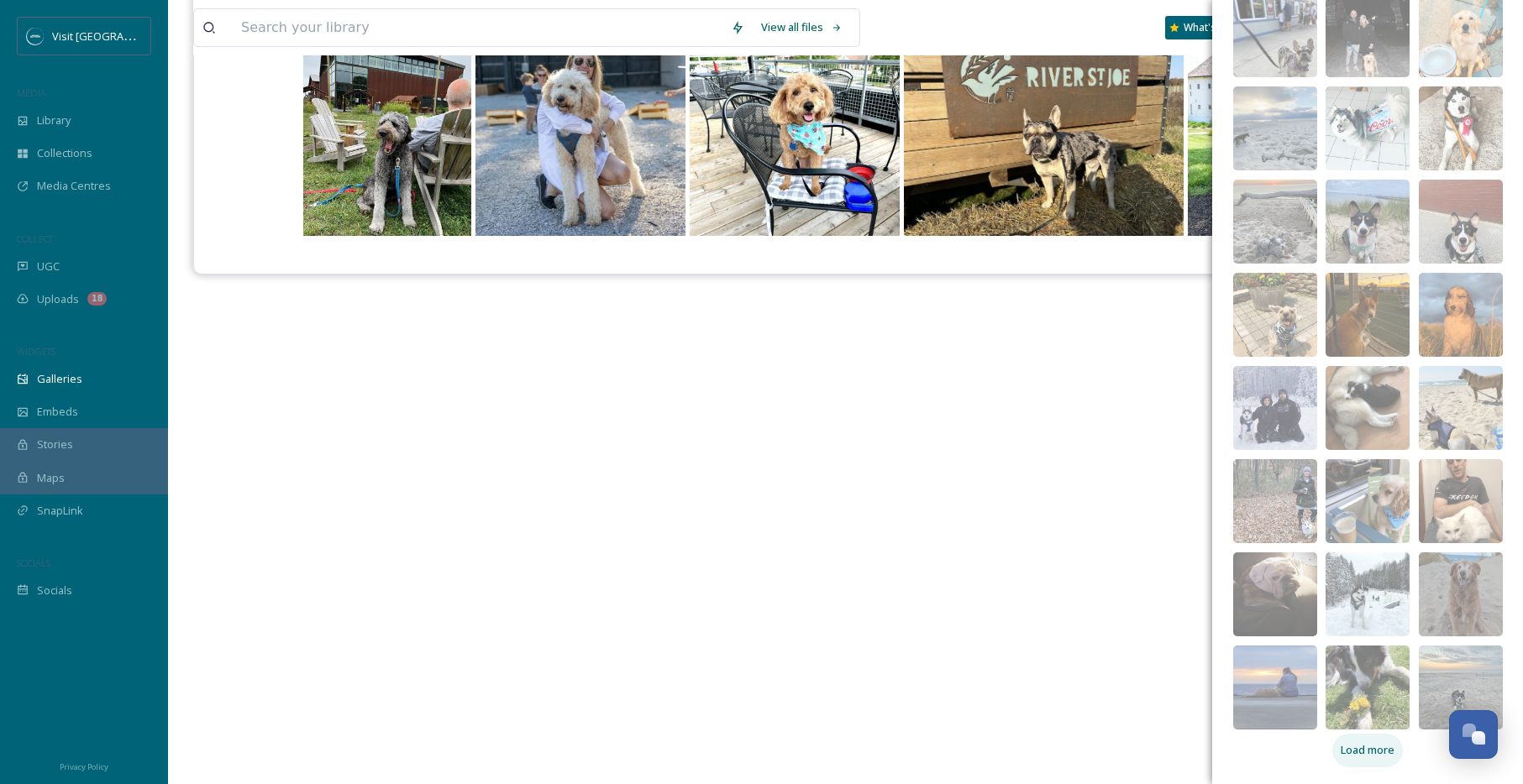
click at [1362, 744] on span "Load more" at bounding box center [1367, 750] width 54 height 16
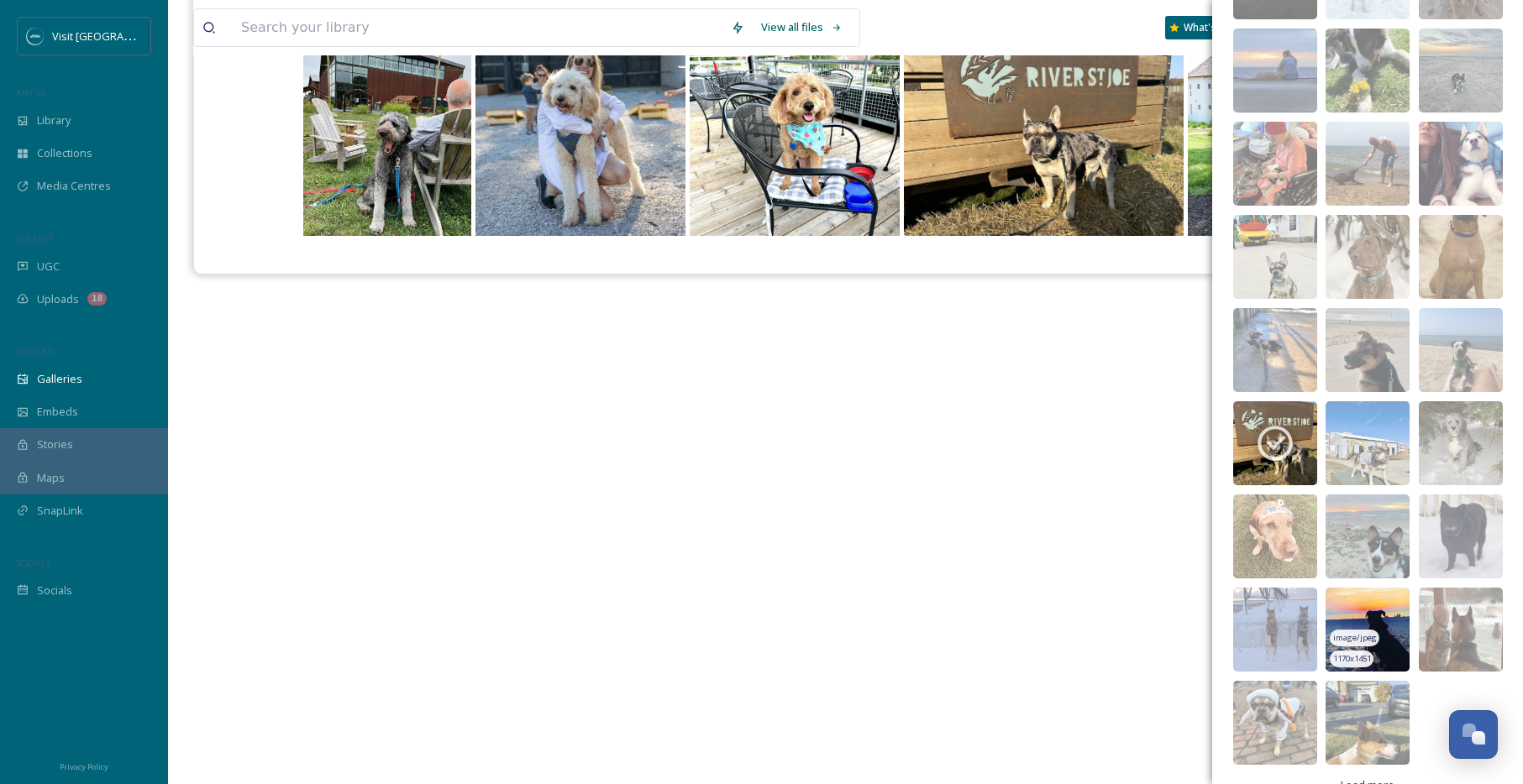
scroll to position [5671, 0]
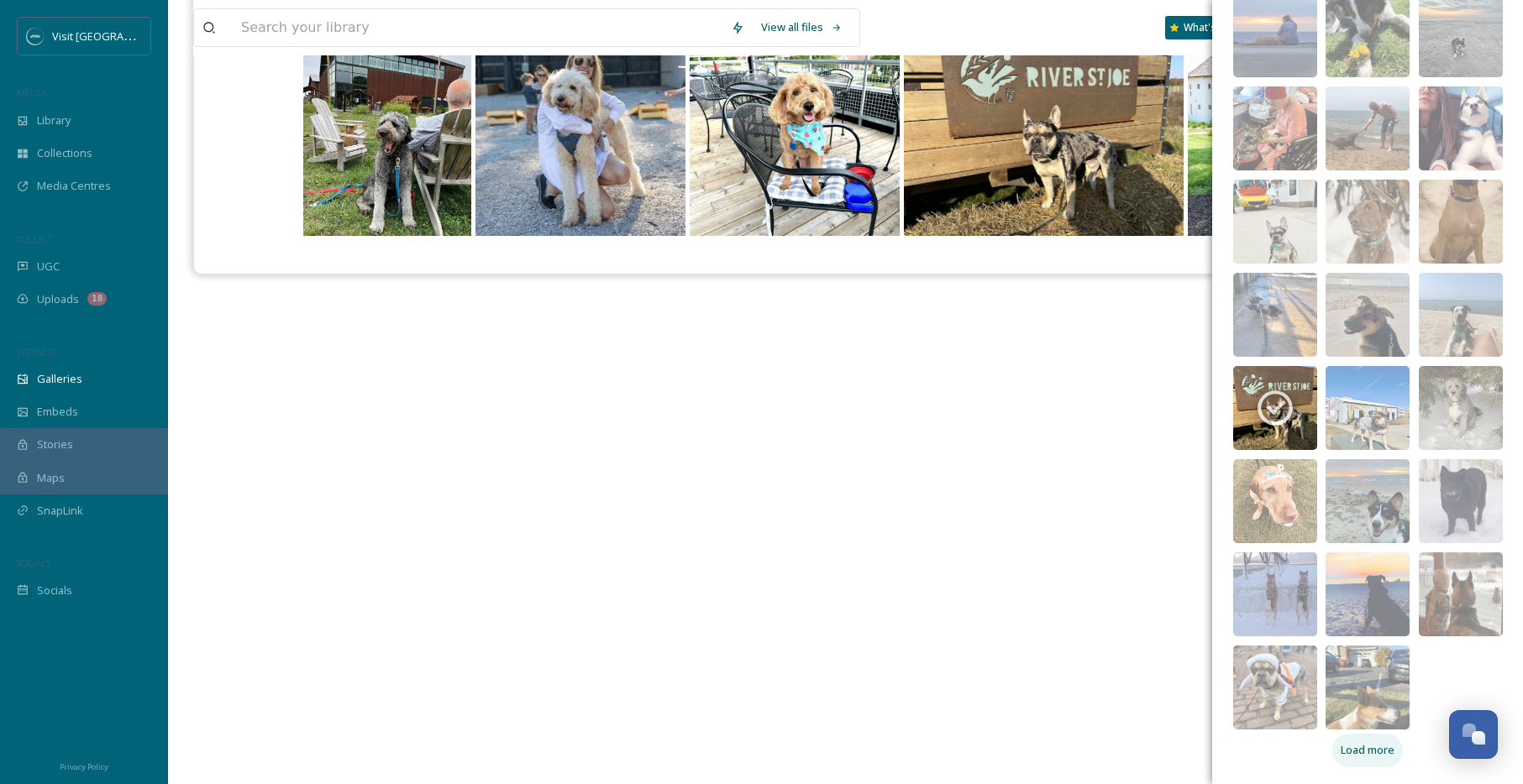
click at [1374, 750] on span "Load more" at bounding box center [1367, 750] width 54 height 16
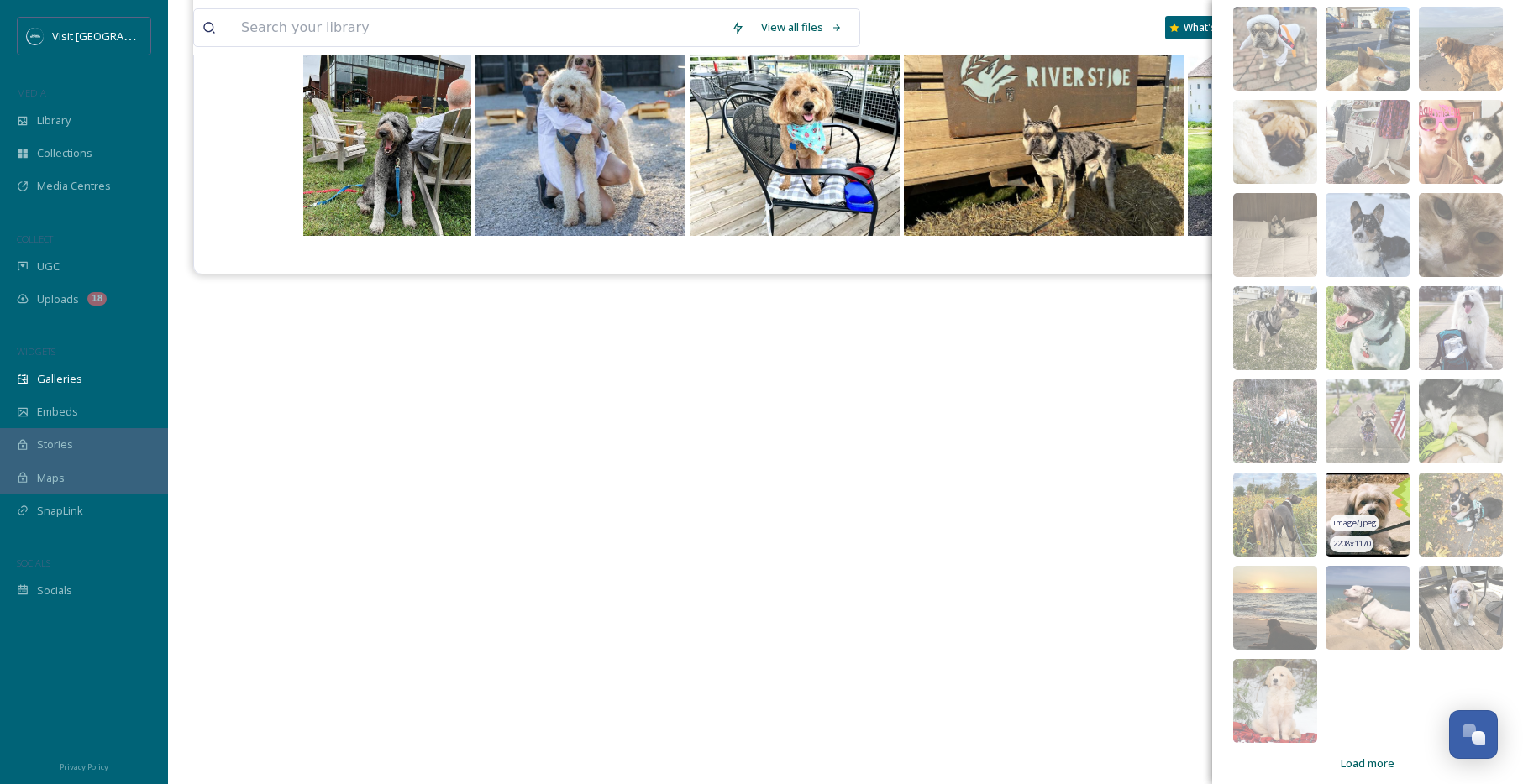
scroll to position [6324, 0]
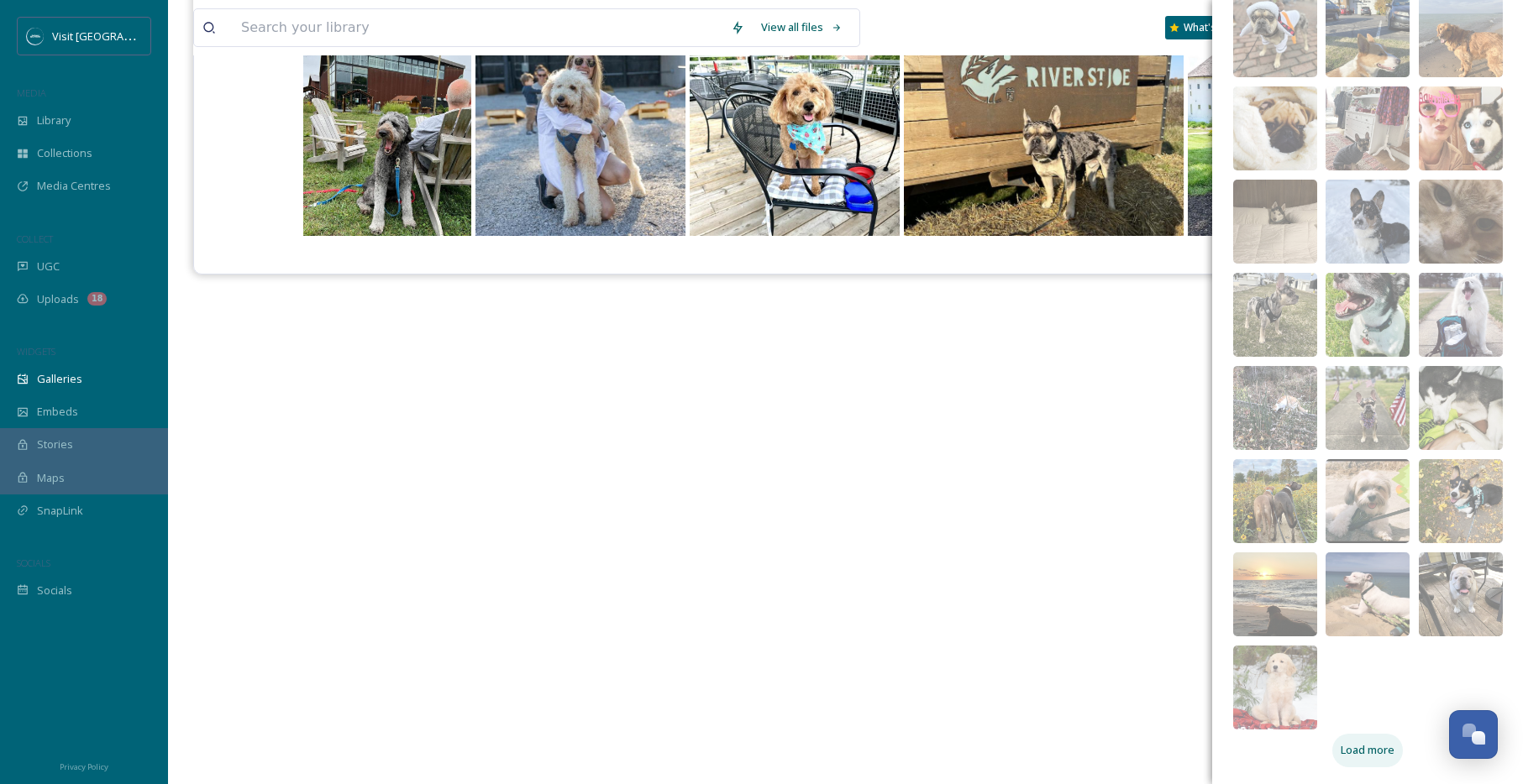
click at [1377, 743] on span "Load more" at bounding box center [1367, 750] width 54 height 16
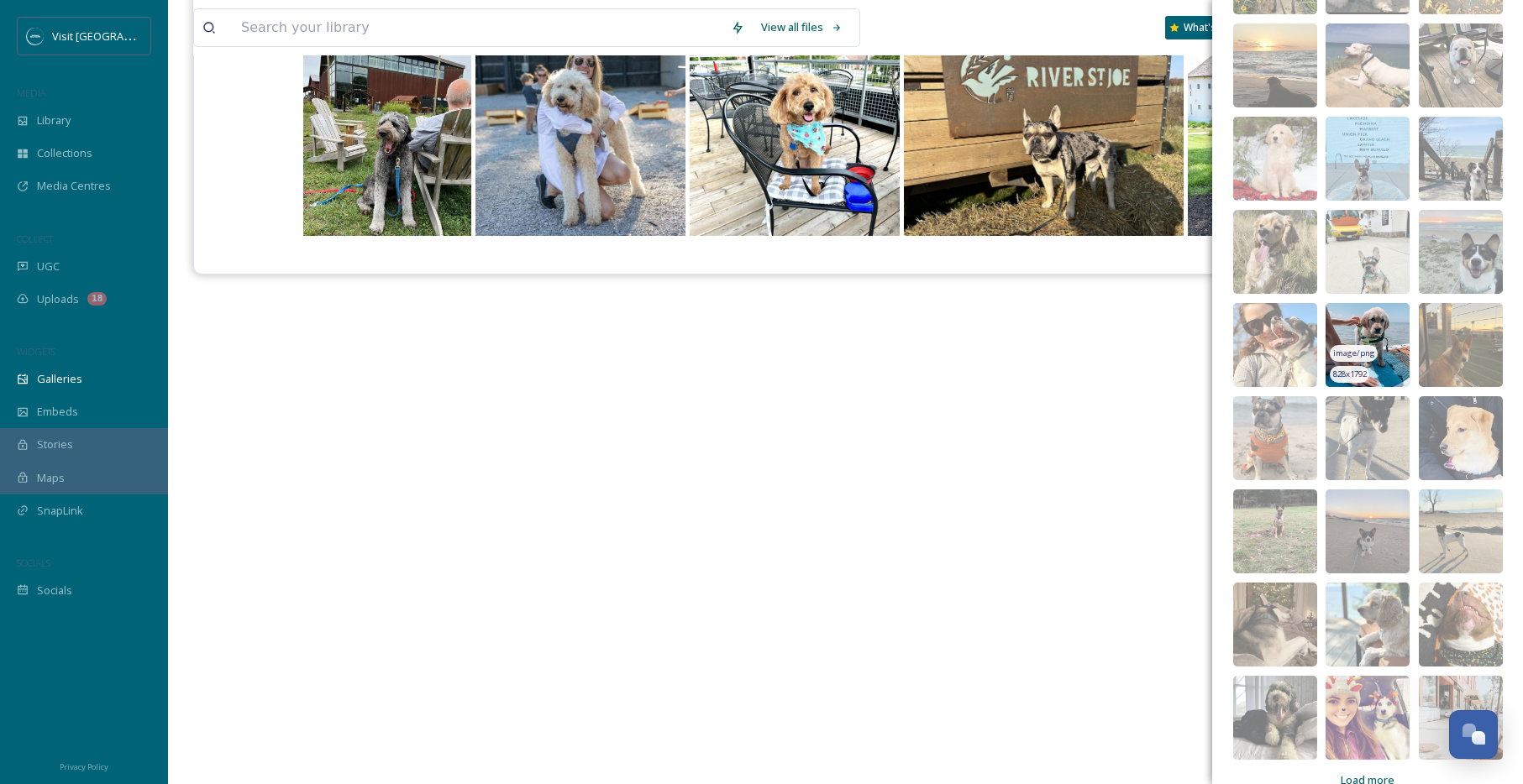
scroll to position [6883, 0]
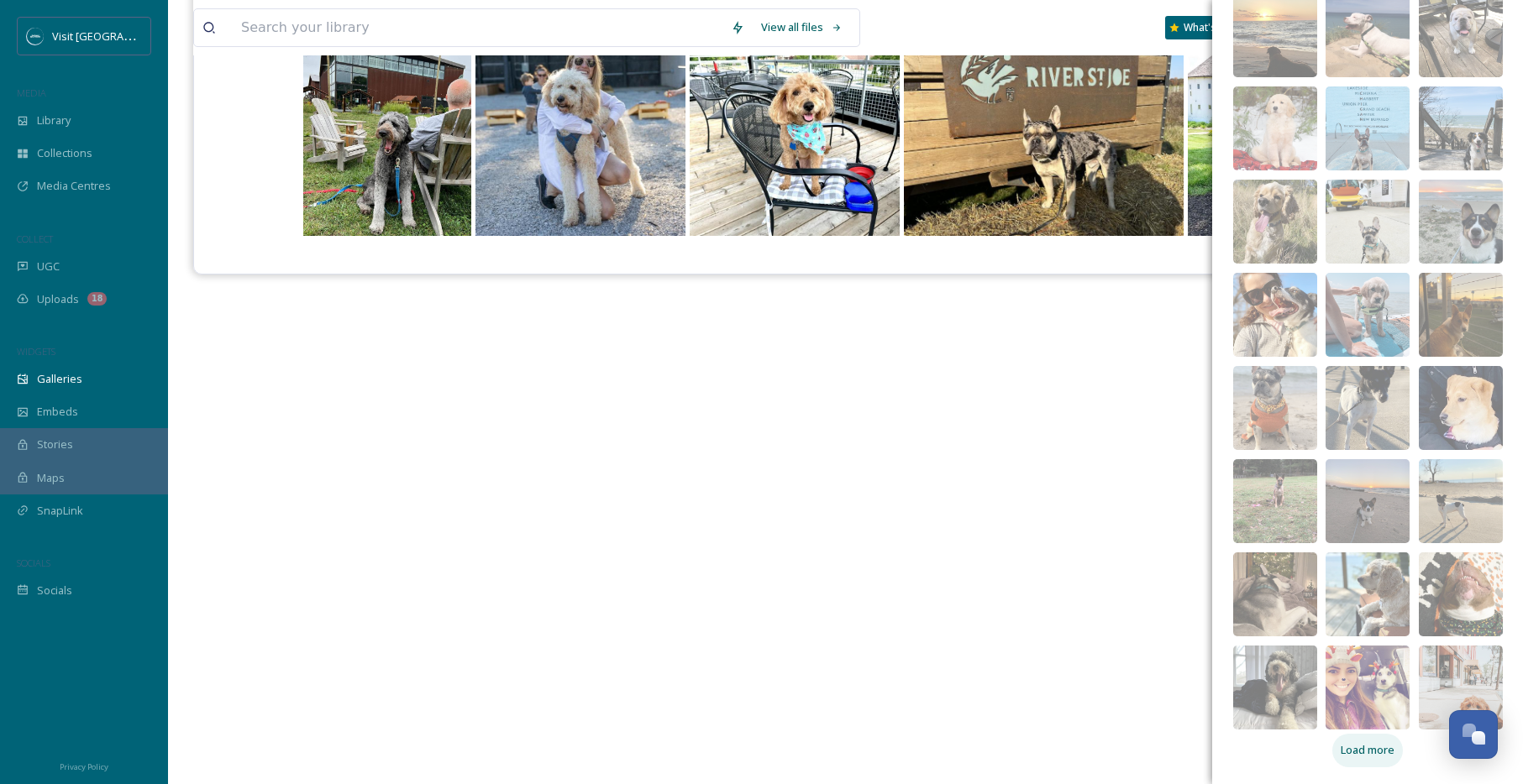
click at [1382, 750] on span "Load more" at bounding box center [1367, 750] width 54 height 16
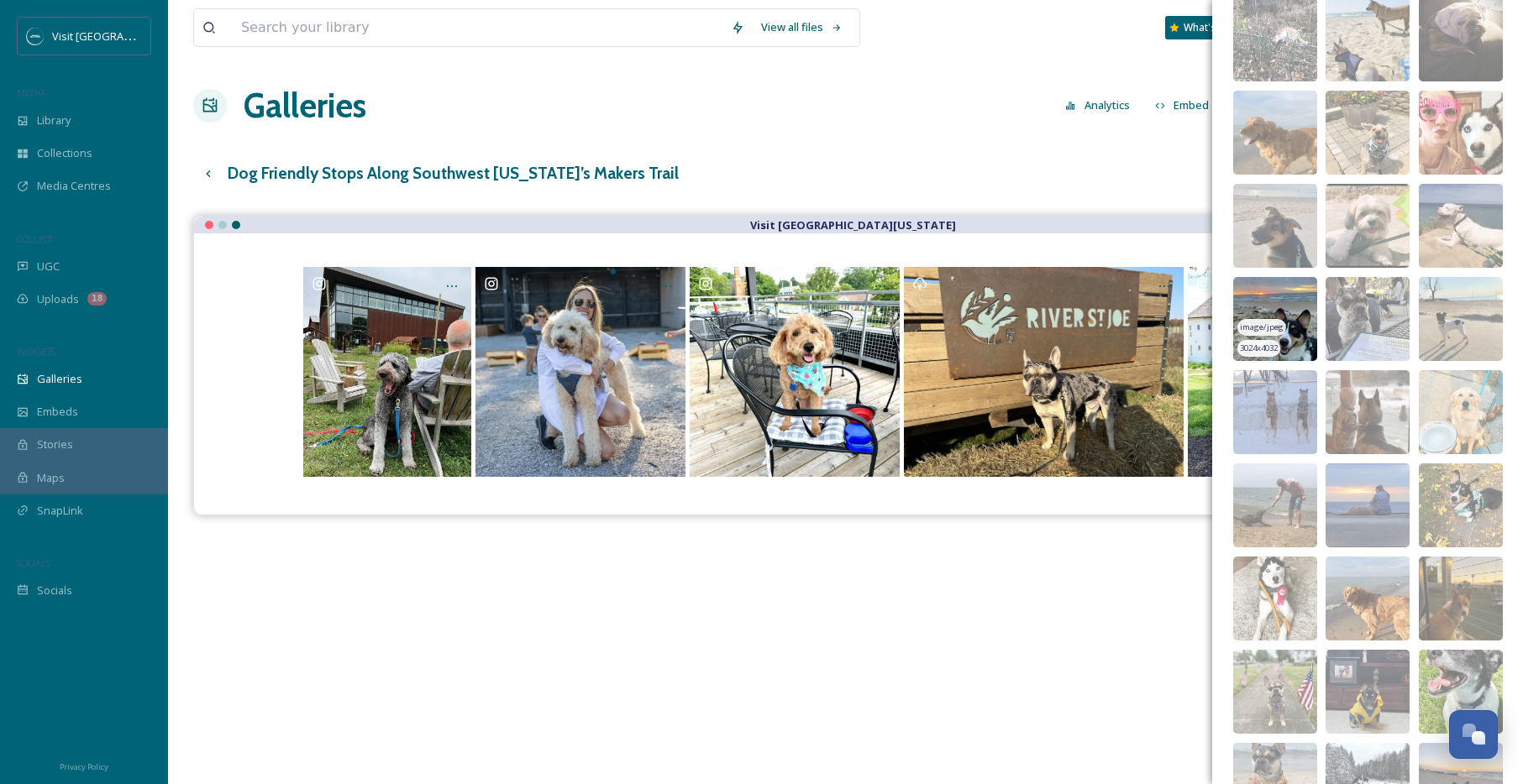
scroll to position [1009, 0]
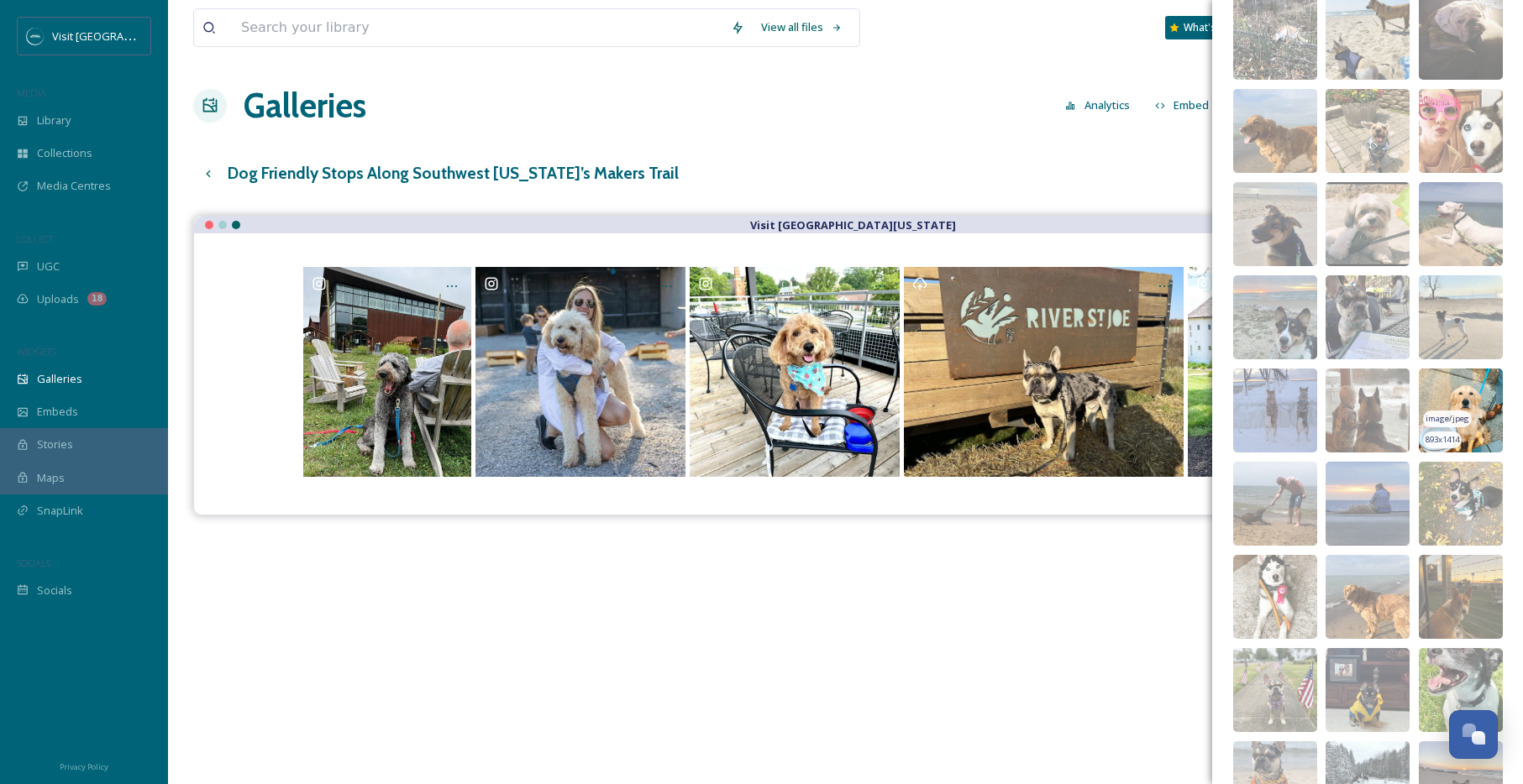
click at [1465, 389] on img at bounding box center [1461, 410] width 84 height 84
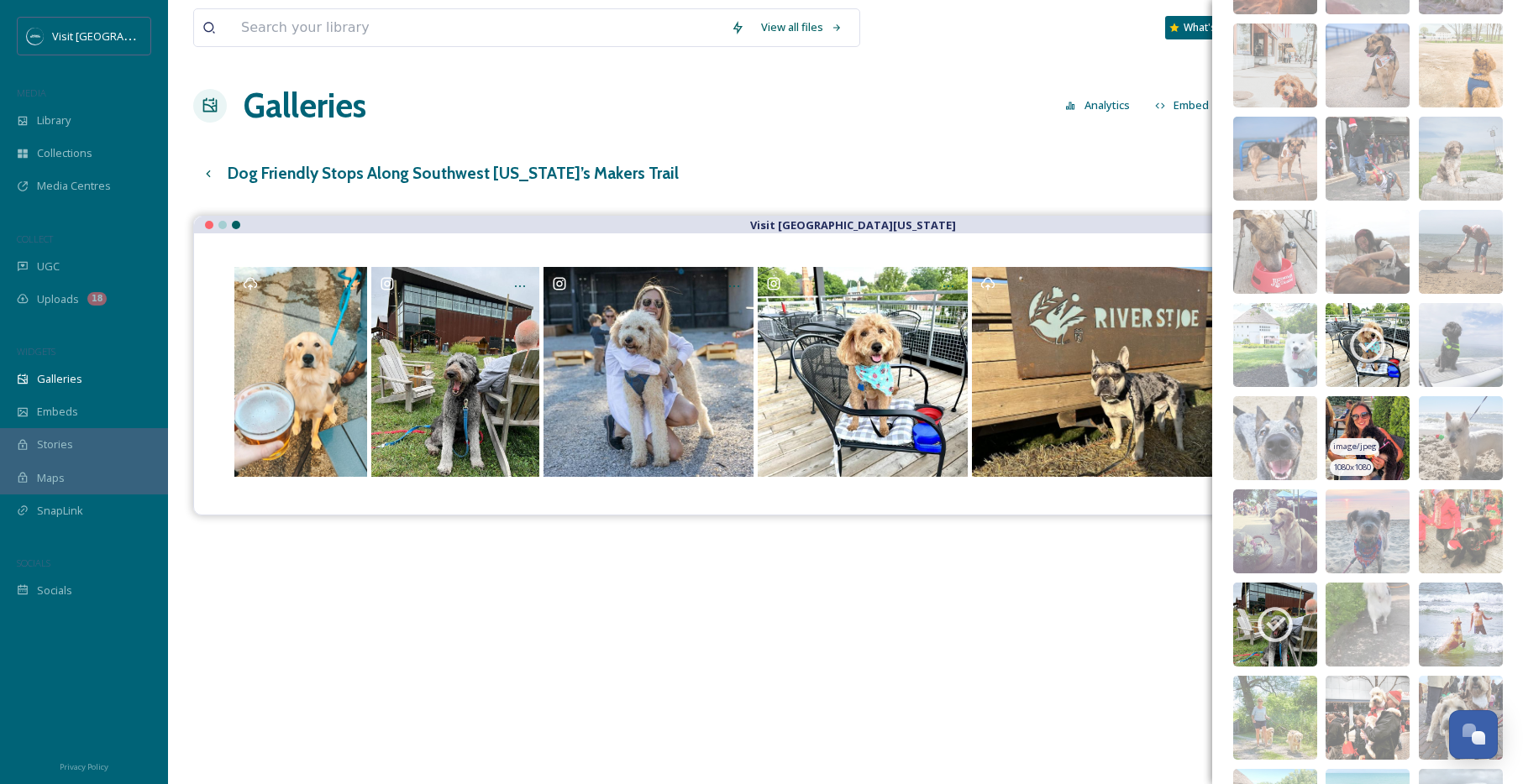
scroll to position [3220, 0]
click at [1383, 421] on img at bounding box center [1367, 437] width 84 height 84
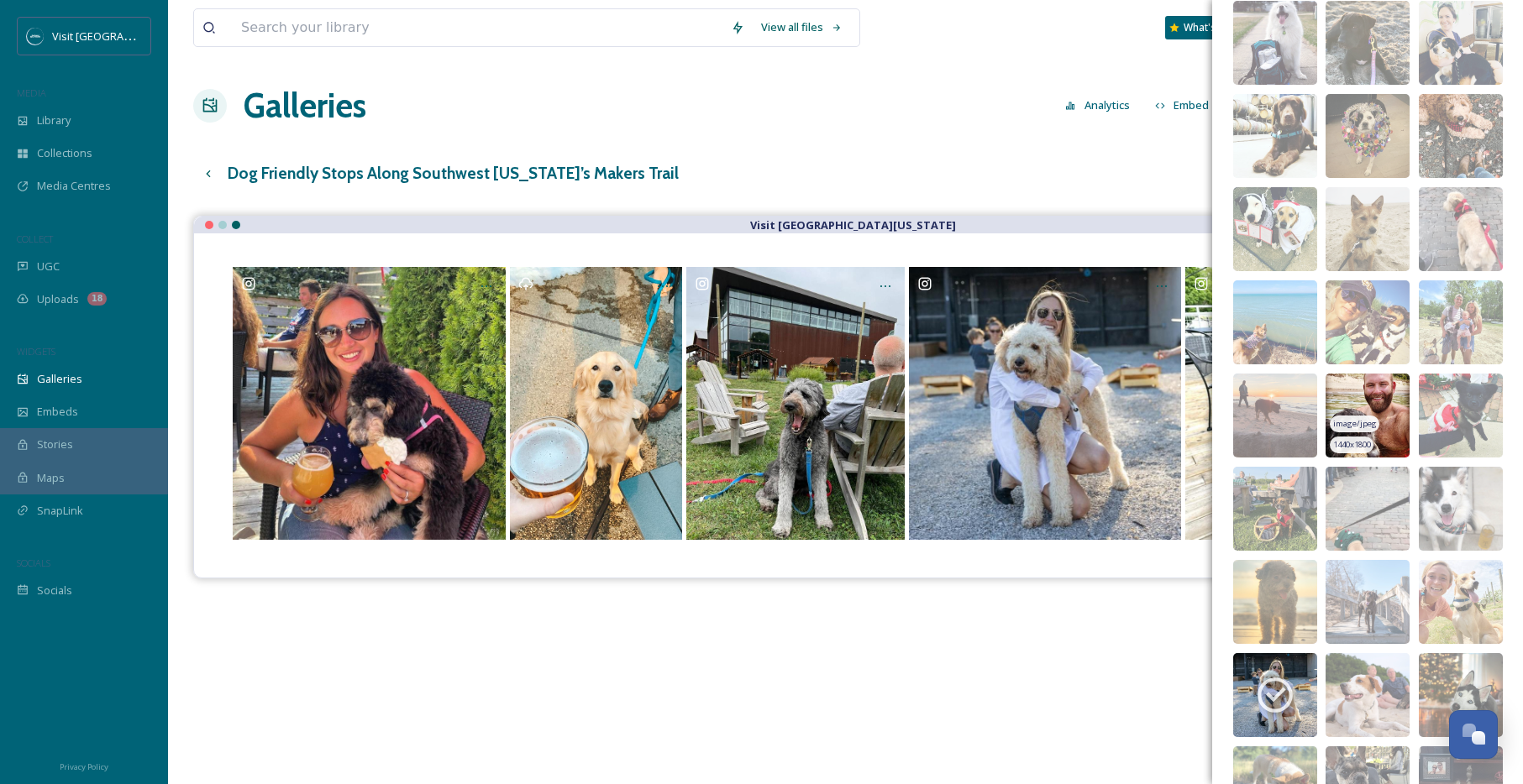
scroll to position [4101, 0]
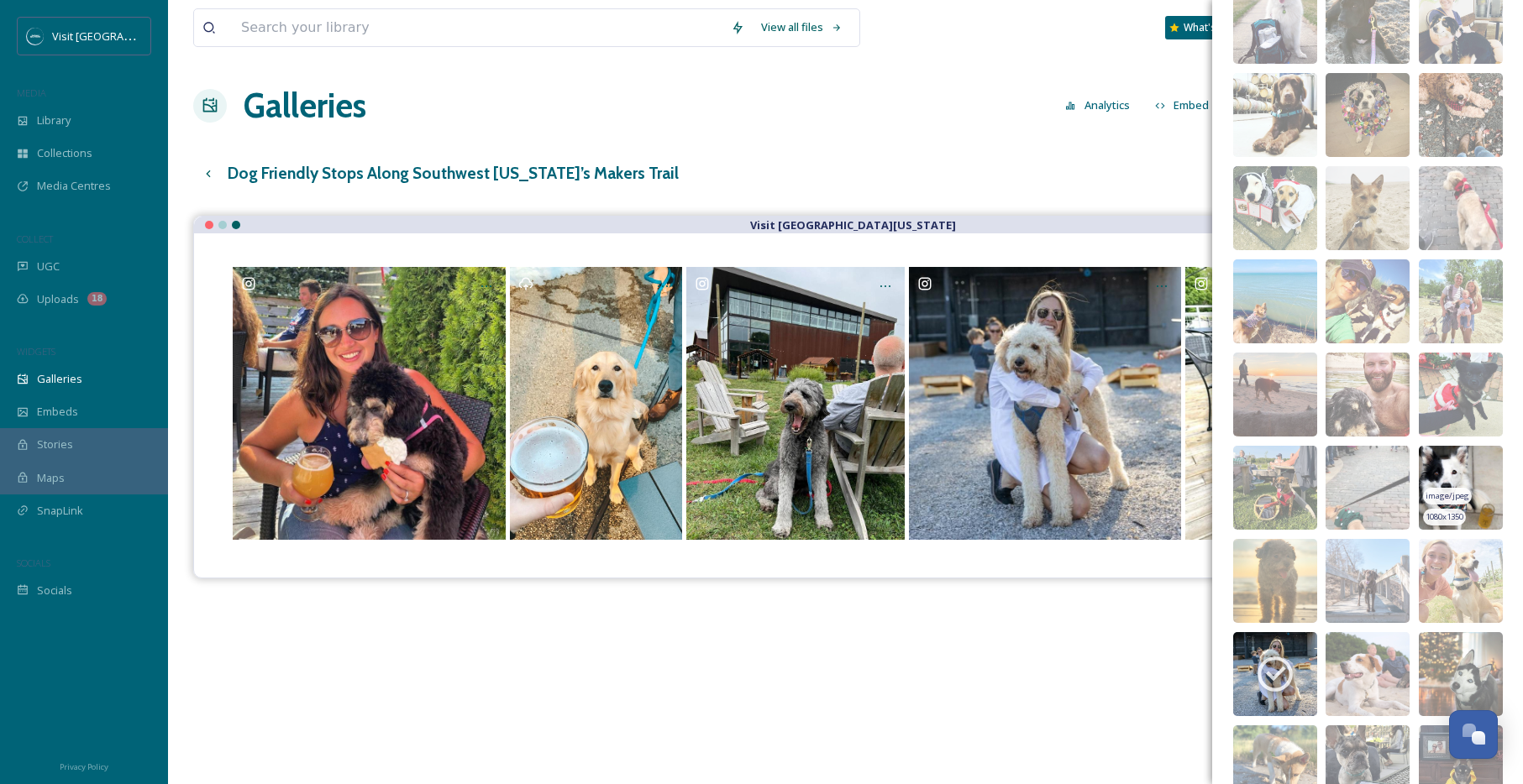
click at [1466, 467] on img at bounding box center [1461, 488] width 84 height 84
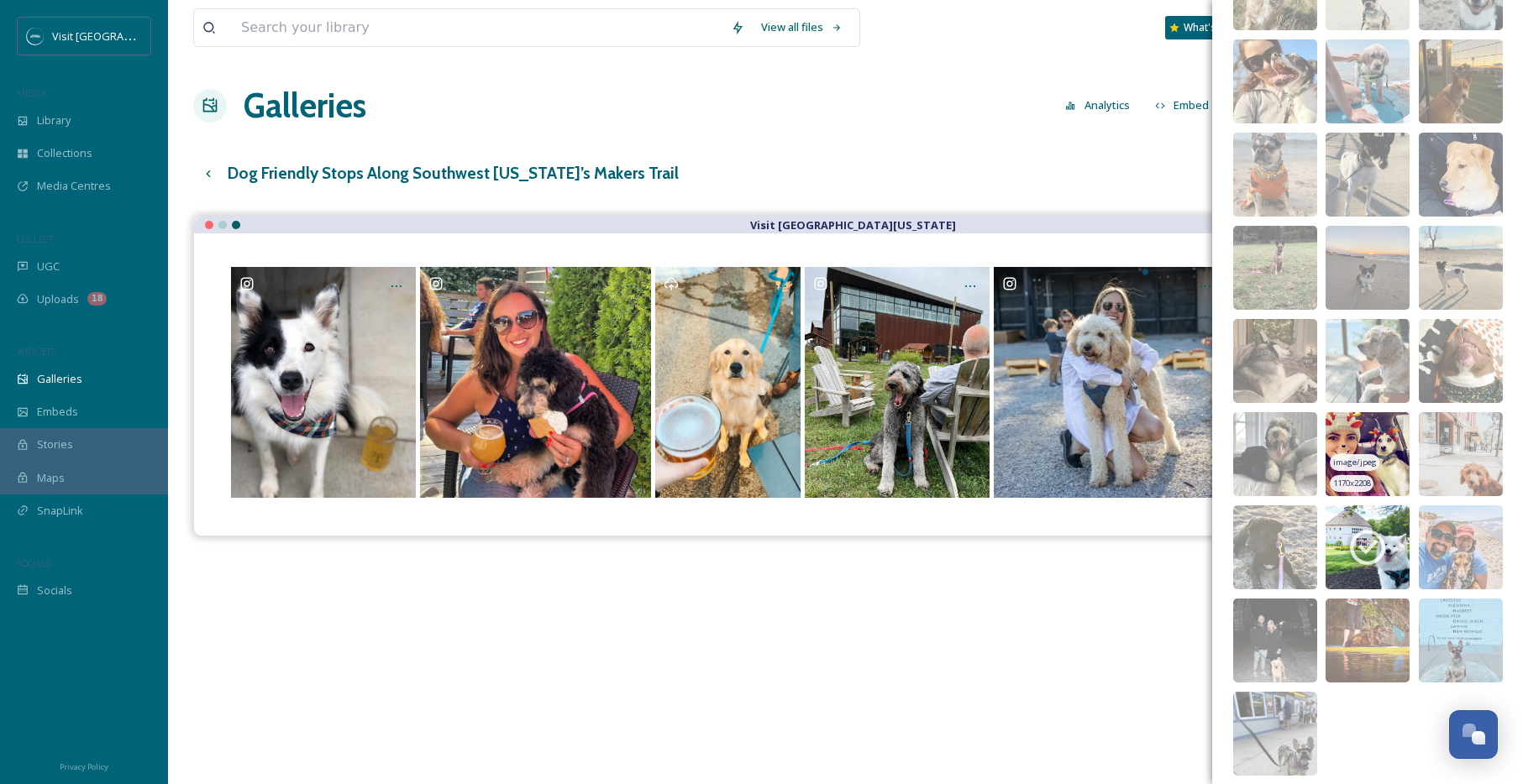
scroll to position [7129, 0]
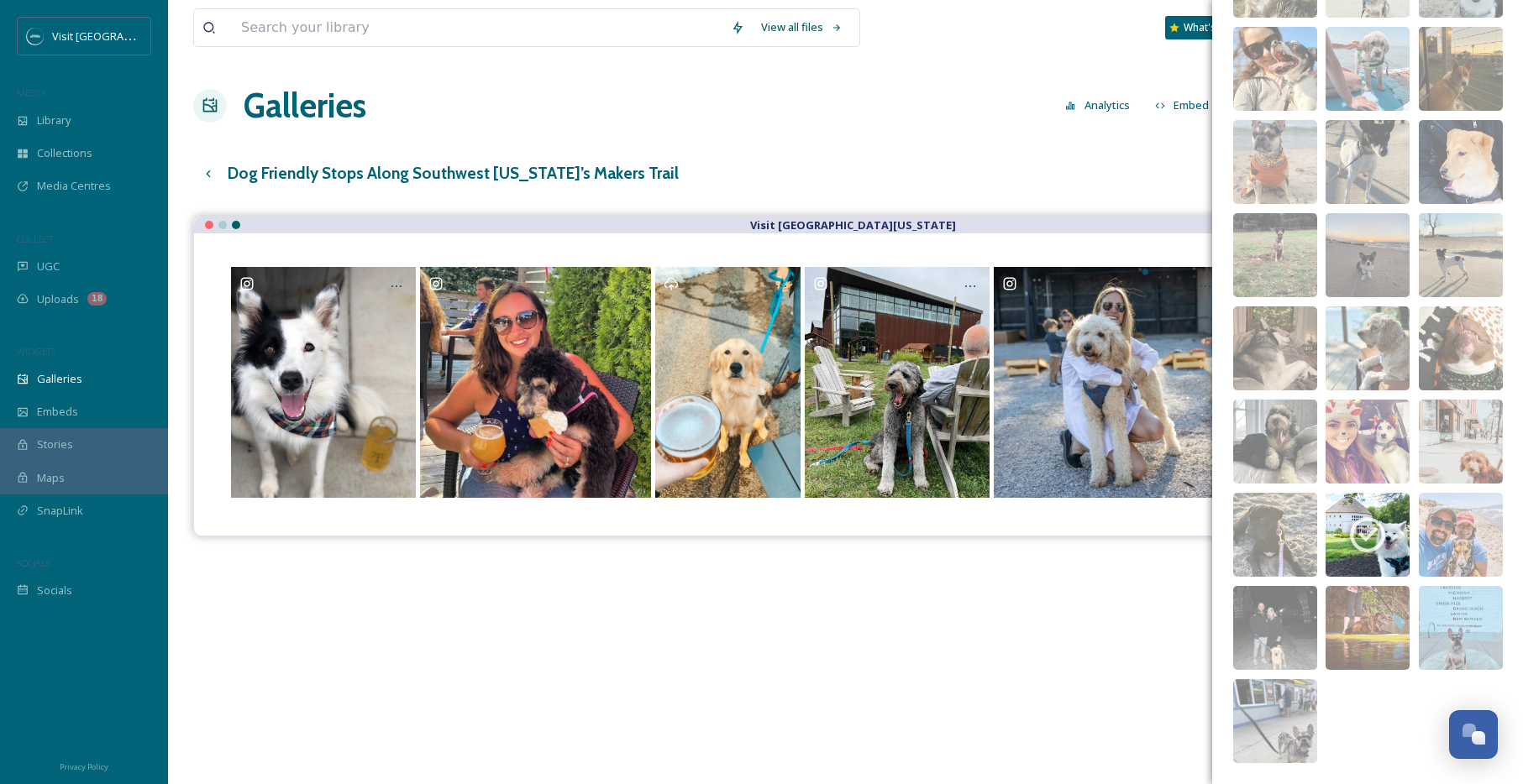
click at [1135, 57] on div "View all files What's New Josh Nowicki Galleries Analytics Embed Customise Gall…" at bounding box center [845, 513] width 1355 height 1025
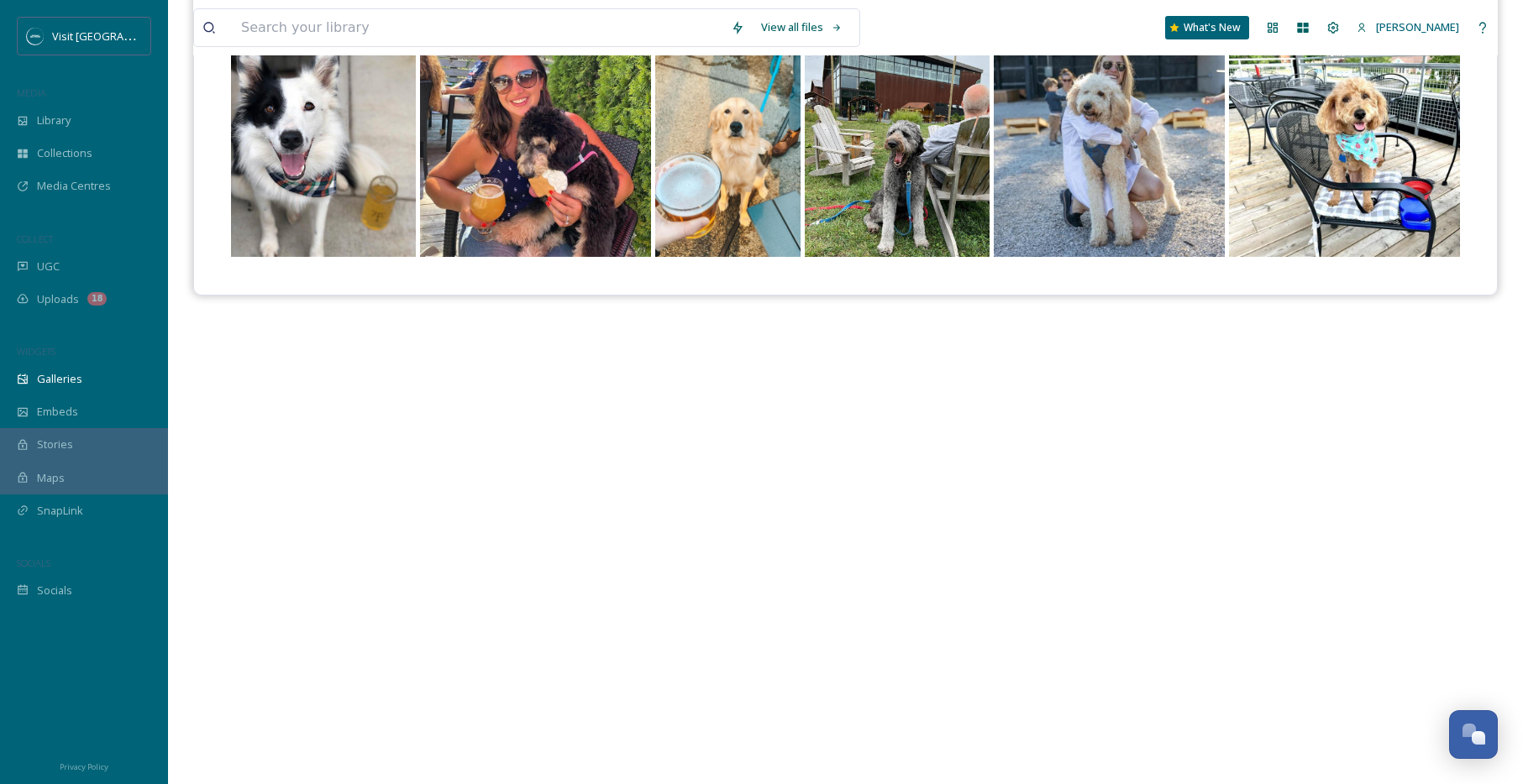
scroll to position [0, 0]
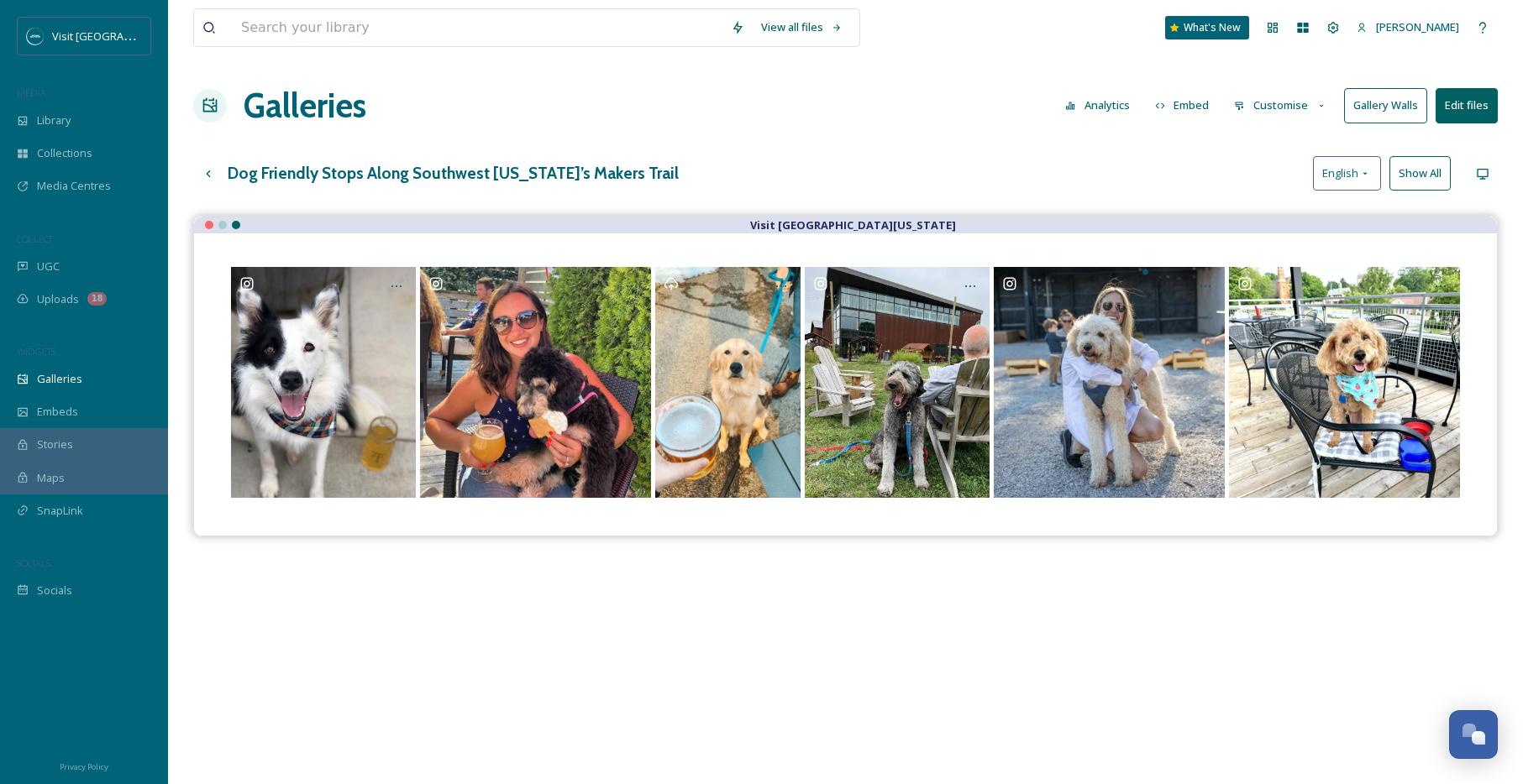
click at [1430, 174] on button "Show All" at bounding box center [1420, 174] width 61 height 35
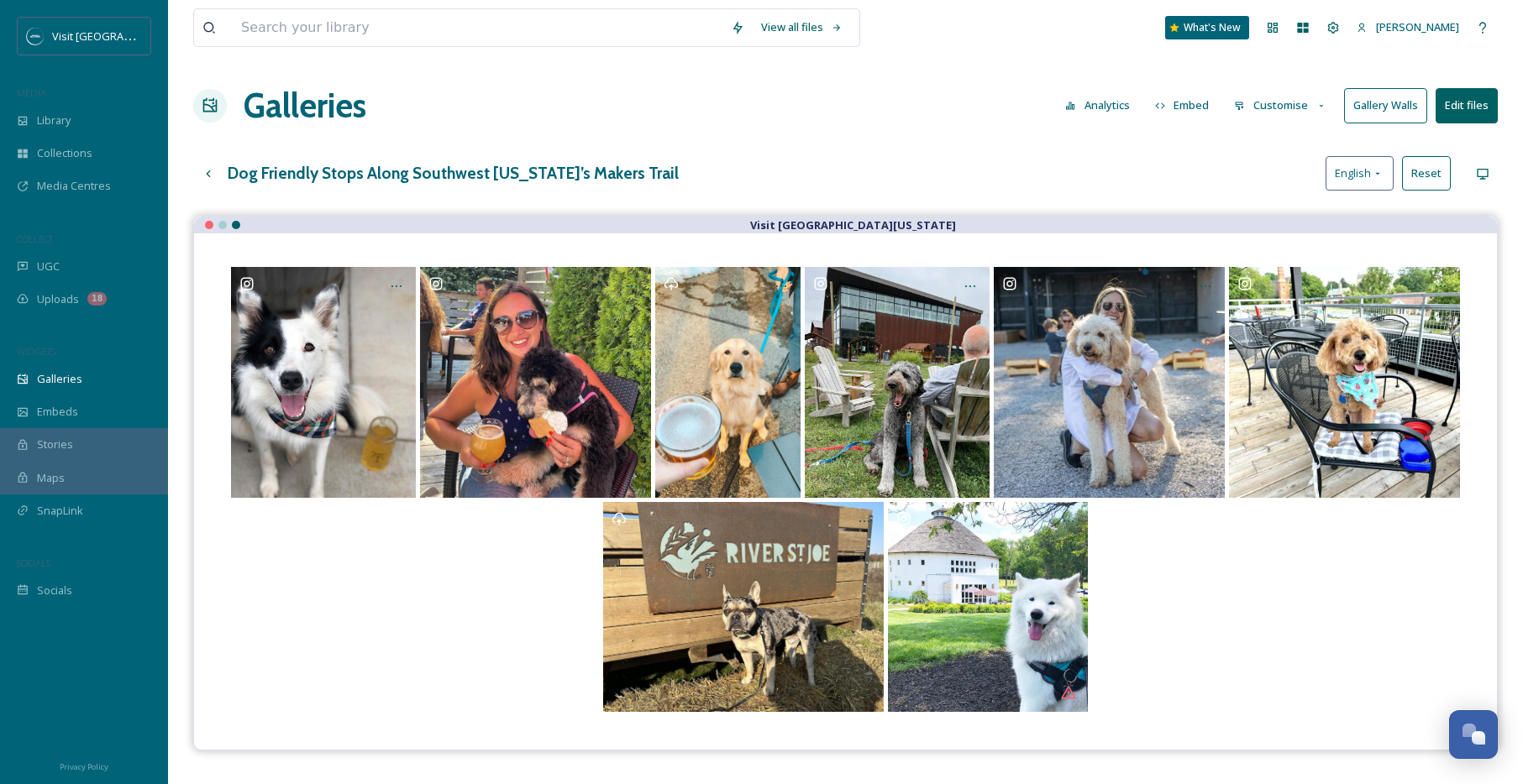
click at [1177, 104] on button "Embed" at bounding box center [1182, 105] width 72 height 33
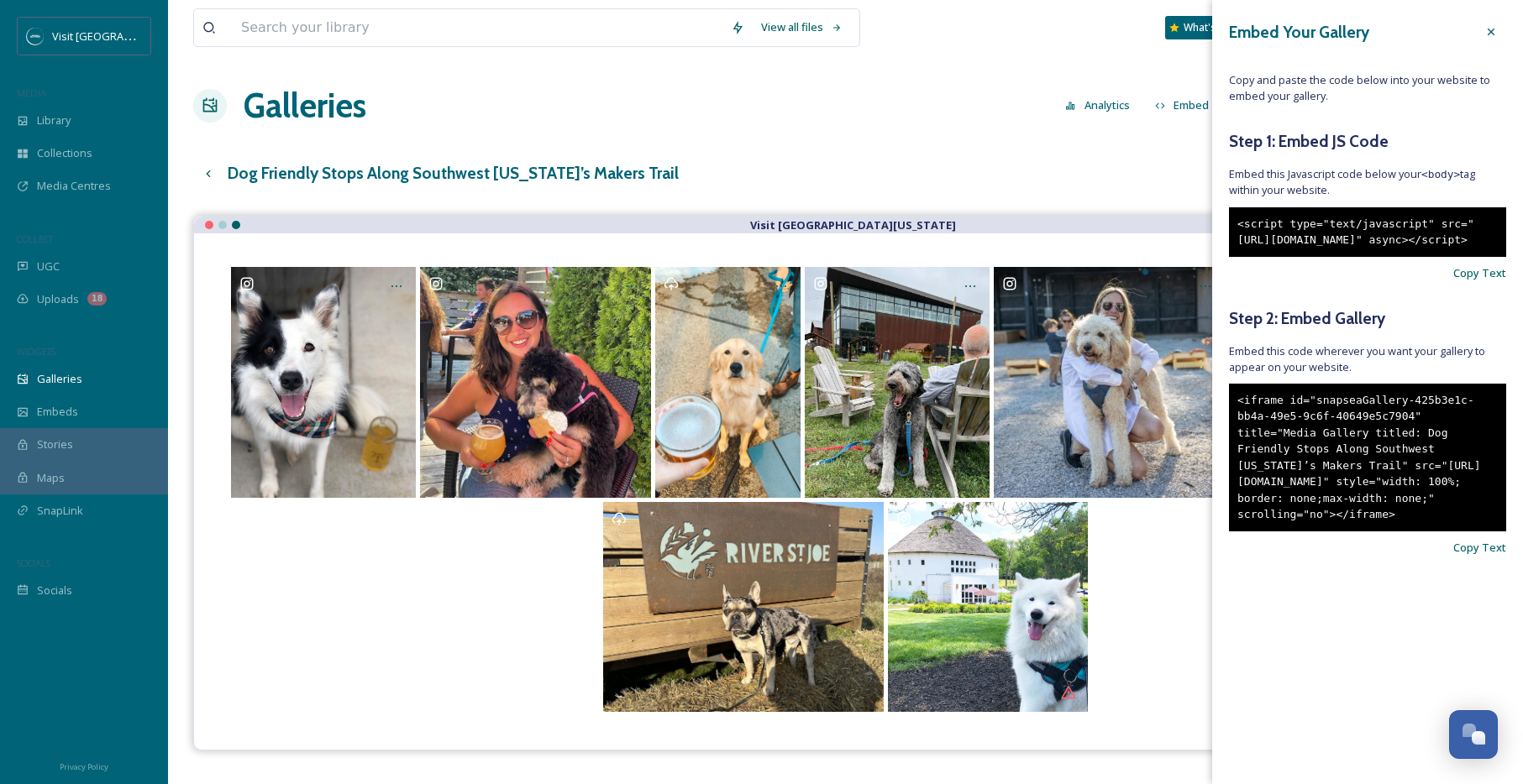
click at [1299, 491] on div "<iframe id="snapseaGallery-425b3e1c-bb4a-49e5-9c6f-40649e5c7904" title="Media G…" at bounding box center [1367, 457] width 278 height 148
click at [1299, 490] on div "<iframe id="snapseaGallery-425b3e1c-bb4a-49e5-9c6f-40649e5c7904" title="Media G…" at bounding box center [1367, 457] width 278 height 148
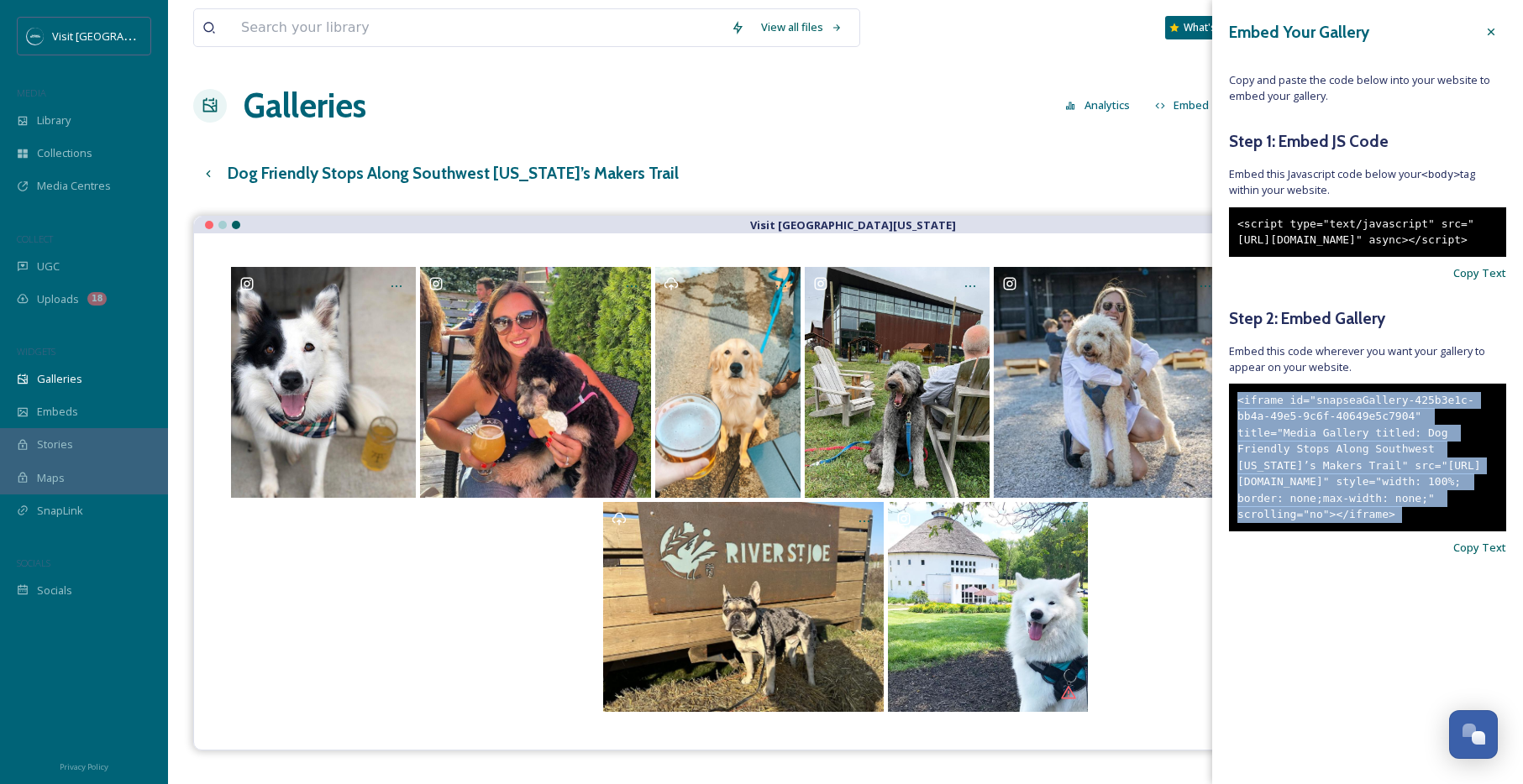
click at [1299, 490] on div "<iframe id="snapseaGallery-425b3e1c-bb4a-49e5-9c6f-40649e5c7904" title="Media G…" at bounding box center [1367, 457] width 278 height 148
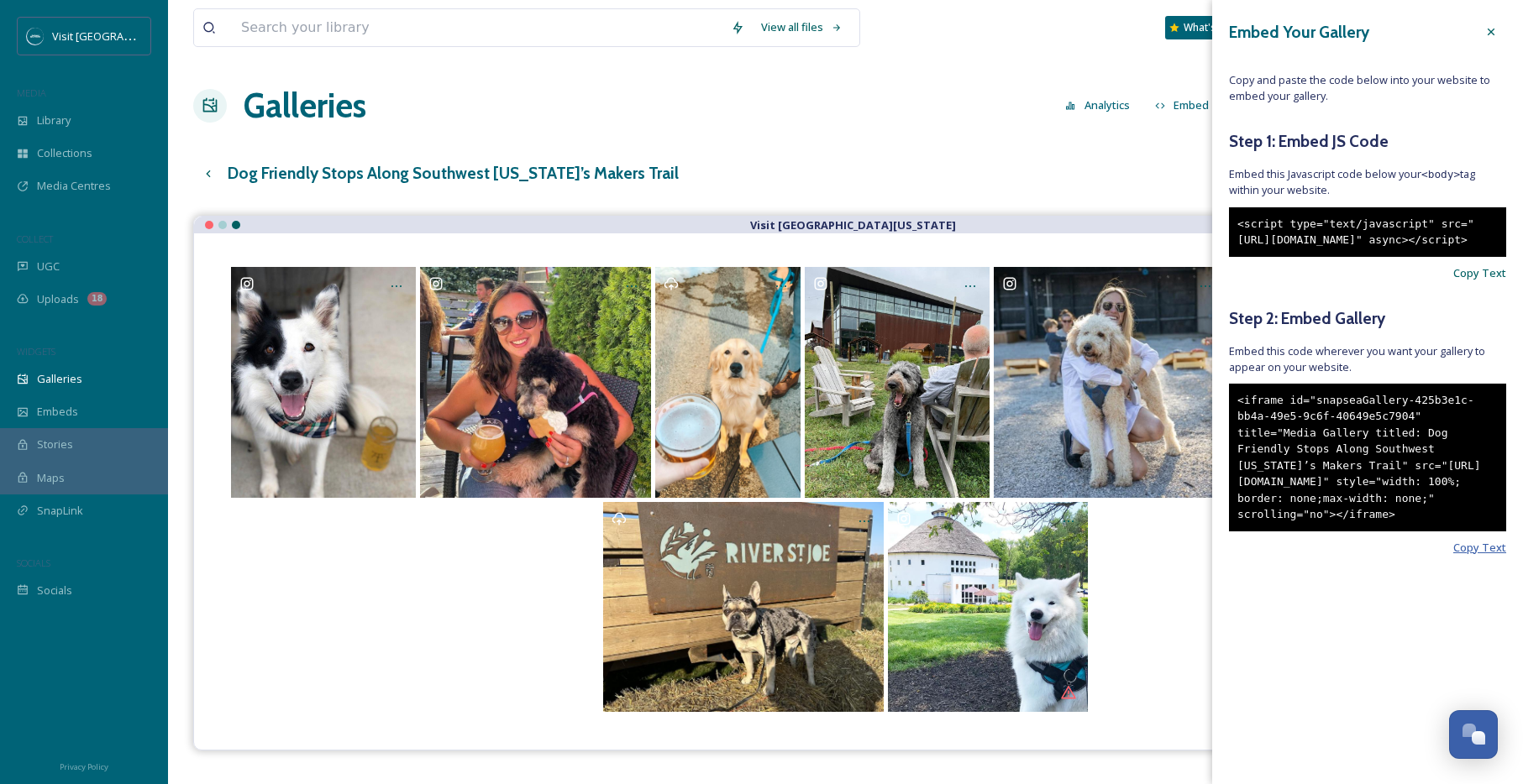
click at [1488, 556] on span "Copy Text" at bounding box center [1480, 548] width 53 height 16
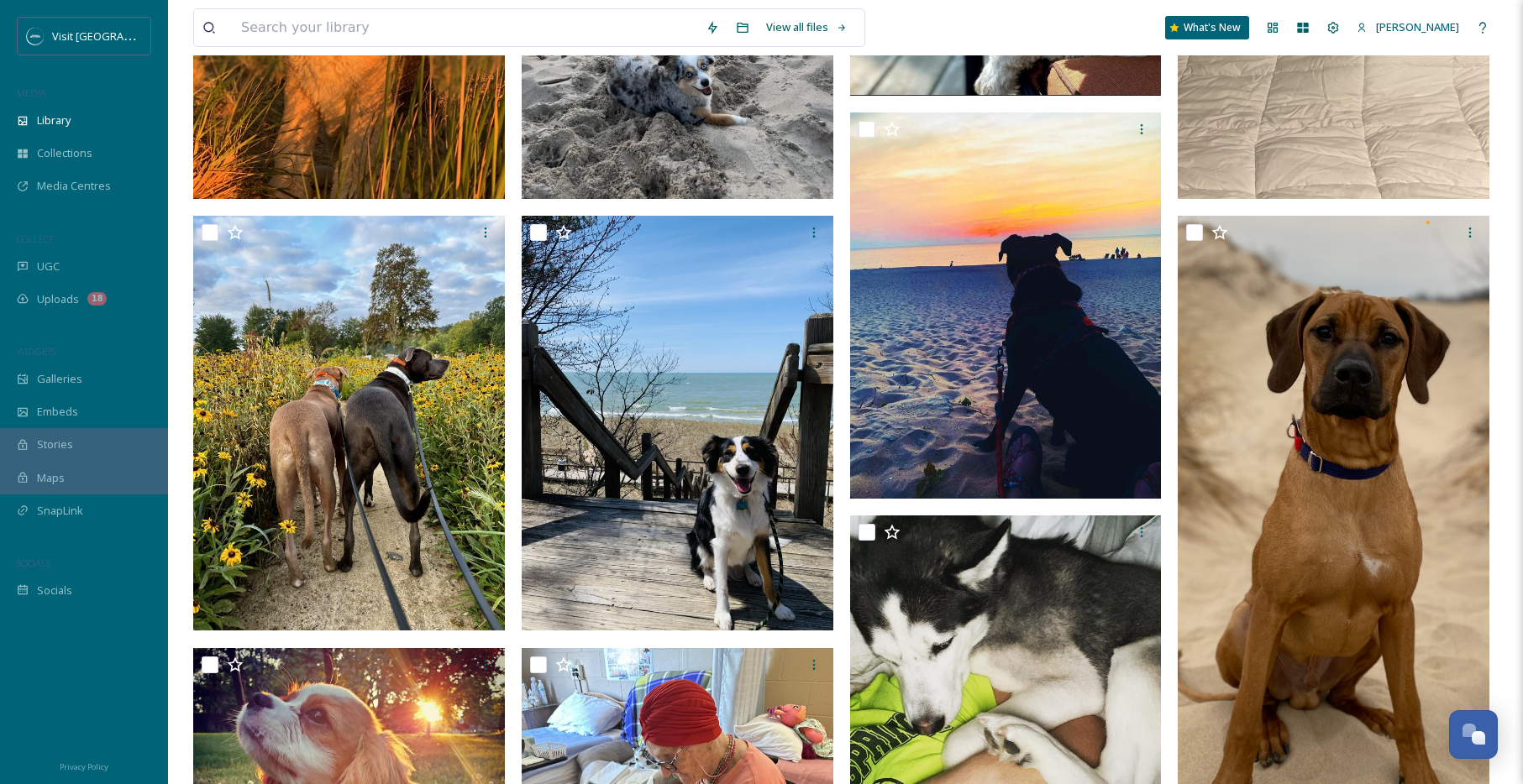
scroll to position [442, 0]
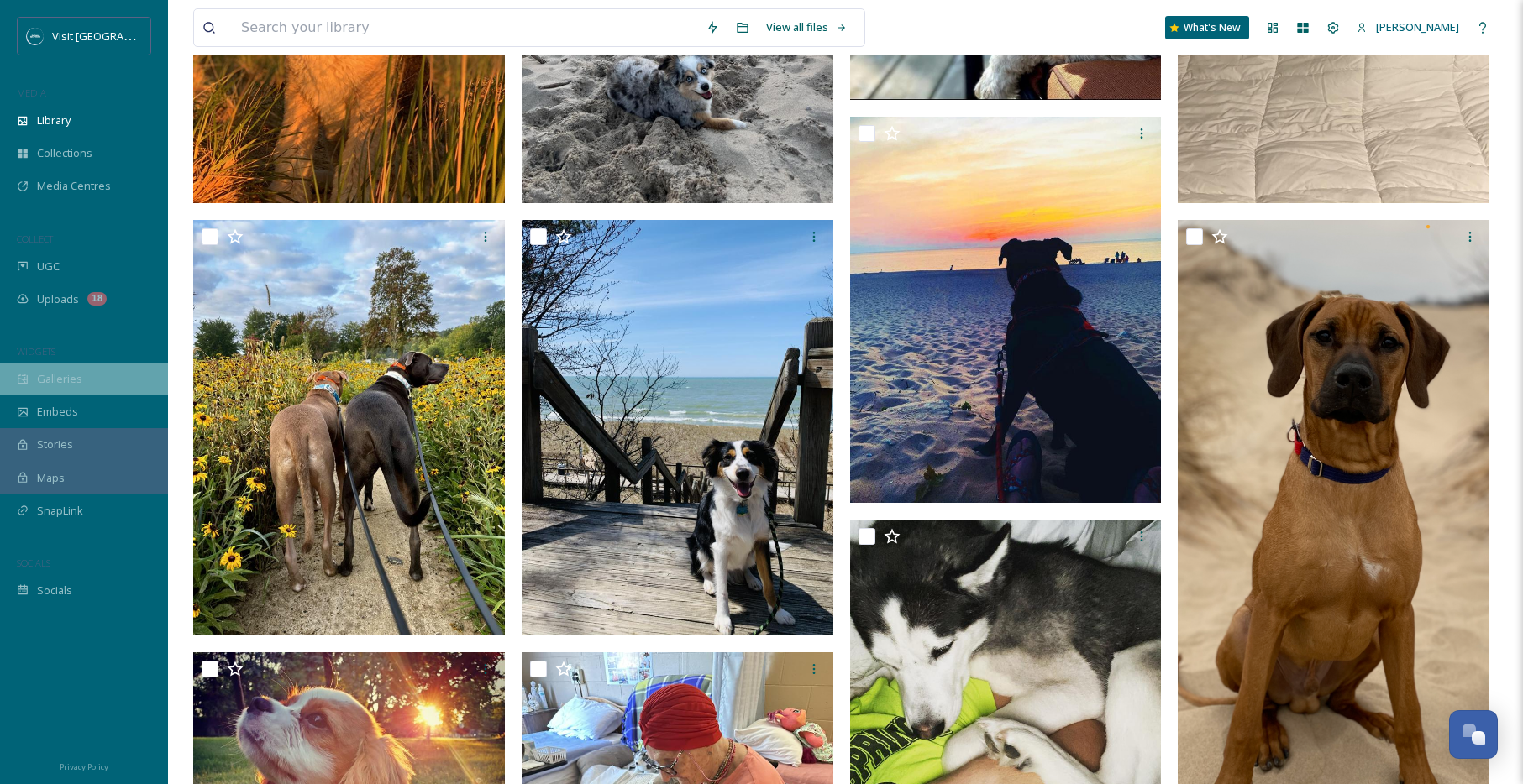
click at [74, 376] on span "Galleries" at bounding box center [60, 379] width 45 height 16
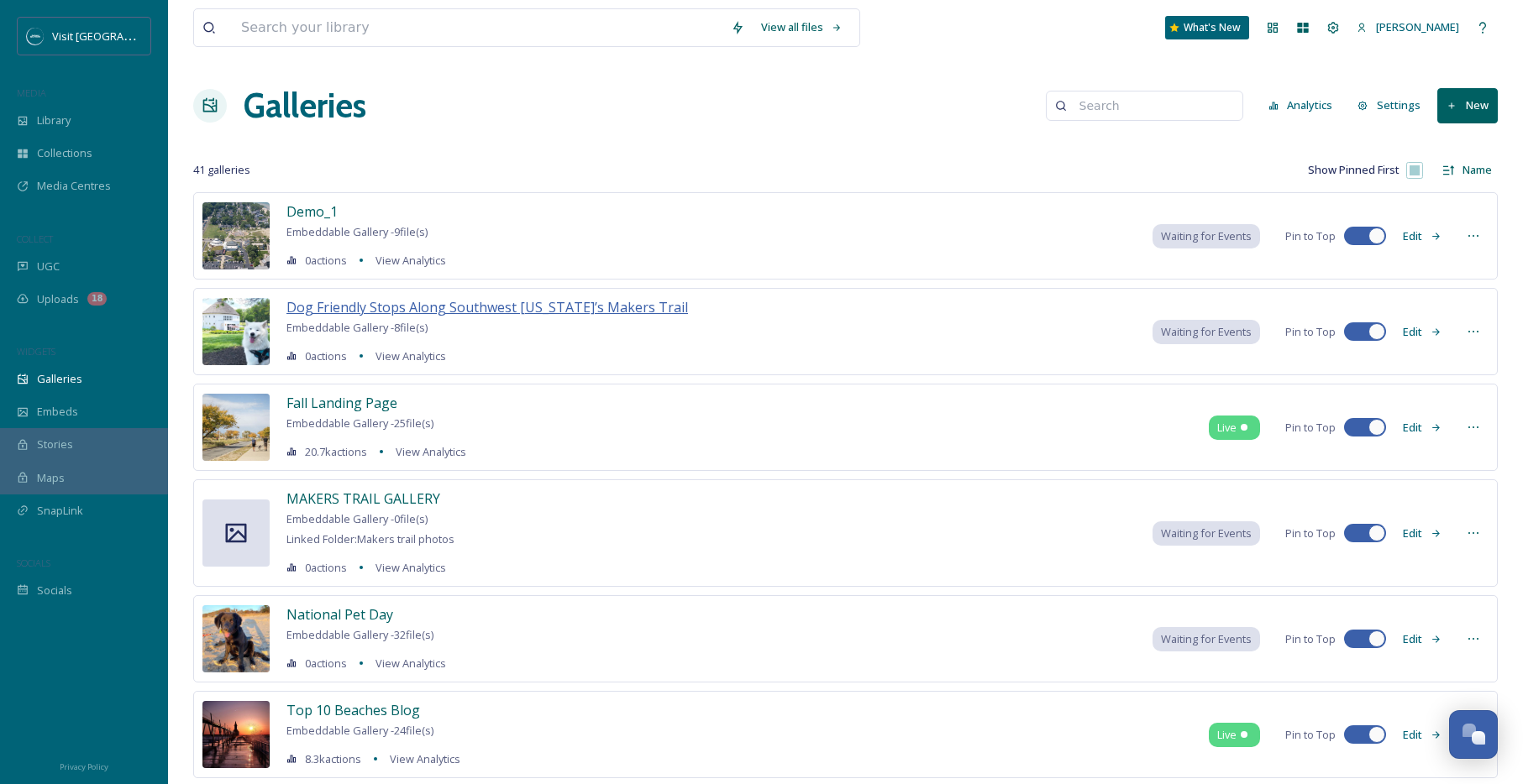
click at [616, 308] on span "Dog Friendly Stops Along Southwest [US_STATE]’s Makers Trail" at bounding box center [487, 307] width 401 height 18
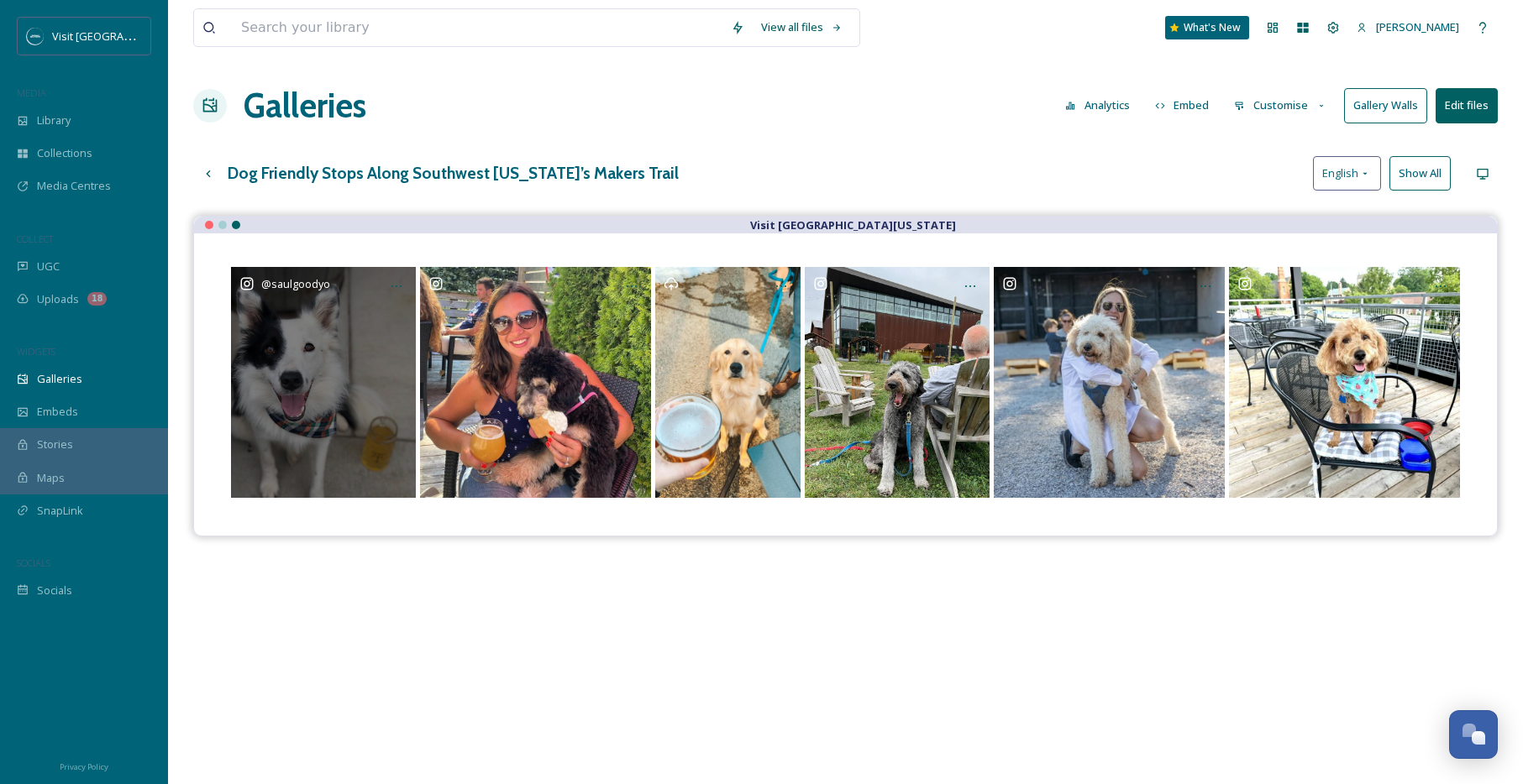
click at [332, 368] on div "@ saulgoodyo" at bounding box center [323, 382] width 185 height 231
click at [245, 279] on icon "Opens media popup. Media description: Rights approved at 2020-07-22T20:27:54.00…" at bounding box center [246, 284] width 15 height 15
click at [298, 284] on span "@ saulgoodyo" at bounding box center [296, 284] width 69 height 15
click at [357, 382] on div "@ saulgoodyo" at bounding box center [323, 382] width 185 height 231
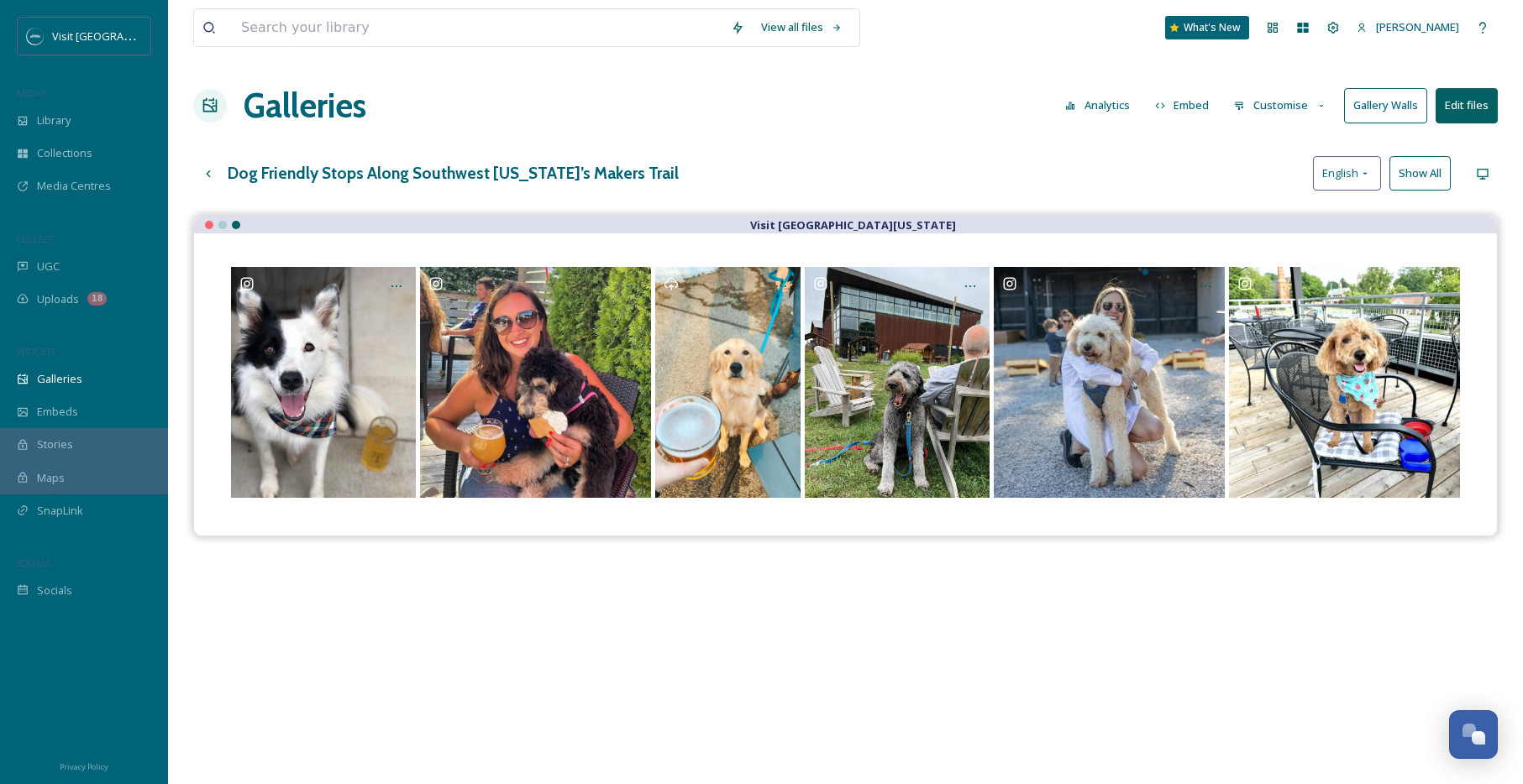
click at [1415, 169] on button "Show All" at bounding box center [1420, 174] width 61 height 35
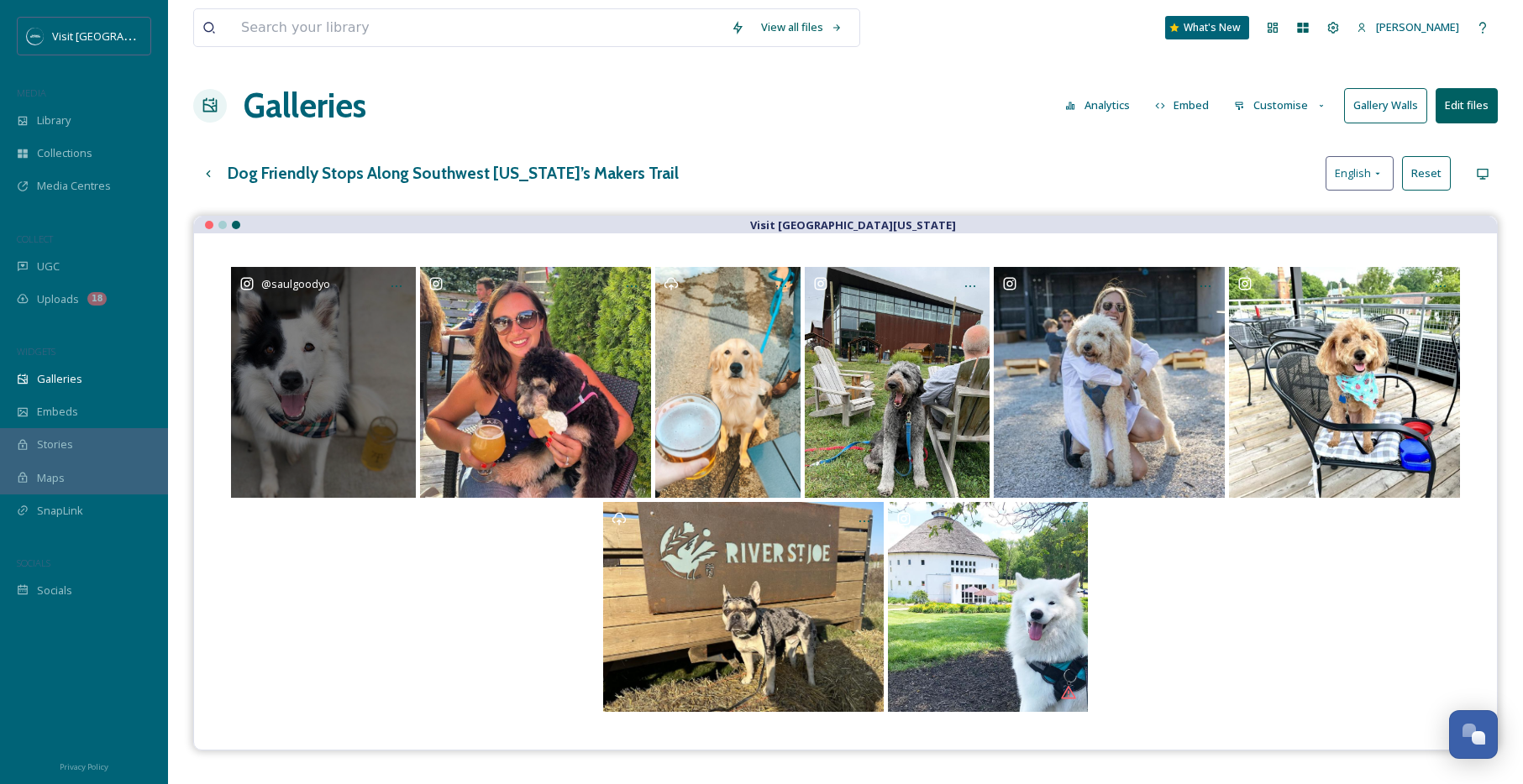
click at [368, 378] on div "@ saulgoodyo" at bounding box center [323, 382] width 185 height 231
click at [338, 373] on div "@ saulgoodyo" at bounding box center [323, 382] width 185 height 231
click at [355, 329] on div "@ saulgoodyo" at bounding box center [323, 382] width 185 height 231
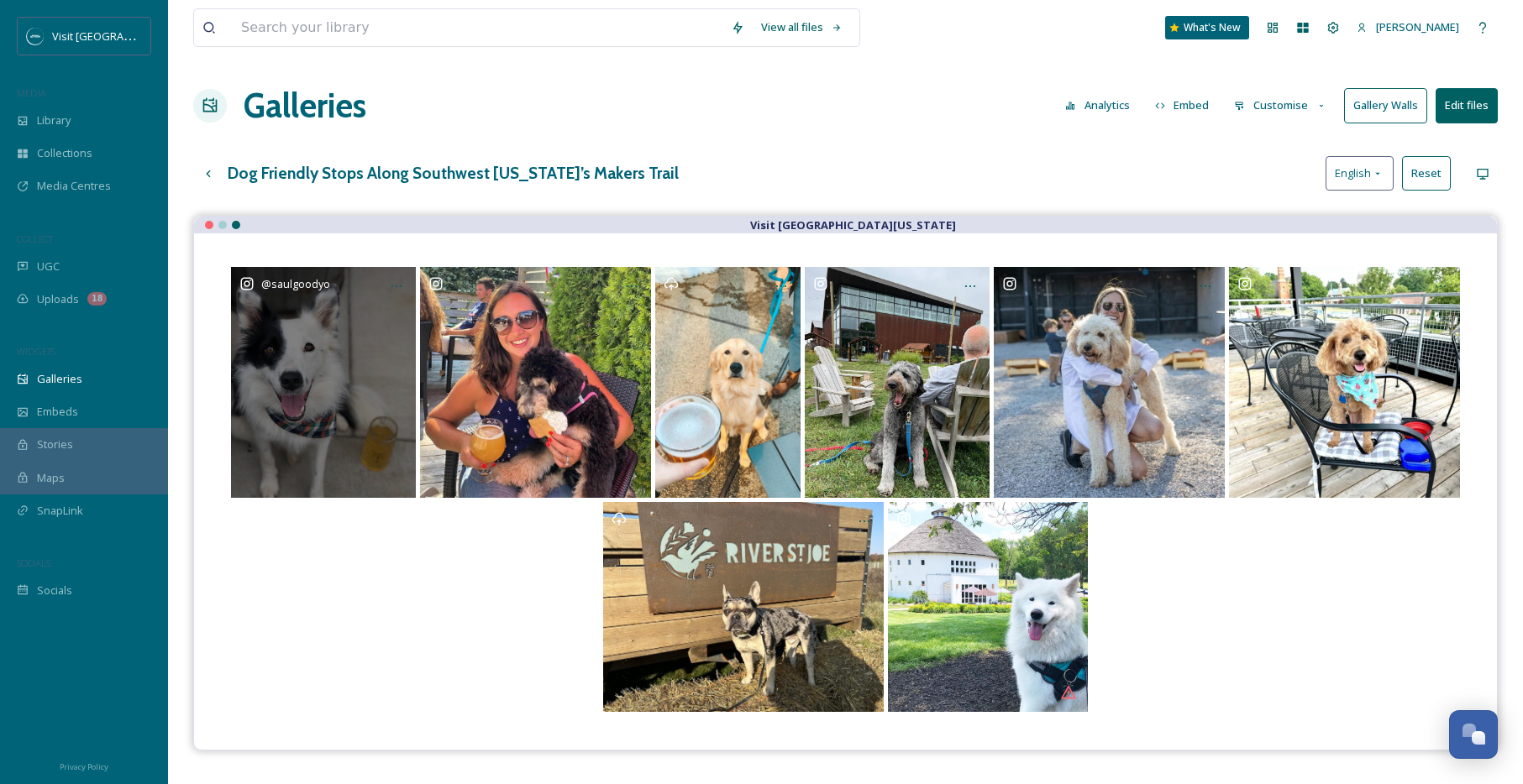
click at [355, 329] on div "@ saulgoodyo" at bounding box center [323, 382] width 185 height 231
click at [355, 328] on div "@ saulgoodyo" at bounding box center [323, 382] width 185 height 231
click at [352, 327] on div "@ saulgoodyo" at bounding box center [323, 382] width 185 height 231
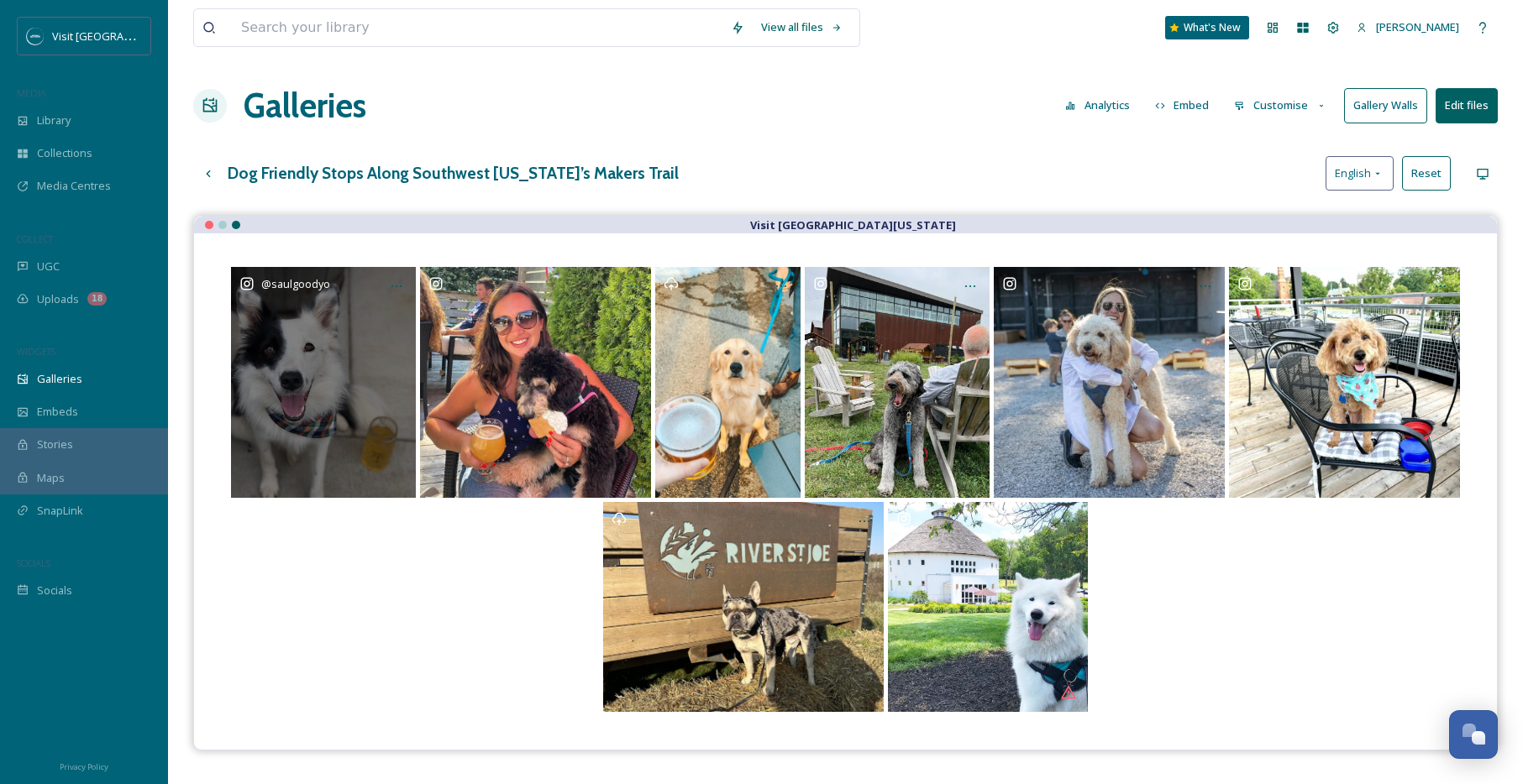
click at [352, 327] on div "@ saulgoodyo" at bounding box center [323, 382] width 185 height 231
drag, startPoint x: 352, startPoint y: 328, endPoint x: 481, endPoint y: 332, distance: 129.1
click at [355, 326] on div "@ saulgoodyo" at bounding box center [323, 382] width 185 height 231
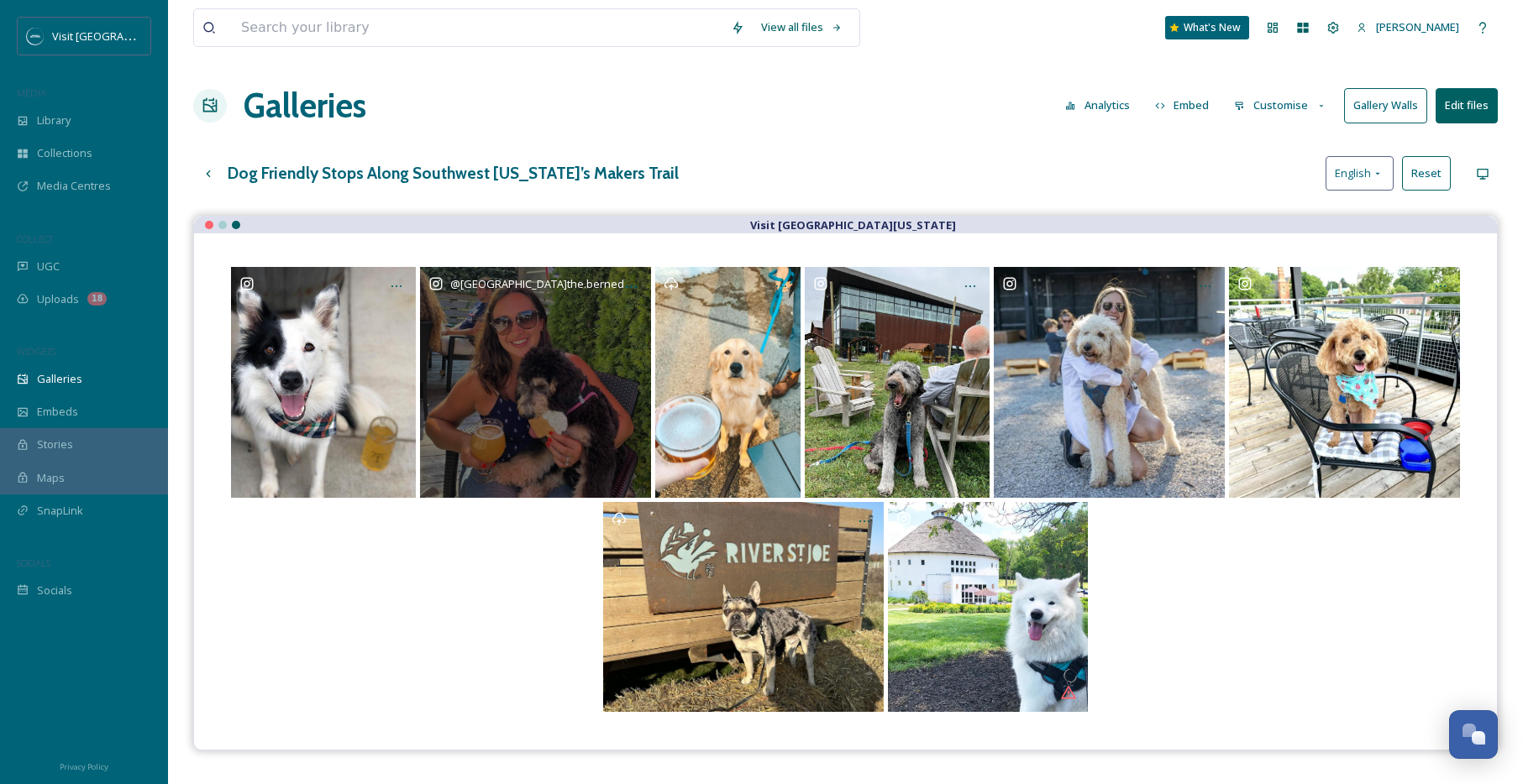
click at [529, 335] on div "@ sydney.the.bernedoodle" at bounding box center [535, 382] width 231 height 231
click at [528, 335] on div "@ sydney.the.bernedoodle" at bounding box center [535, 382] width 231 height 231
drag, startPoint x: 528, startPoint y: 335, endPoint x: 538, endPoint y: 333, distance: 10.2
click at [530, 334] on div "@ sydney.the.bernedoodle" at bounding box center [535, 382] width 231 height 231
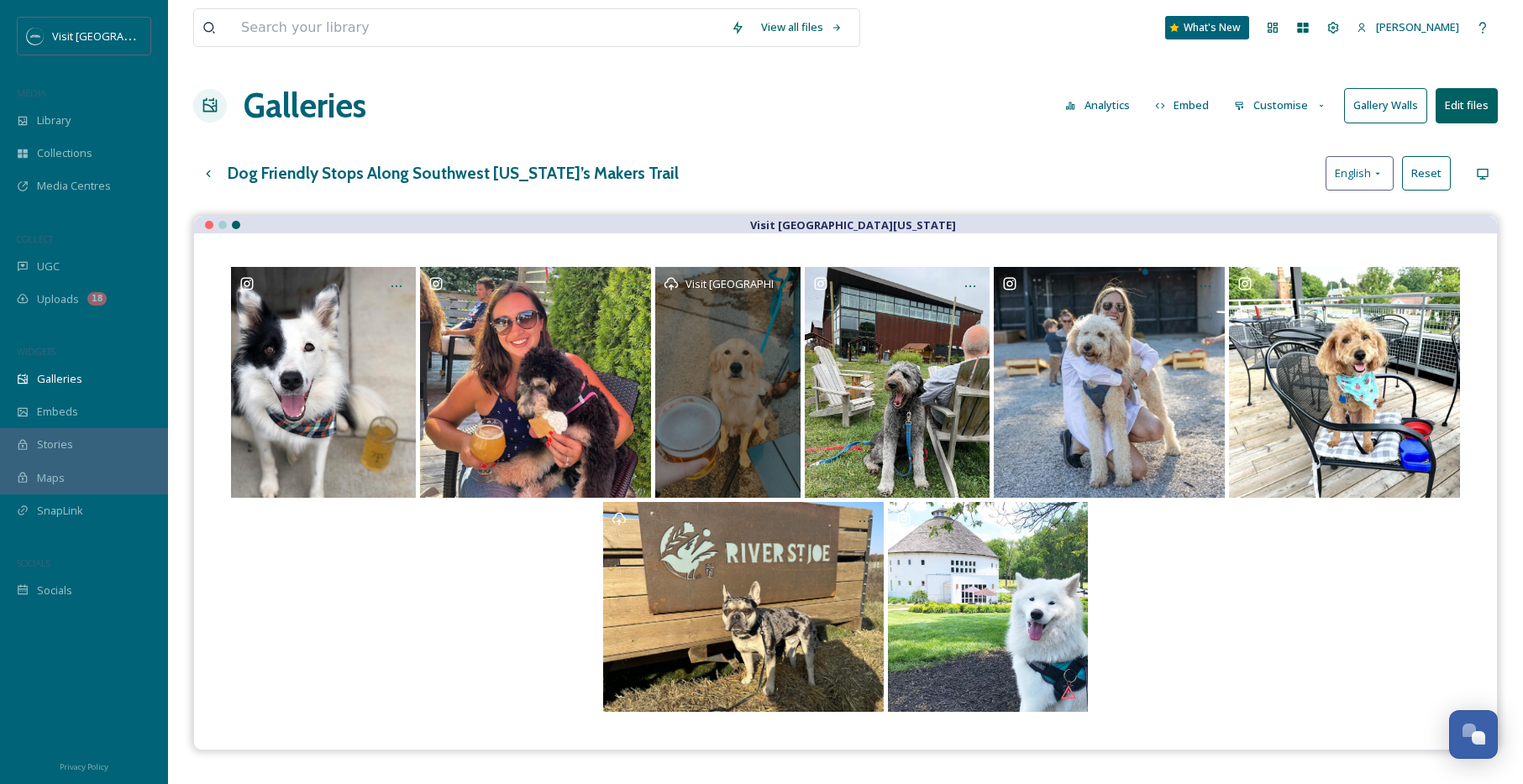
click at [707, 328] on div "Visit [GEOGRAPHIC_DATA][US_STATE]" at bounding box center [728, 382] width 146 height 231
click at [708, 329] on div "Visit [GEOGRAPHIC_DATA][US_STATE]" at bounding box center [728, 382] width 146 height 231
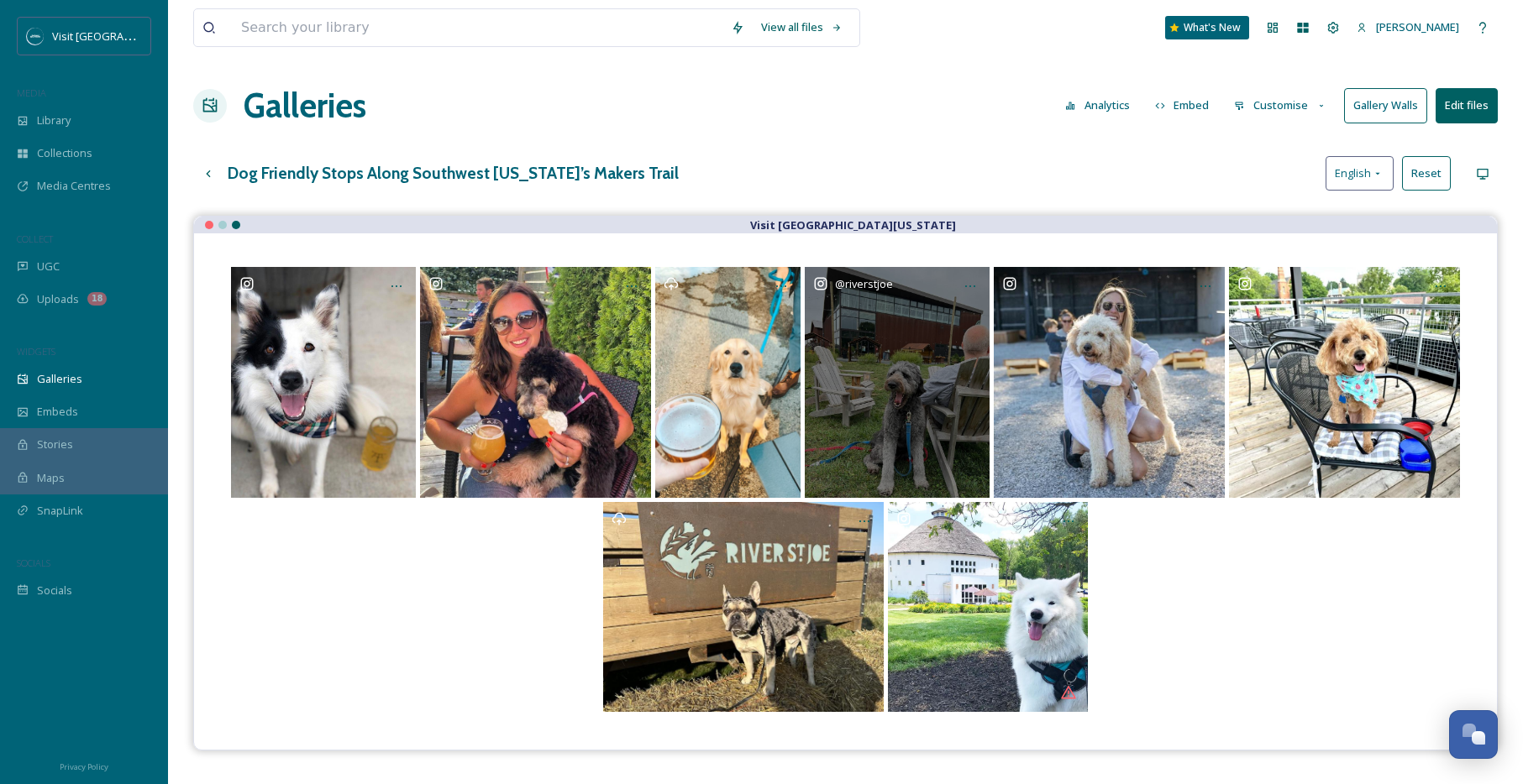
click at [883, 324] on div "@ riverstjoe" at bounding box center [898, 382] width 185 height 231
click at [885, 325] on div "@ riverstjoe" at bounding box center [898, 382] width 185 height 231
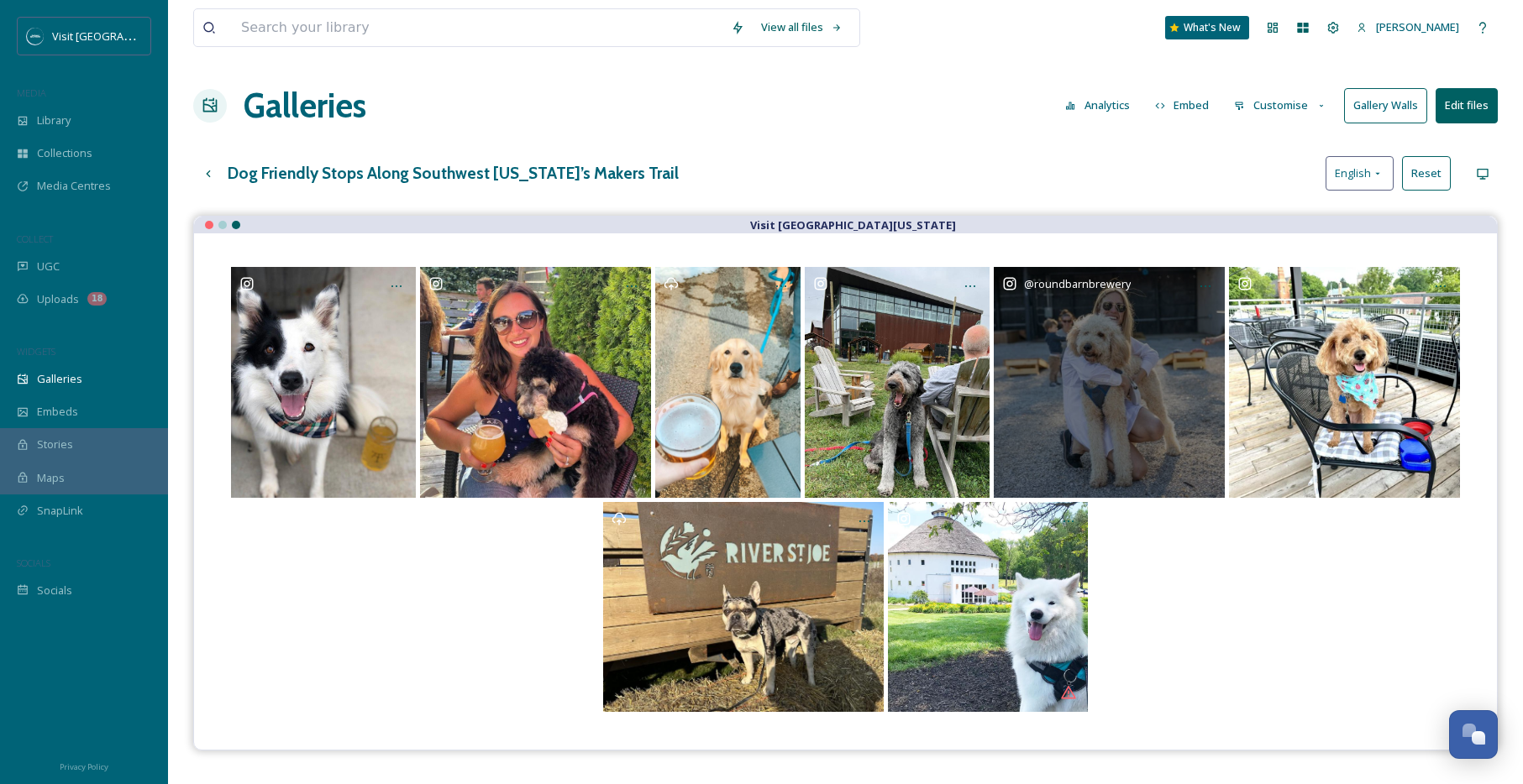
click at [1136, 309] on div "@ roundbarnbrewery" at bounding box center [1109, 382] width 231 height 231
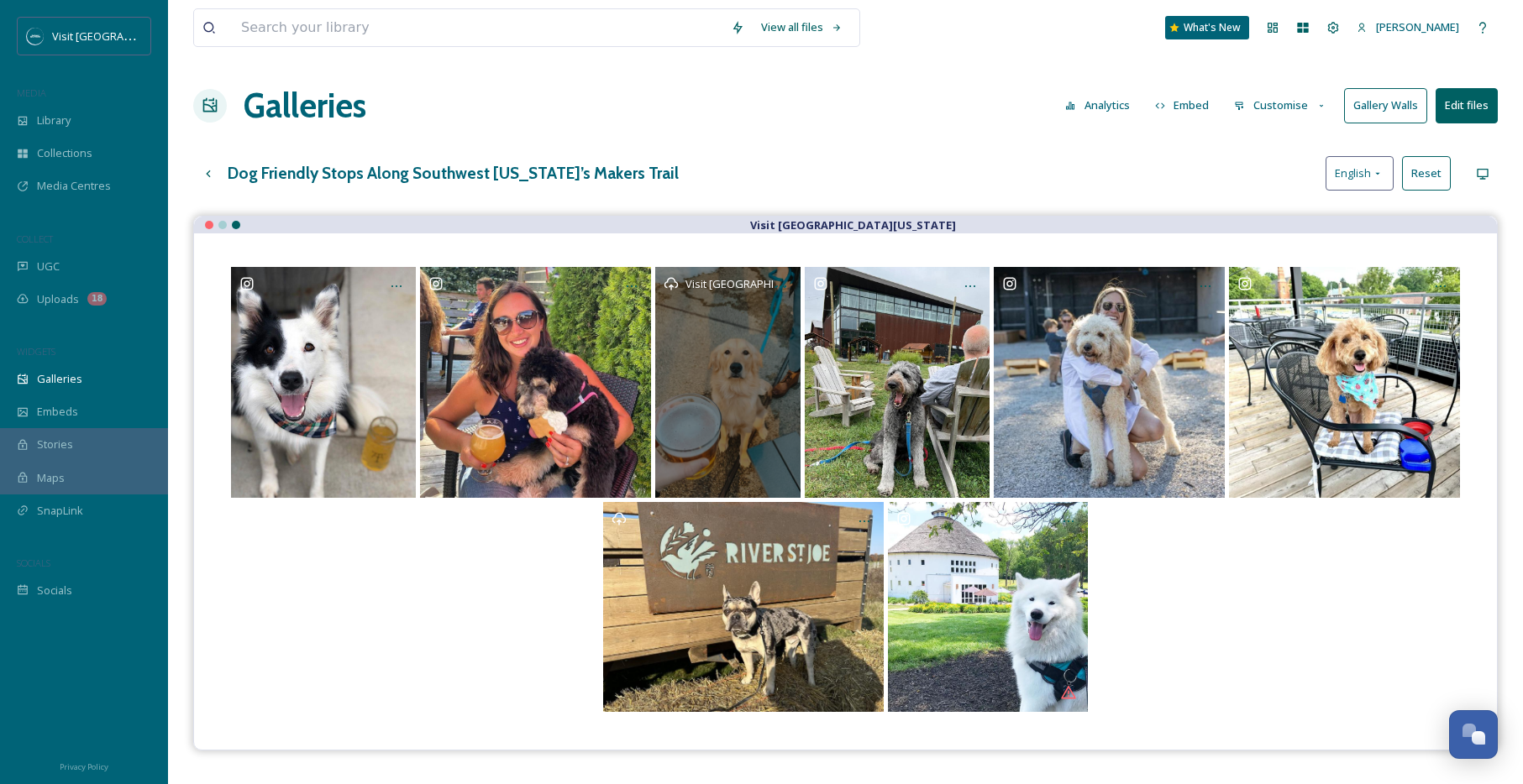
click at [719, 339] on div "Visit [GEOGRAPHIC_DATA][US_STATE]" at bounding box center [728, 382] width 146 height 231
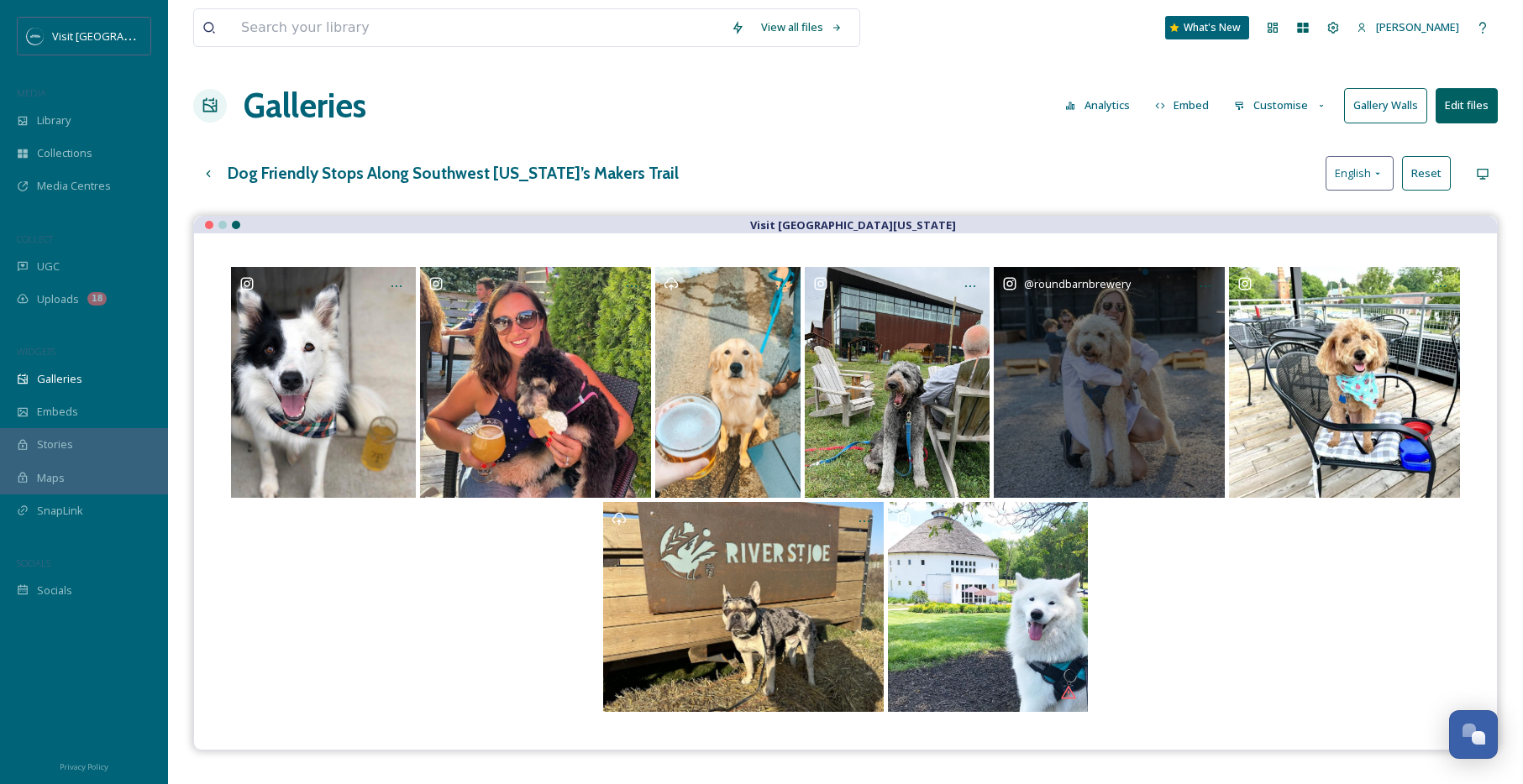
click at [1160, 358] on div "@ roundbarnbrewery" at bounding box center [1109, 382] width 231 height 231
click at [1085, 367] on div "@ roundbarnbrewery" at bounding box center [1109, 382] width 231 height 231
click at [1091, 365] on div "@ roundbarnbrewery" at bounding box center [1109, 382] width 231 height 231
click at [1092, 364] on div "@ roundbarnbrewery" at bounding box center [1109, 382] width 231 height 231
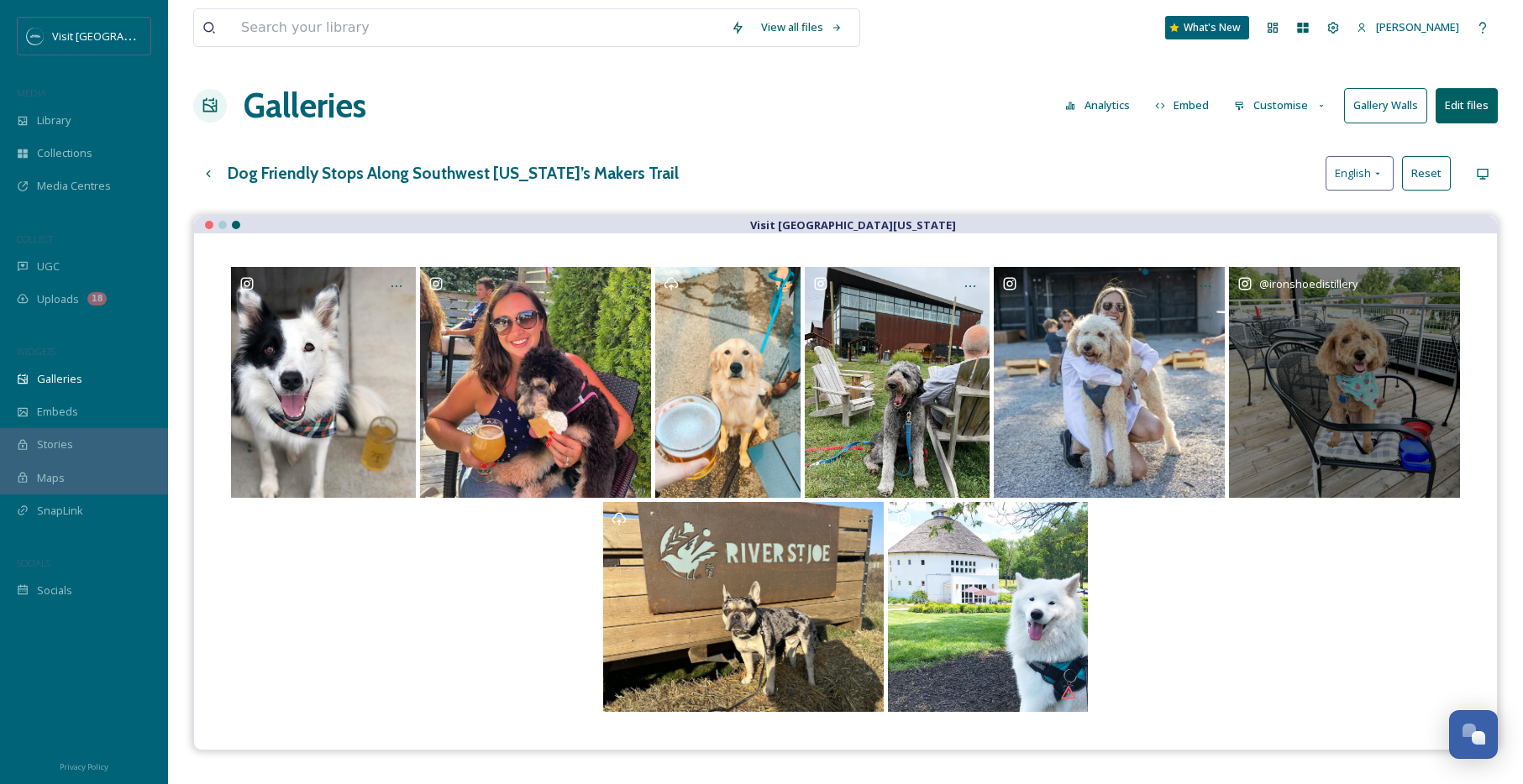
click at [1344, 329] on div "@ ironshoedistillery" at bounding box center [1344, 382] width 231 height 231
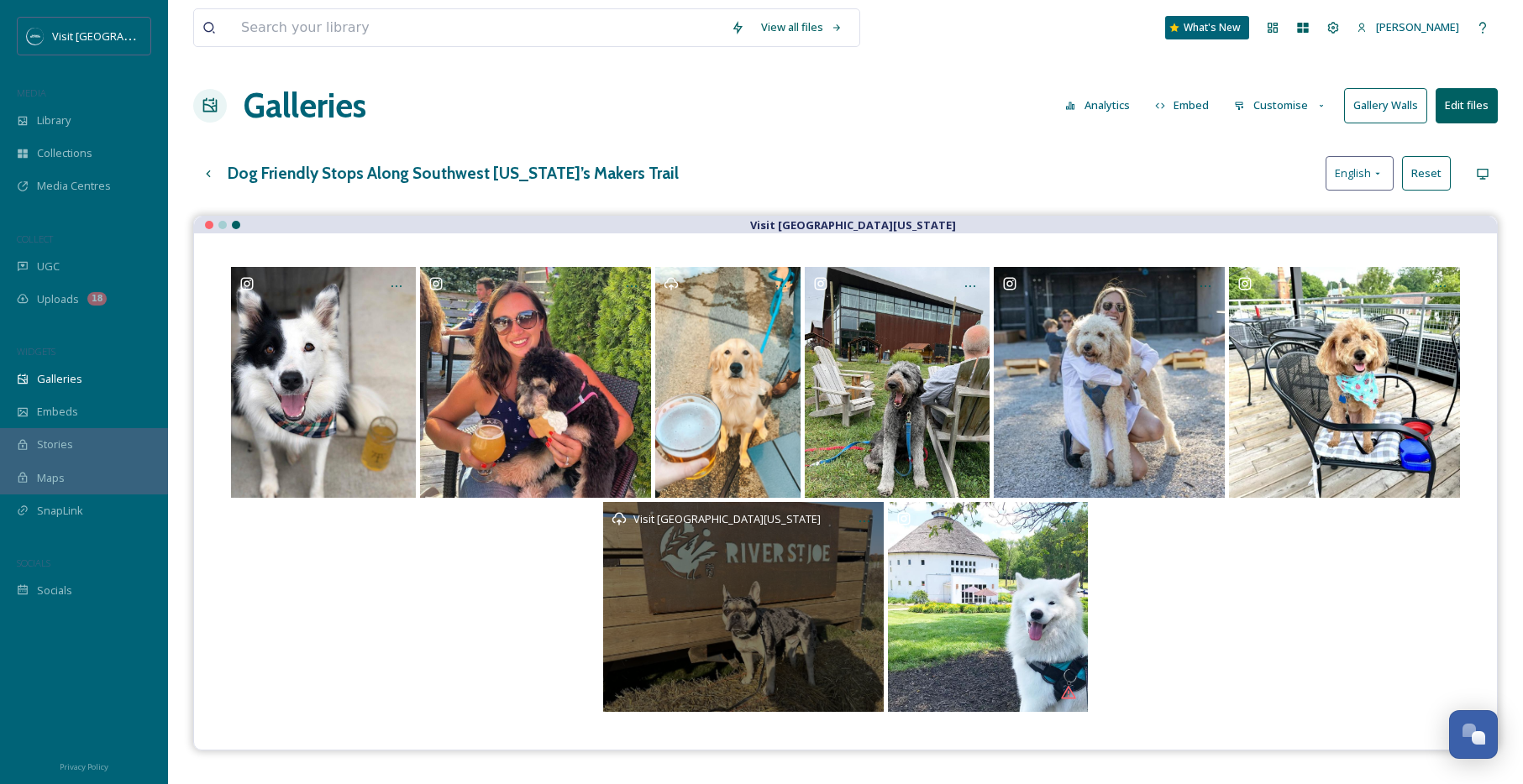
click at [794, 578] on div "Visit [GEOGRAPHIC_DATA][US_STATE]" at bounding box center [743, 607] width 279 height 210
click at [1061, 574] on div "Opens media popup. Media description: Weekend adventures with Mom and Dad are m…" at bounding box center [988, 607] width 200 height 210
